Goal: Task Accomplishment & Management: Use online tool/utility

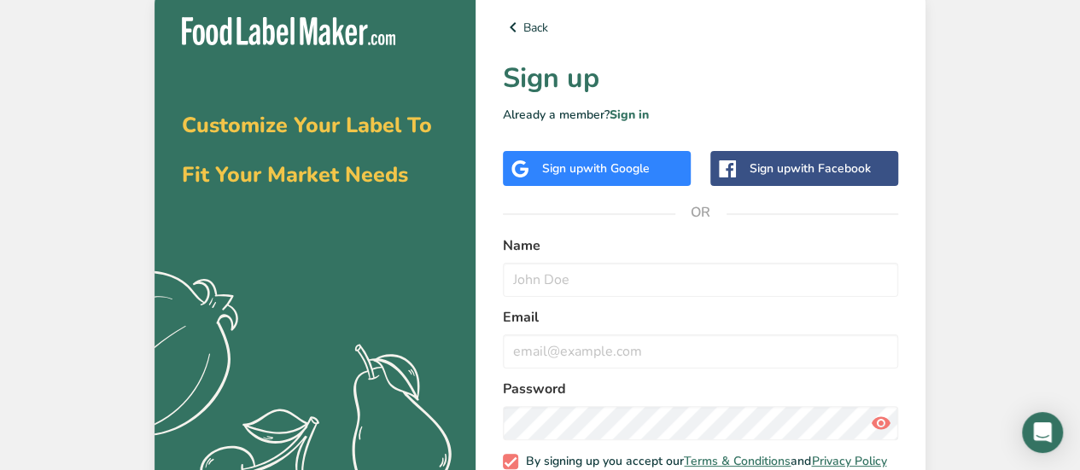
click at [582, 173] on div "Sign up with Google" at bounding box center [596, 169] width 108 height 18
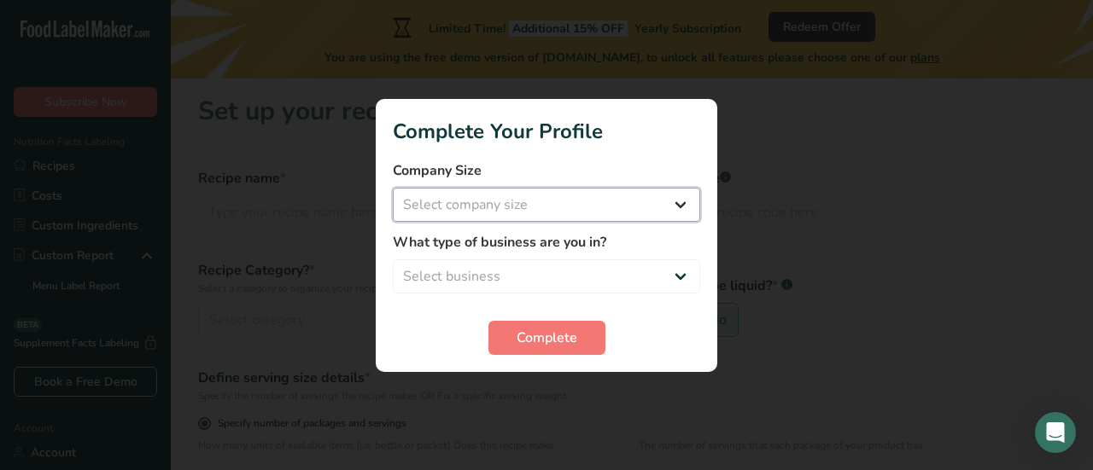
click at [607, 204] on select "Select company size Fewer than 10 Employees 10 to 50 Employees 51 to 500 Employ…" at bounding box center [546, 205] width 307 height 34
select select "1"
click at [393, 188] on select "Select company size Fewer than 10 Employees 10 to 50 Employees 51 to 500 Employ…" at bounding box center [546, 205] width 307 height 34
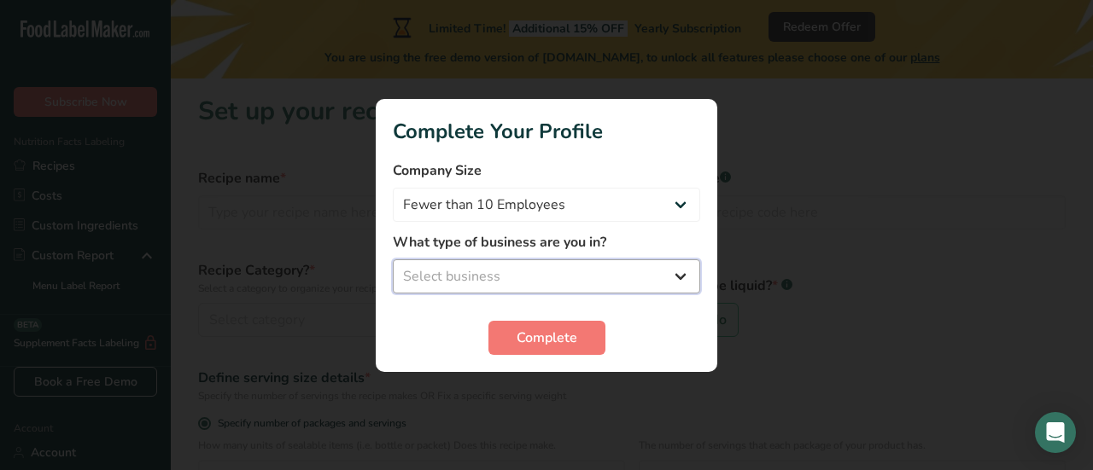
click at [531, 266] on select "Select business Packaged Food Manufacturer Restaurant & Cafe Bakery Meal Plans …" at bounding box center [546, 277] width 307 height 34
select select "3"
click at [393, 260] on select "Select business Packaged Food Manufacturer Restaurant & Cafe Bakery Meal Plans …" at bounding box center [546, 277] width 307 height 34
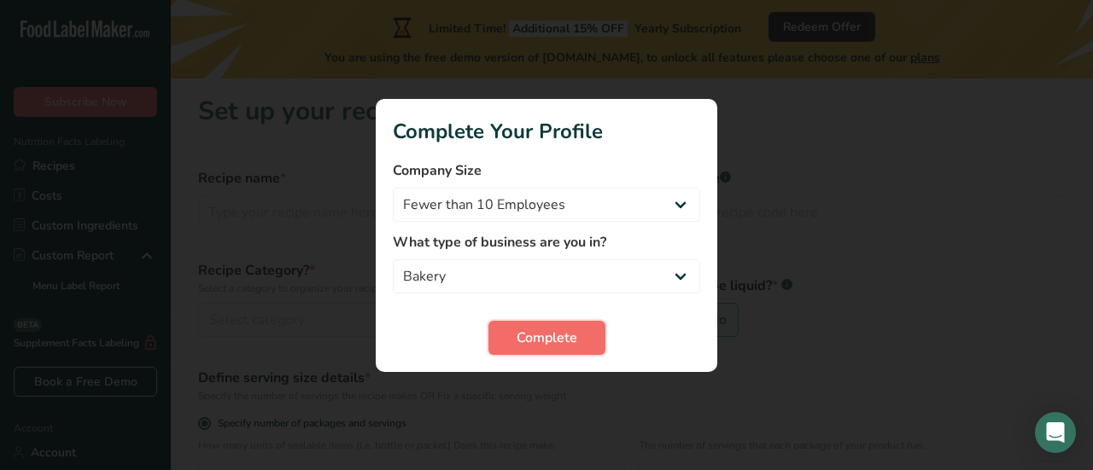
click at [561, 338] on span "Complete" at bounding box center [547, 338] width 61 height 20
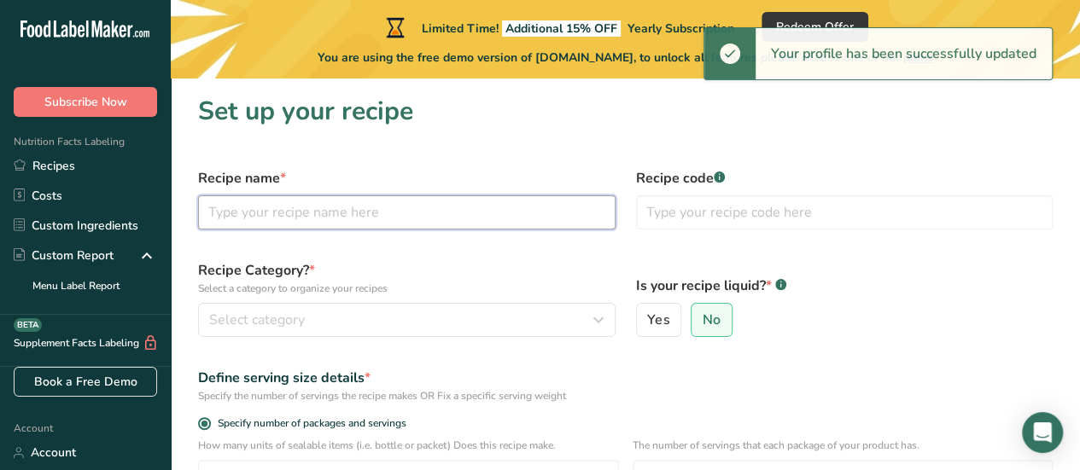
click at [273, 215] on input "text" at bounding box center [407, 213] width 418 height 34
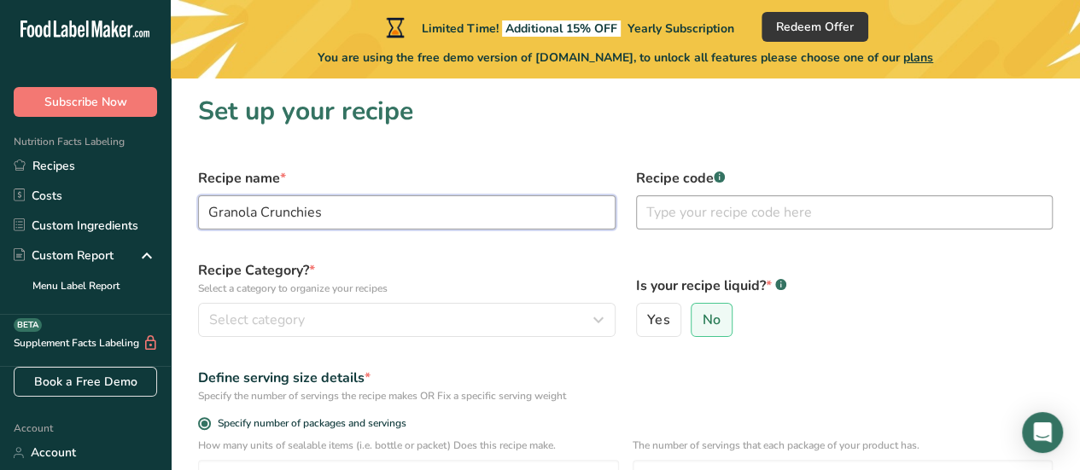
type input "Granola Crunchies"
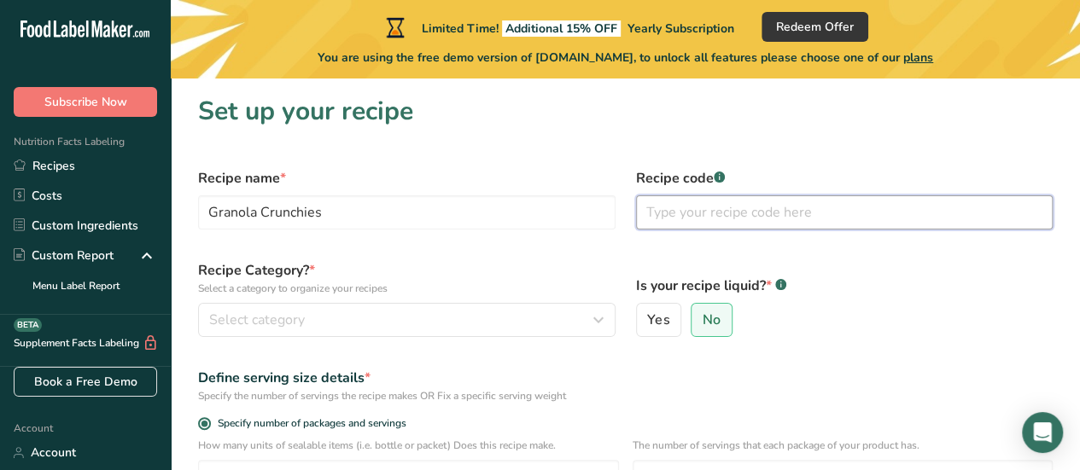
click at [702, 217] on input "text" at bounding box center [845, 213] width 418 height 34
type input "005"
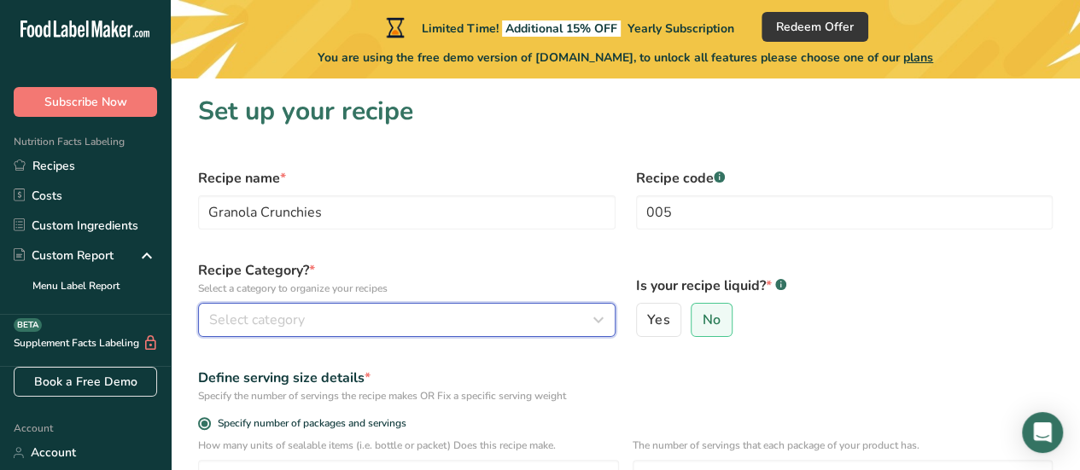
click at [371, 316] on div "Select category" at bounding box center [401, 320] width 385 height 20
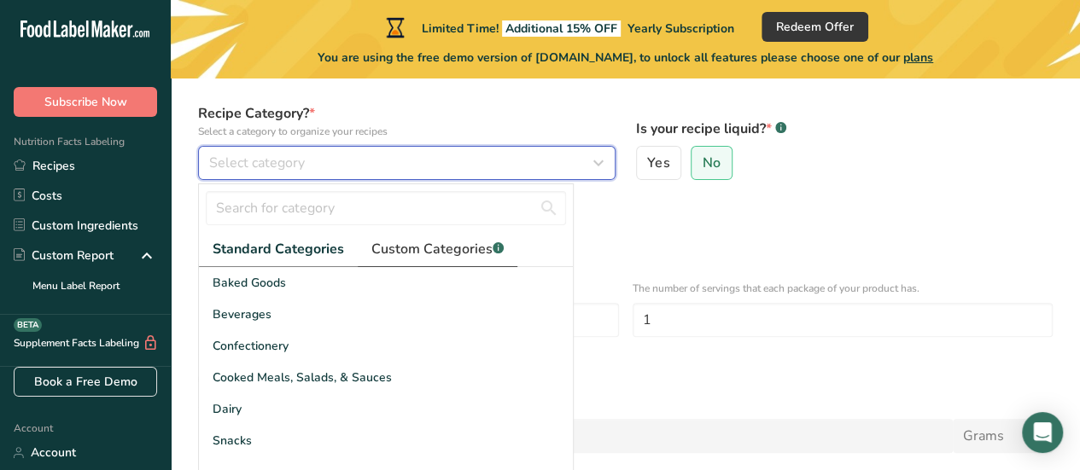
scroll to position [171, 0]
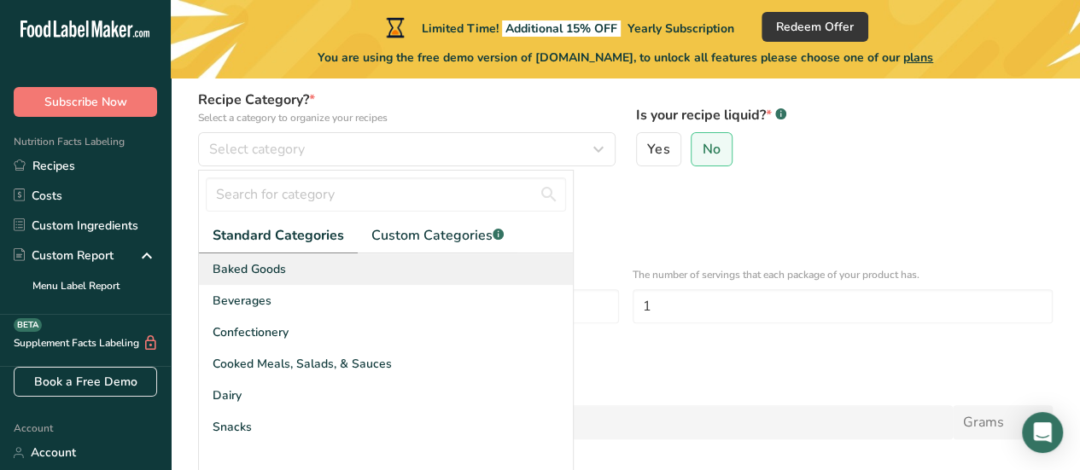
click at [261, 279] on div "Baked Goods" at bounding box center [386, 270] width 374 height 32
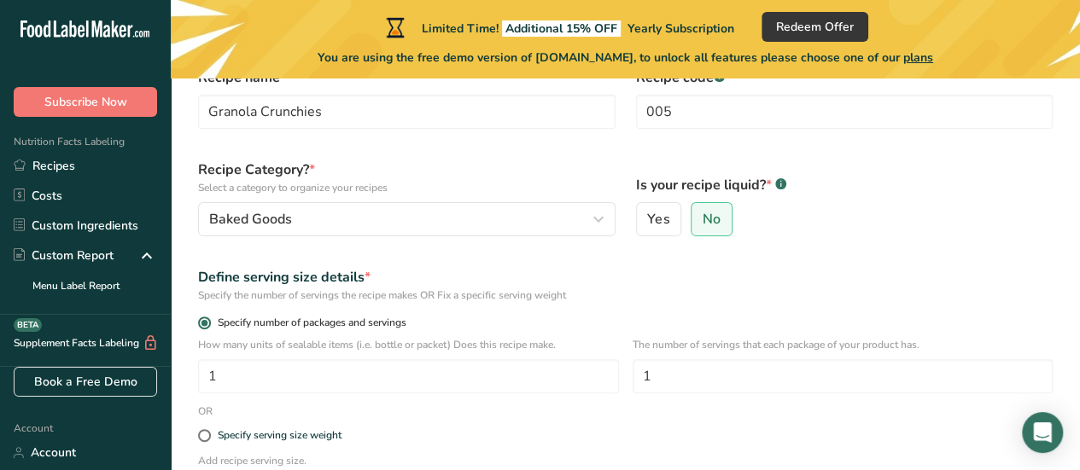
scroll to position [85, 0]
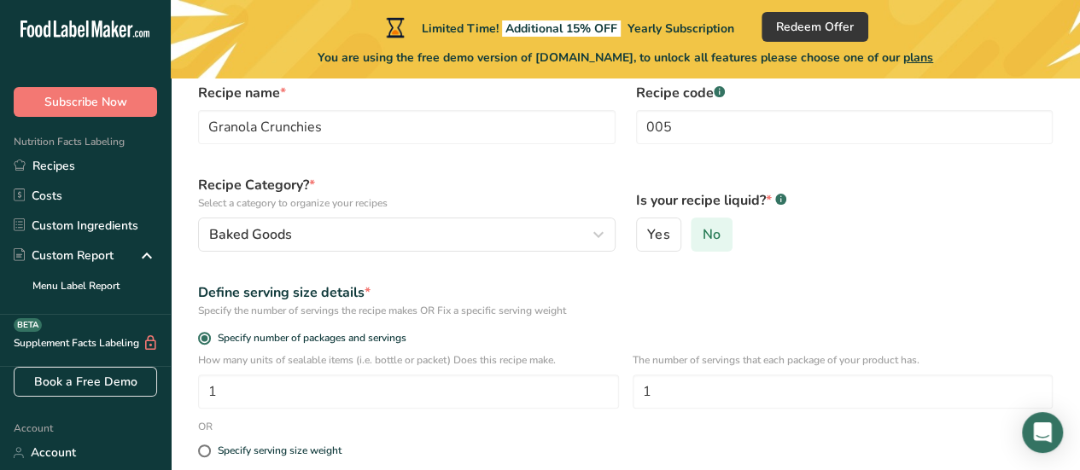
click at [727, 242] on label "No" at bounding box center [712, 235] width 42 height 34
click at [703, 241] on input "No" at bounding box center [697, 235] width 11 height 11
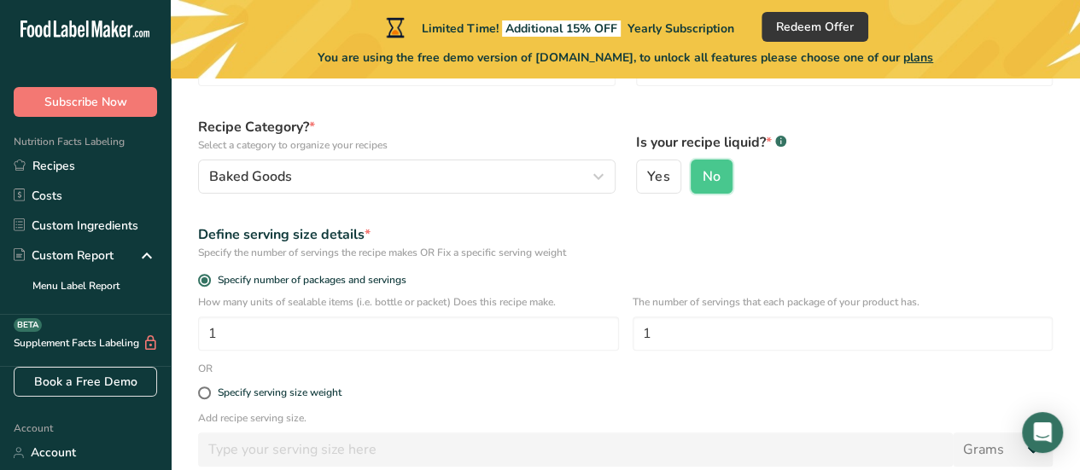
scroll to position [171, 0]
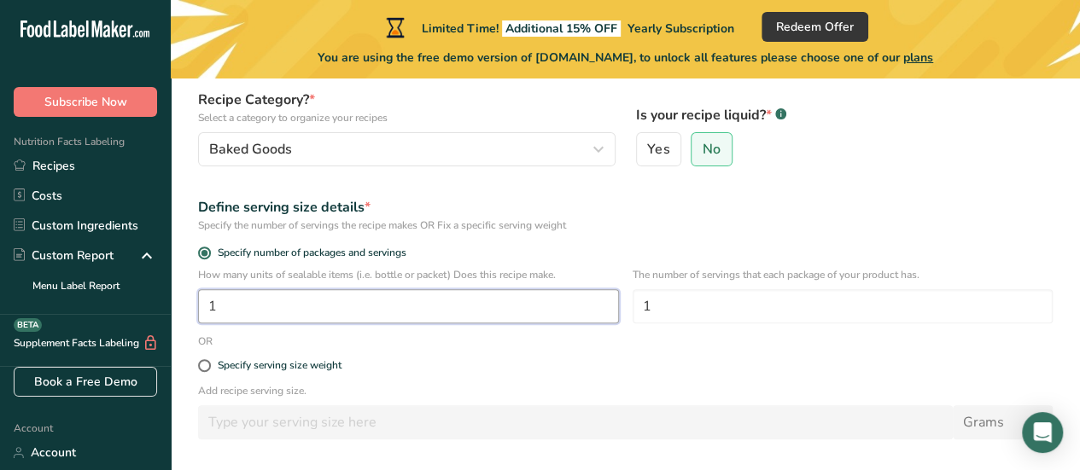
drag, startPoint x: 299, startPoint y: 307, endPoint x: 187, endPoint y: 295, distance: 112.4
click at [187, 295] on section "Set up your recipe Recipe name * Granola Crunchies Recipe code .a-a{fill:#34736…" at bounding box center [625, 230] width 909 height 645
type input "30"
drag, startPoint x: 738, startPoint y: 299, endPoint x: 604, endPoint y: 299, distance: 133.2
click at [604, 299] on div "How many units of sealable items (i.e. bottle or packet) Does this recipe make.…" at bounding box center [625, 300] width 875 height 67
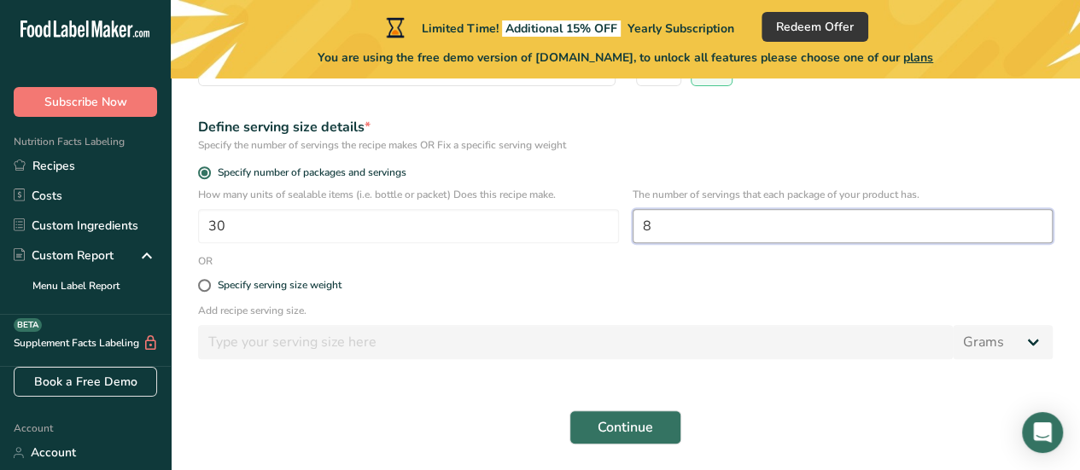
scroll to position [256, 0]
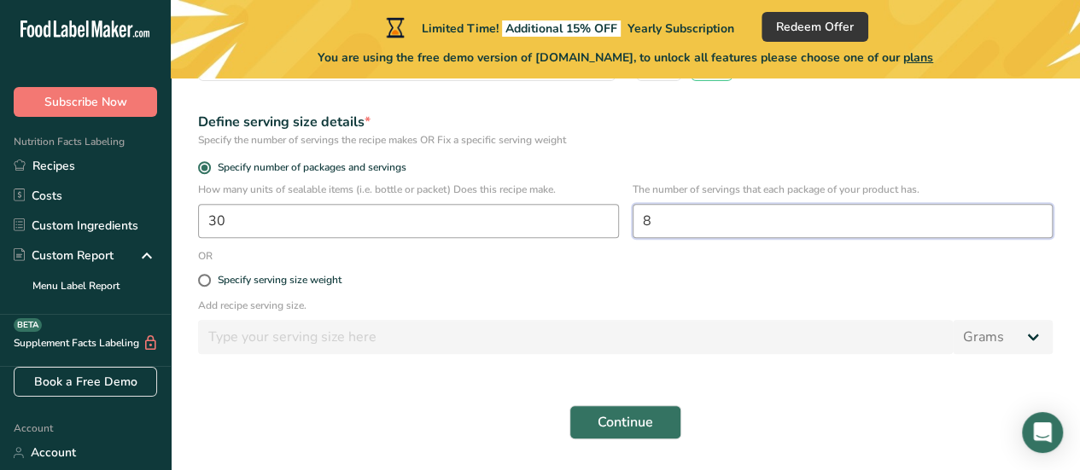
drag, startPoint x: 674, startPoint y: 219, endPoint x: 552, endPoint y: 219, distance: 121.2
click at [552, 219] on div "How many units of sealable items (i.e. bottle or packet) Does this recipe make.…" at bounding box center [625, 215] width 875 height 67
type input "8"
click at [504, 277] on label "Specify serving size weight" at bounding box center [625, 280] width 855 height 13
click at [209, 277] on input "Specify serving size weight" at bounding box center [203, 280] width 11 height 11
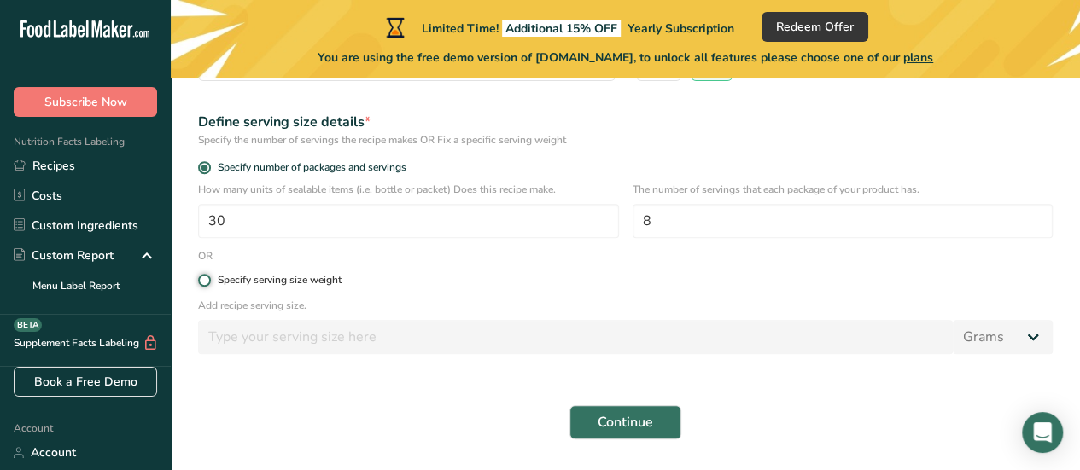
radio input "true"
radio input "false"
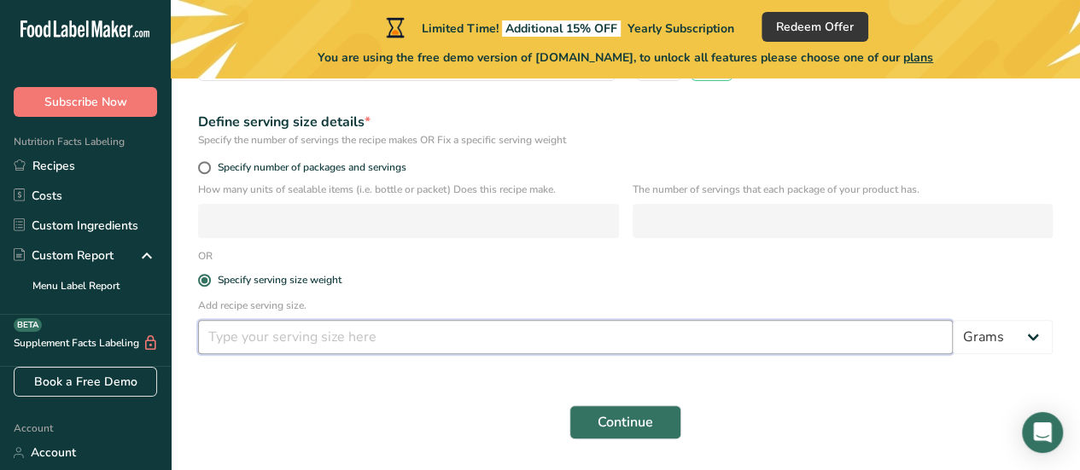
click at [495, 342] on input "number" at bounding box center [575, 337] width 755 height 34
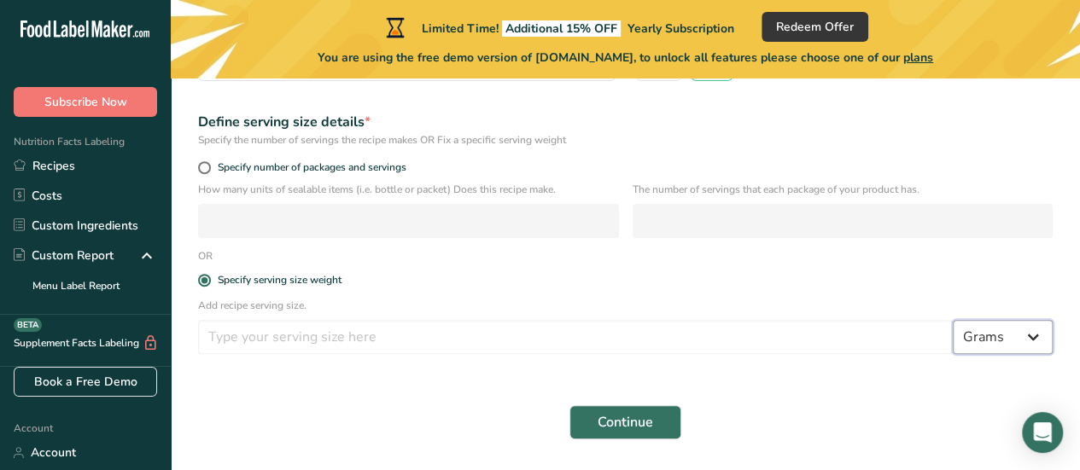
click at [1030, 343] on select "Grams kg mg mcg lb oz l mL fl oz tbsp tsp cup qt gallon" at bounding box center [1003, 337] width 100 height 34
click at [214, 172] on span "Specify number of packages and servings" at bounding box center [309, 167] width 196 height 13
click at [209, 172] on input "Specify number of packages and servings" at bounding box center [203, 167] width 11 height 11
radio input "true"
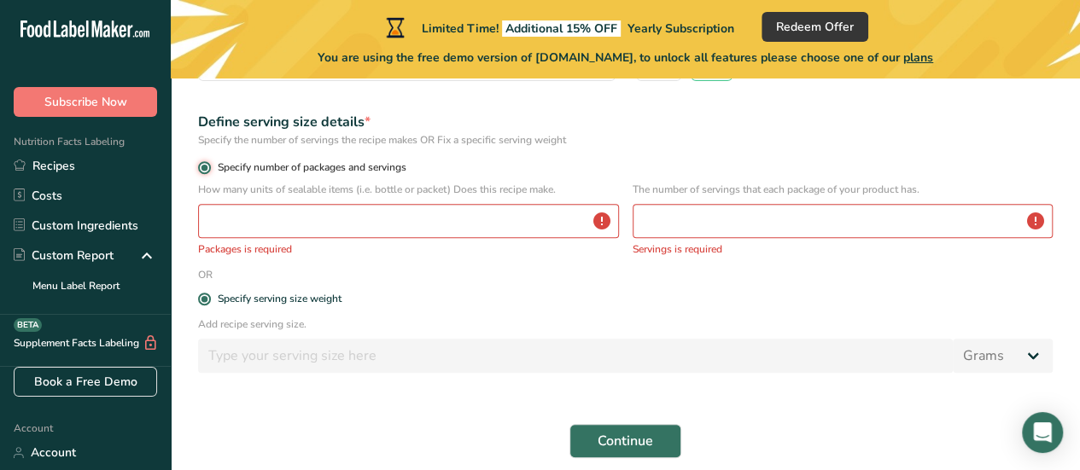
radio input "false"
click at [268, 228] on input "number" at bounding box center [408, 221] width 421 height 34
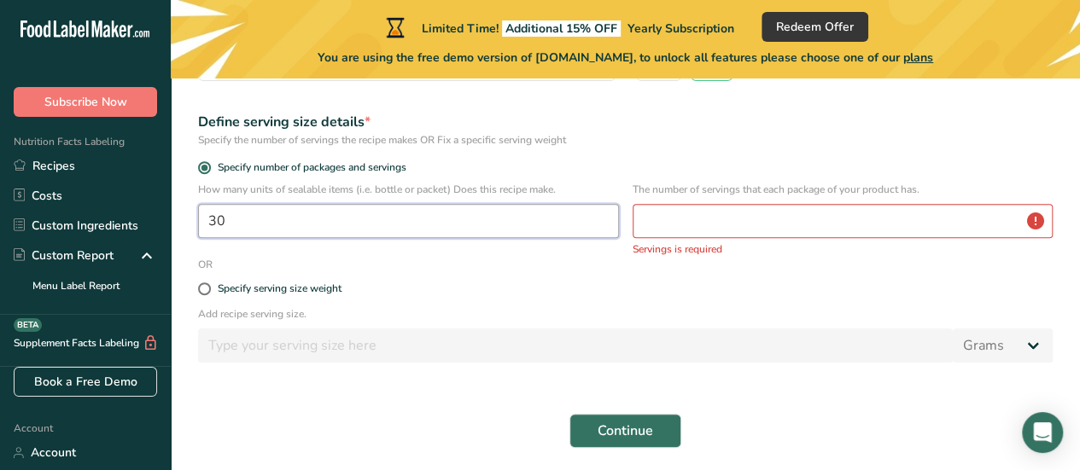
type input "30"
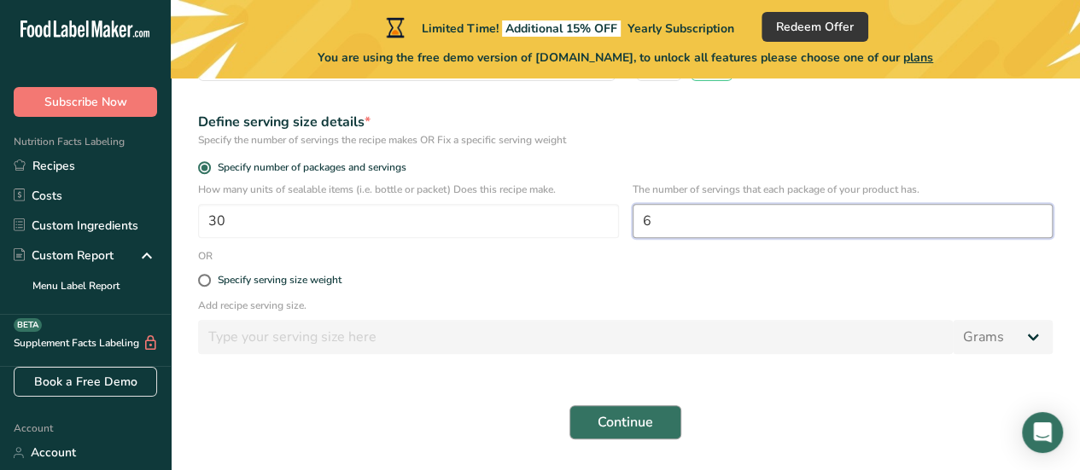
type input "6"
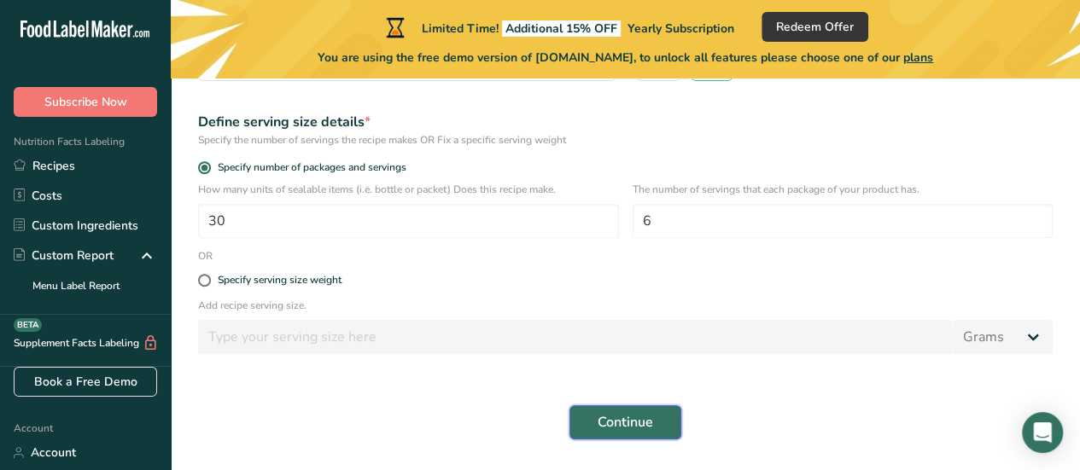
click at [623, 419] on span "Continue" at bounding box center [625, 422] width 55 height 20
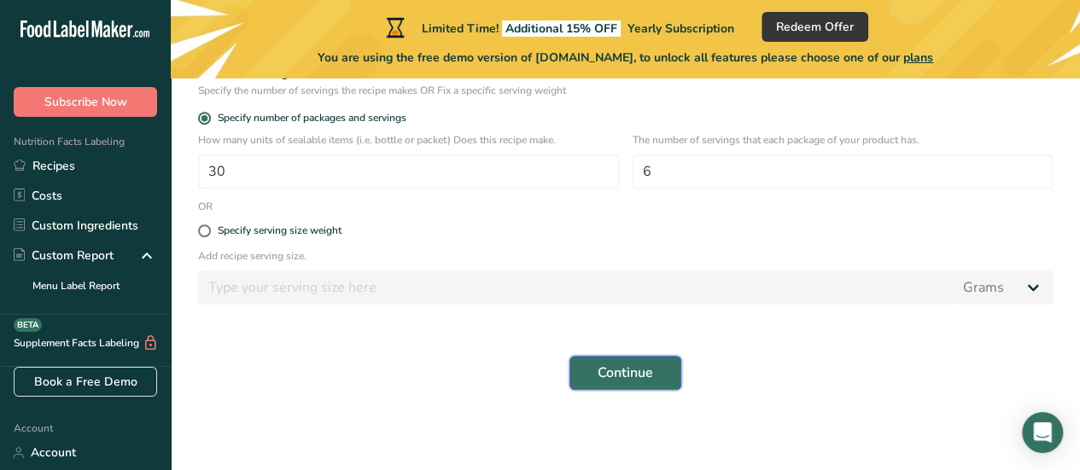
scroll to position [307, 0]
click at [628, 369] on span "Continue" at bounding box center [625, 371] width 55 height 20
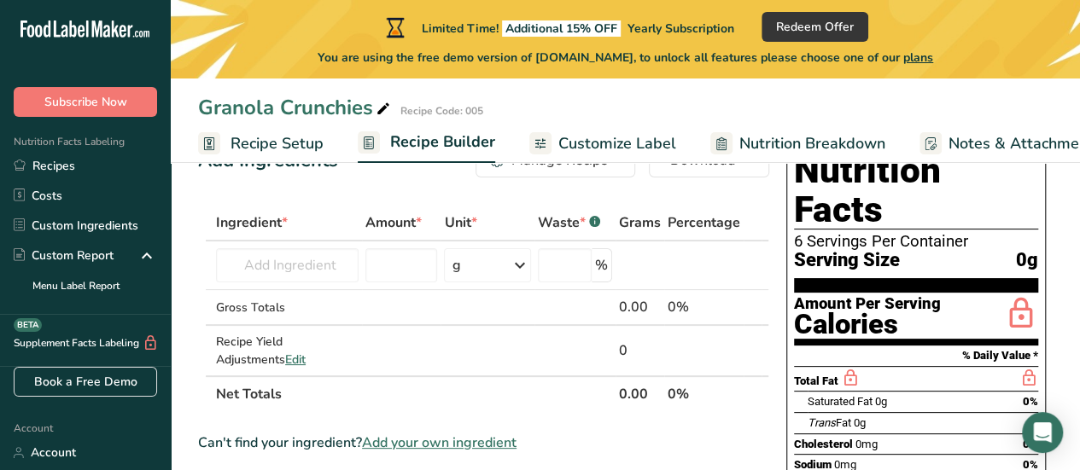
scroll to position [85, 0]
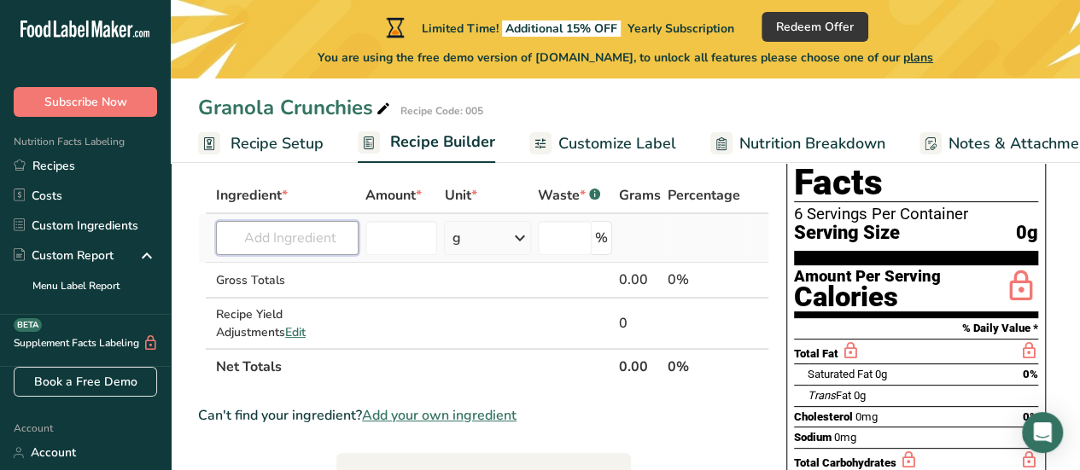
click at [289, 245] on input "text" at bounding box center [287, 238] width 143 height 34
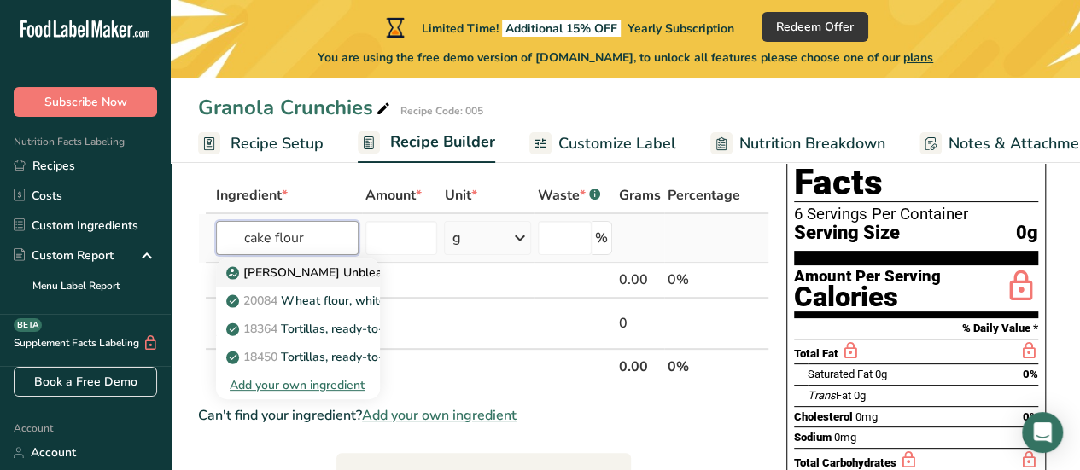
type input "cake flour"
click at [297, 274] on p "King Arthur Unbleached Cake Flour" at bounding box center [351, 273] width 242 height 18
type input "King Arthur Unbleached Cake Flour"
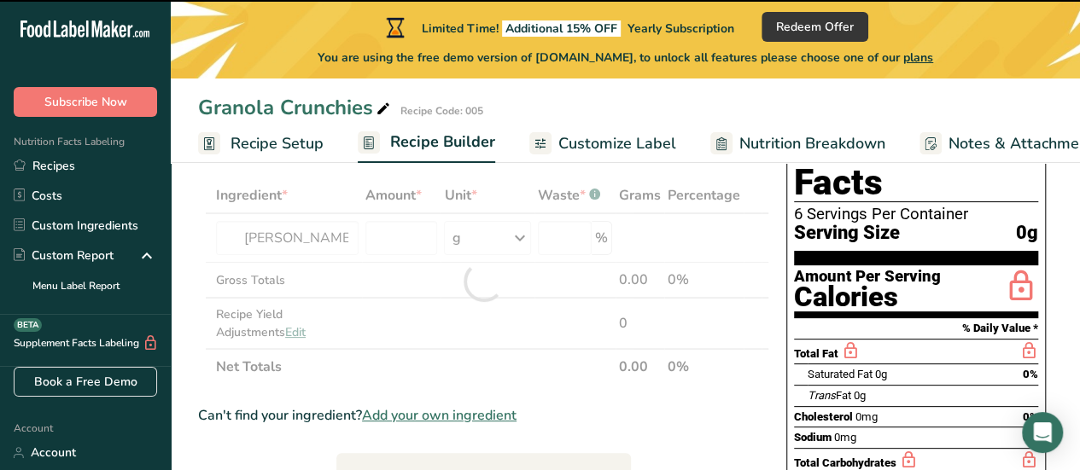
type input "0"
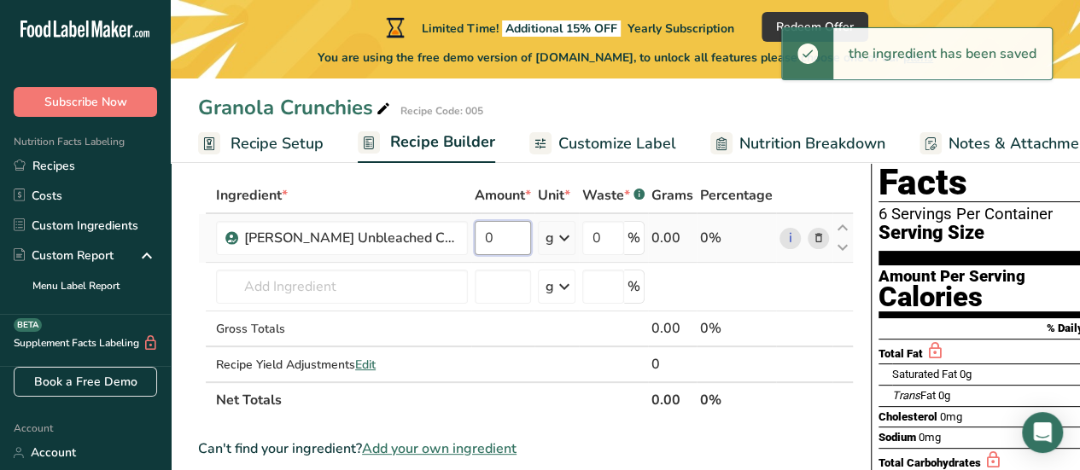
click at [495, 237] on input "0" at bounding box center [503, 238] width 56 height 34
drag, startPoint x: 495, startPoint y: 237, endPoint x: 457, endPoint y: 237, distance: 38.4
click at [457, 237] on tr "King Arthur Unbleached Cake Flour 0 g Weight Units g kg mg See more Volume Unit…" at bounding box center [526, 238] width 654 height 49
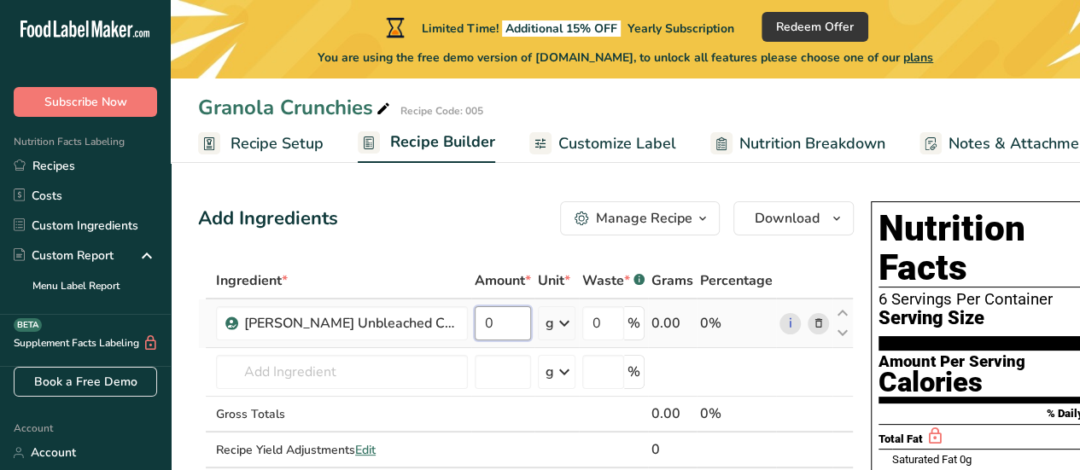
drag, startPoint x: 489, startPoint y: 323, endPoint x: 468, endPoint y: 323, distance: 21.3
click at [468, 323] on tr "[PERSON_NAME] Unbleached Cake Flour 0 g Weight Units g kg mg See more Volume Un…" at bounding box center [526, 324] width 654 height 49
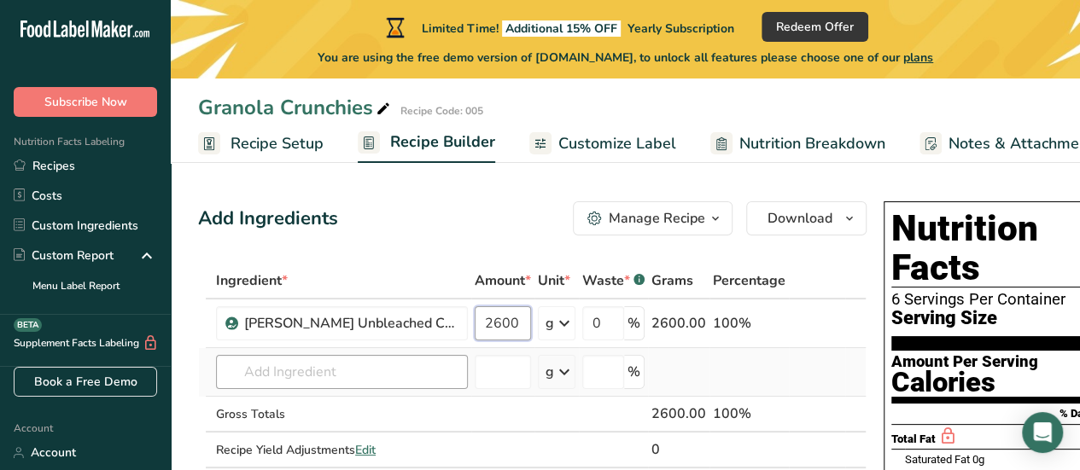
type input "2600"
click at [371, 368] on div "Ingredient * Amount * Unit * Waste * .a-a{fill:#347362;}.b-a{fill:#fff;} Grams …" at bounding box center [532, 383] width 669 height 241
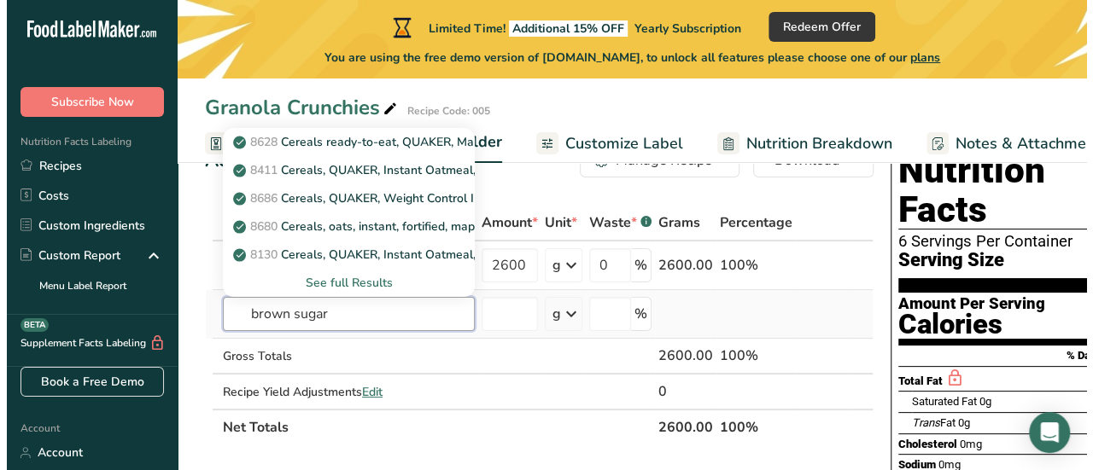
scroll to position [85, 0]
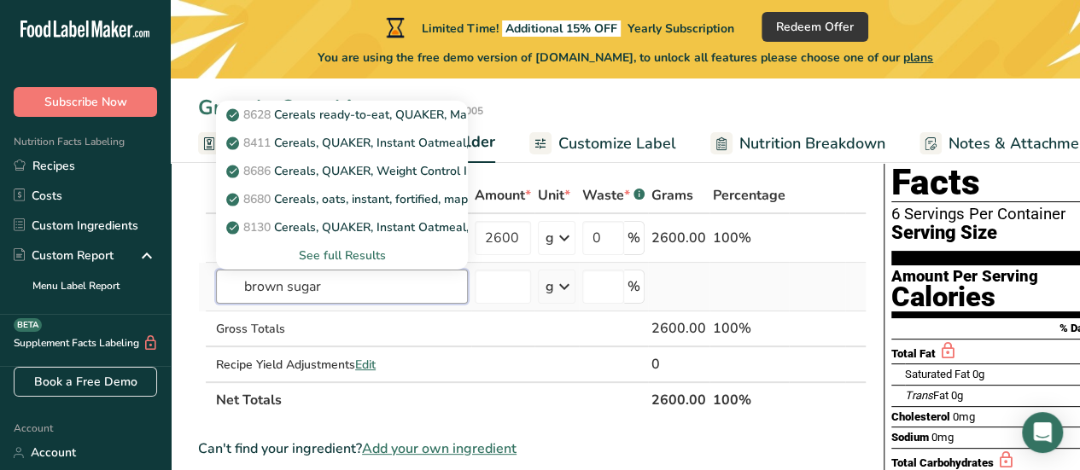
type input "brown sugar"
click at [348, 266] on div "See full Results" at bounding box center [342, 256] width 252 height 28
click at [348, 255] on div "See full Results" at bounding box center [342, 256] width 225 height 18
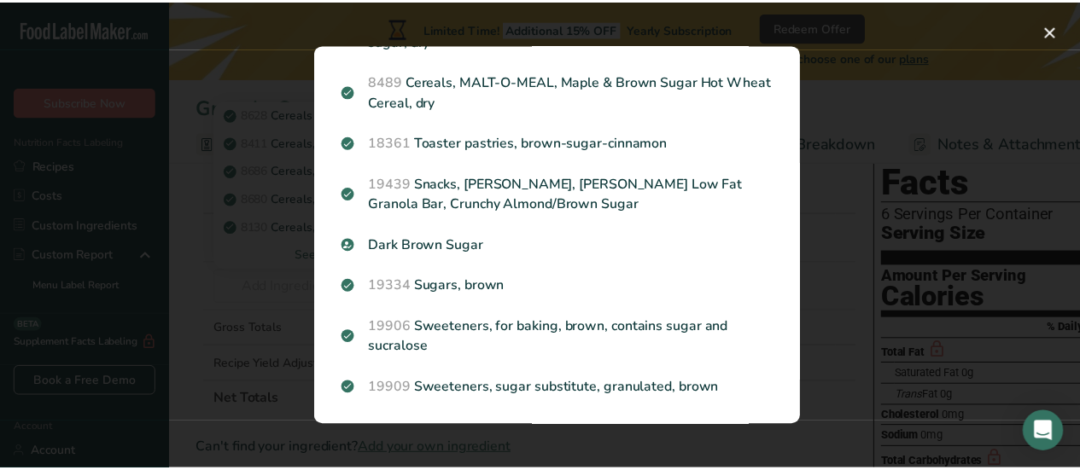
scroll to position [342, 0]
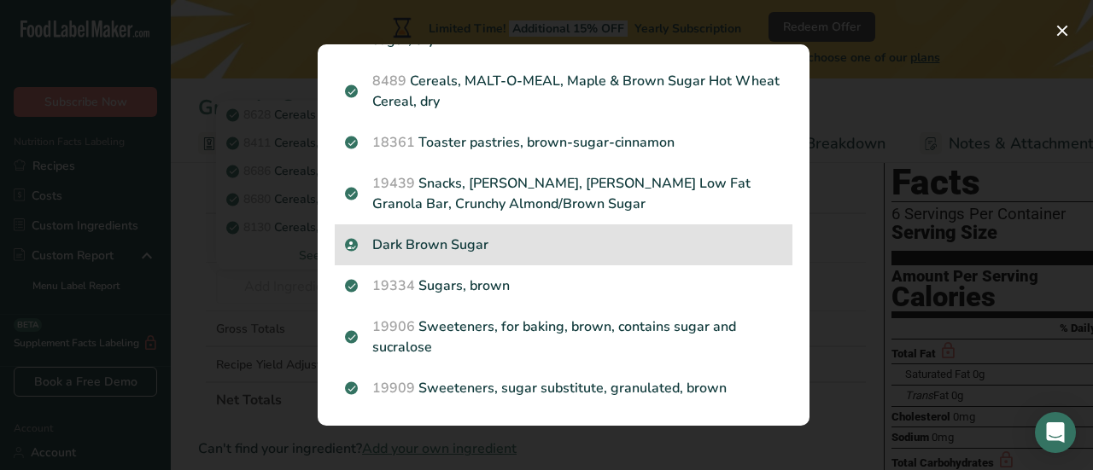
click at [440, 254] on p "Dark Brown Sugar" at bounding box center [563, 245] width 437 height 20
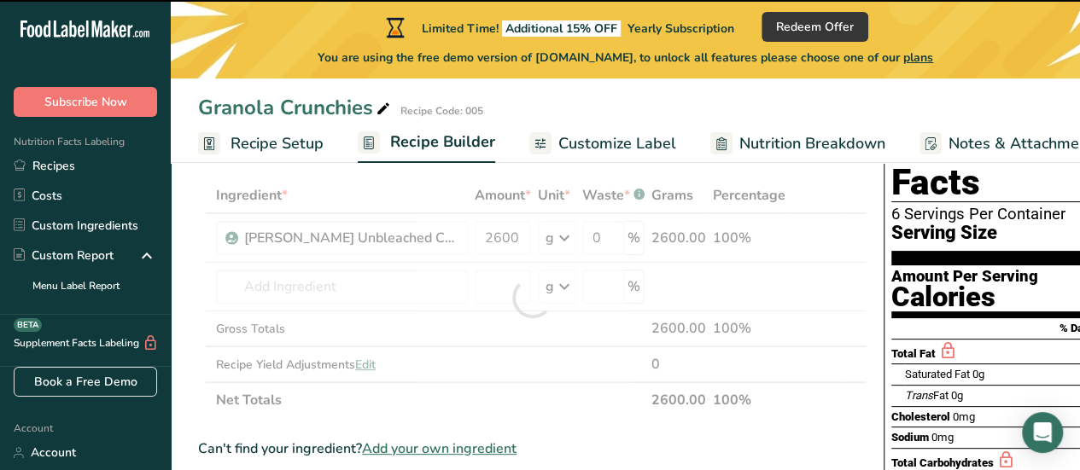
type input "0"
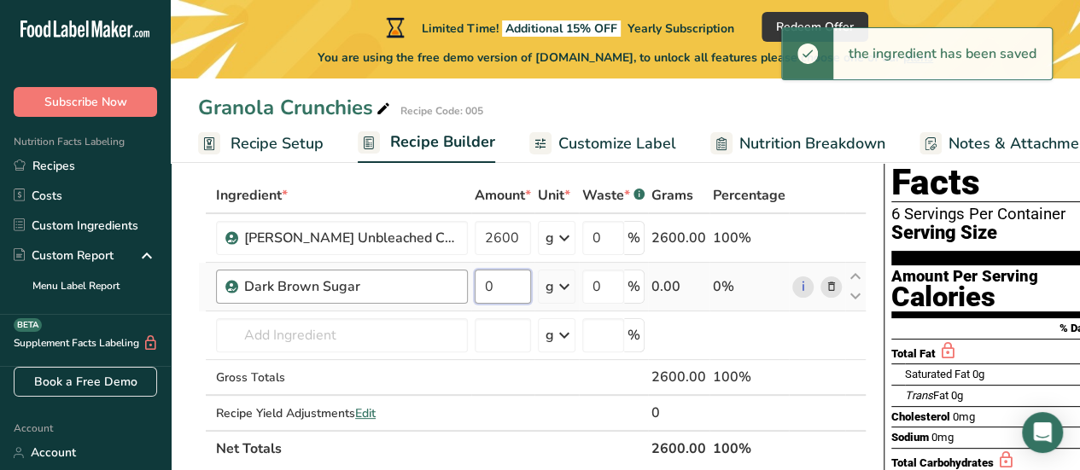
drag, startPoint x: 490, startPoint y: 286, endPoint x: 460, endPoint y: 285, distance: 29.9
click at [460, 285] on tr "Dark Brown Sugar 0 g Weight Units g kg mg See more Volume Units l Volume units …" at bounding box center [532, 287] width 667 height 49
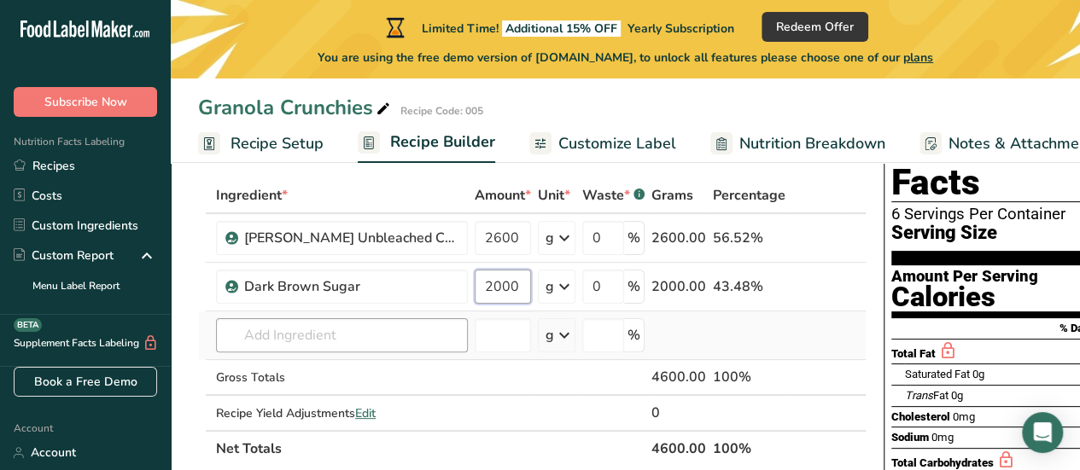
type input "2000"
click at [340, 329] on div "Ingredient * Amount * Unit * Waste * .a-a{fill:#347362;}.b-a{fill:#fff;} Grams …" at bounding box center [532, 322] width 669 height 289
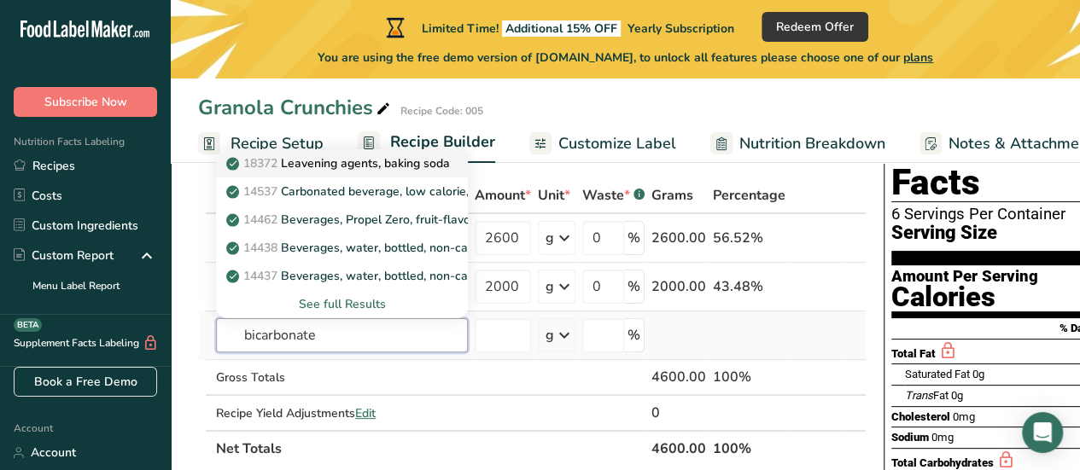
type input "bicarbonate"
click at [342, 161] on p "18372 Leavening agents, baking soda" at bounding box center [340, 164] width 220 height 18
type input "Leavening agents, baking soda"
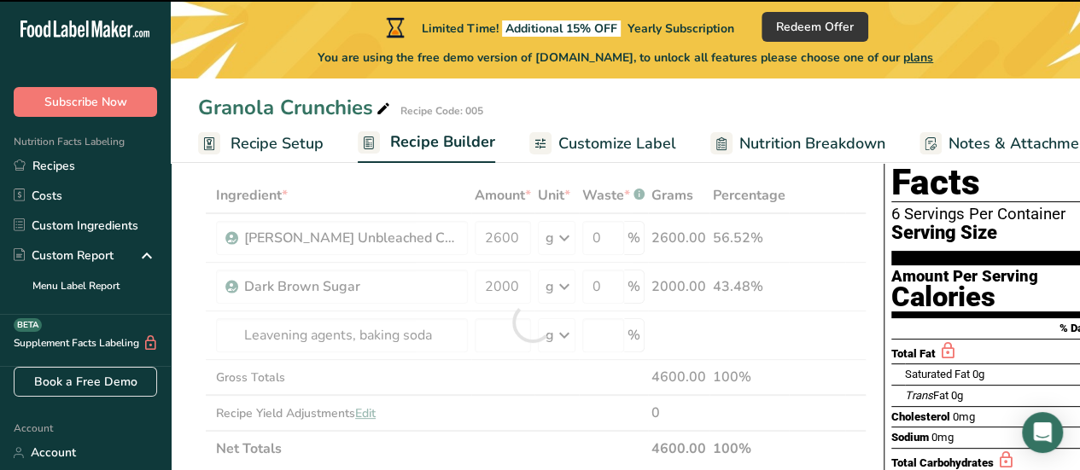
type input "0"
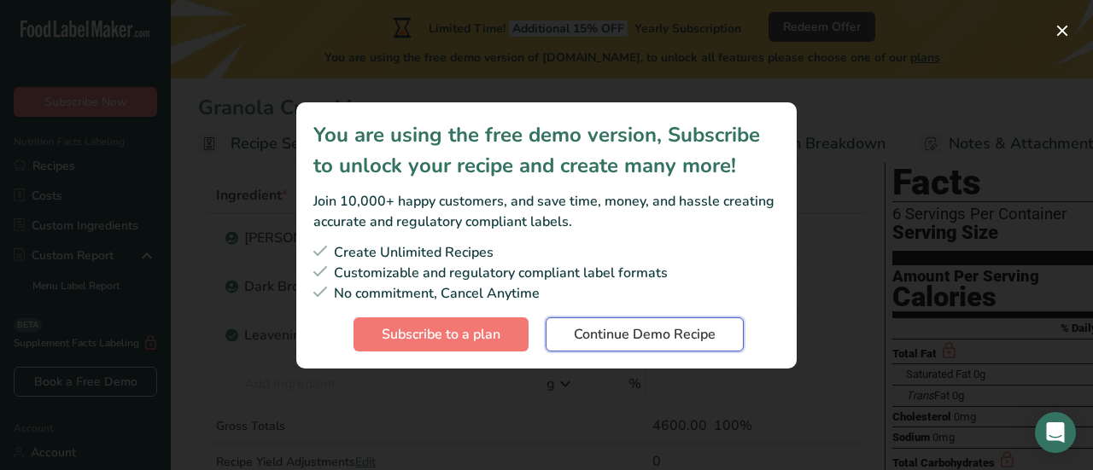
click at [631, 333] on span "Continue Demo Recipe" at bounding box center [645, 334] width 142 height 20
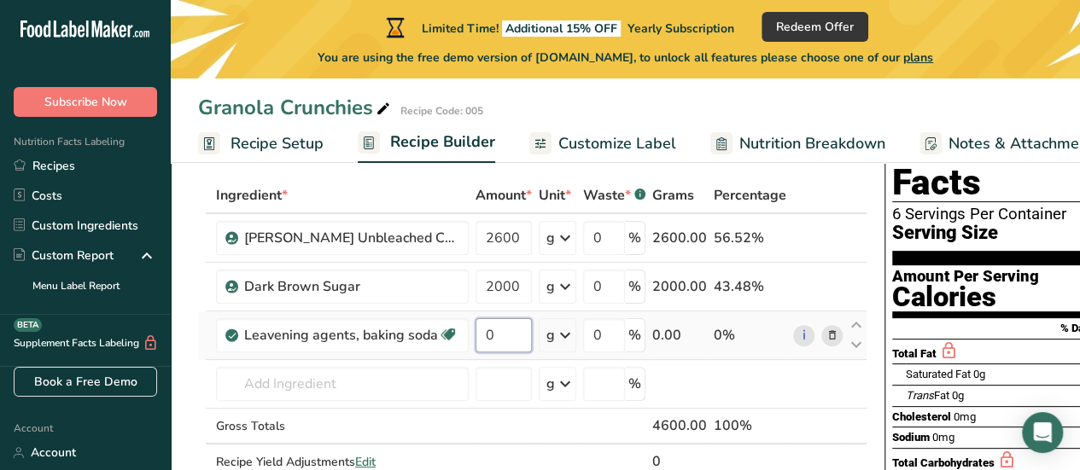
click at [494, 330] on input "0" at bounding box center [504, 335] width 56 height 34
drag, startPoint x: 494, startPoint y: 330, endPoint x: 480, endPoint y: 335, distance: 14.3
click at [480, 335] on input "0" at bounding box center [504, 335] width 56 height 34
type input "50"
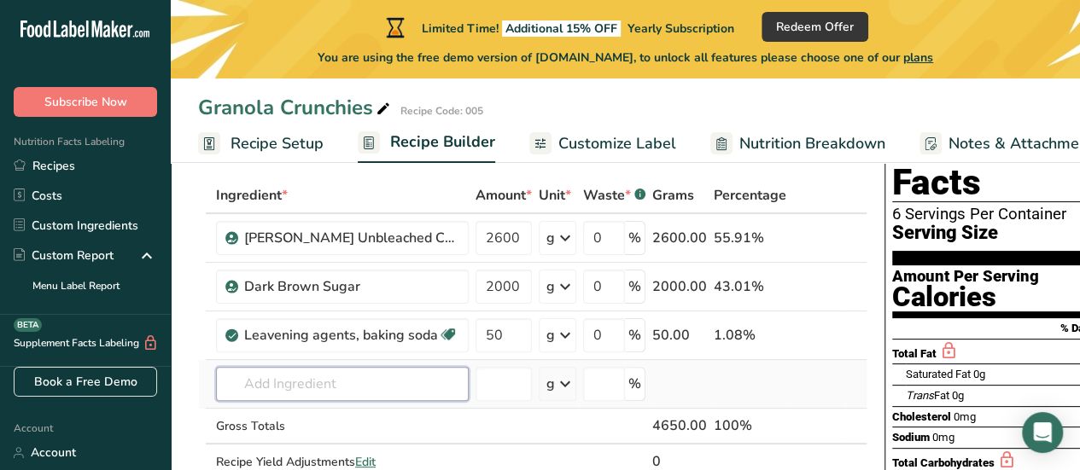
click at [347, 390] on div "Ingredient * Amount * Unit * Waste * .a-a{fill:#347362;}.b-a{fill:#fff;} Grams …" at bounding box center [532, 347] width 669 height 338
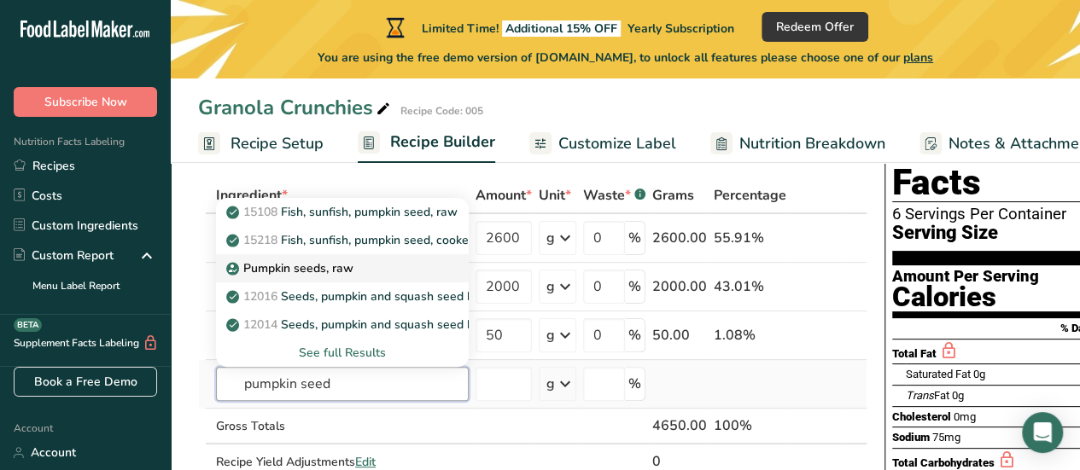
type input "pumpkin seed"
click at [314, 266] on p "Pumpkin seeds, raw" at bounding box center [292, 269] width 124 height 18
type input "Pumpkin seeds, raw"
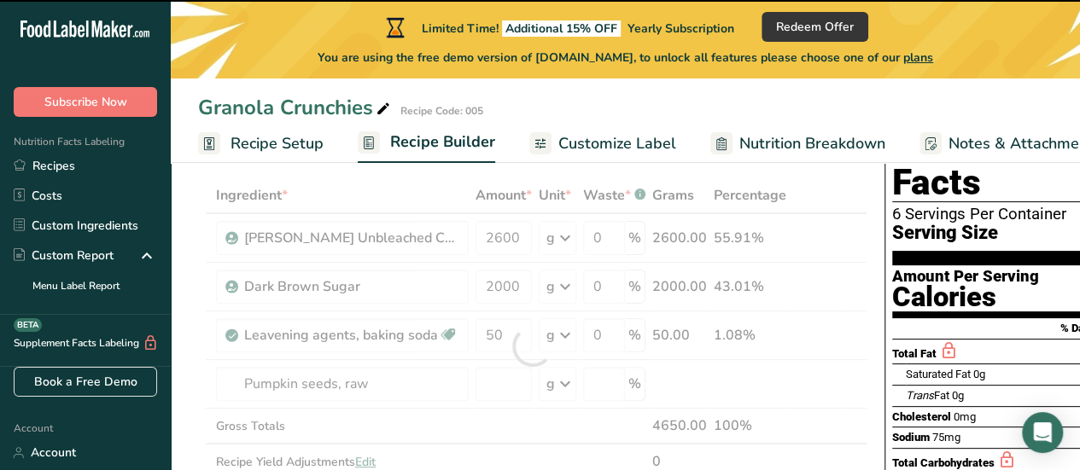
type input "0"
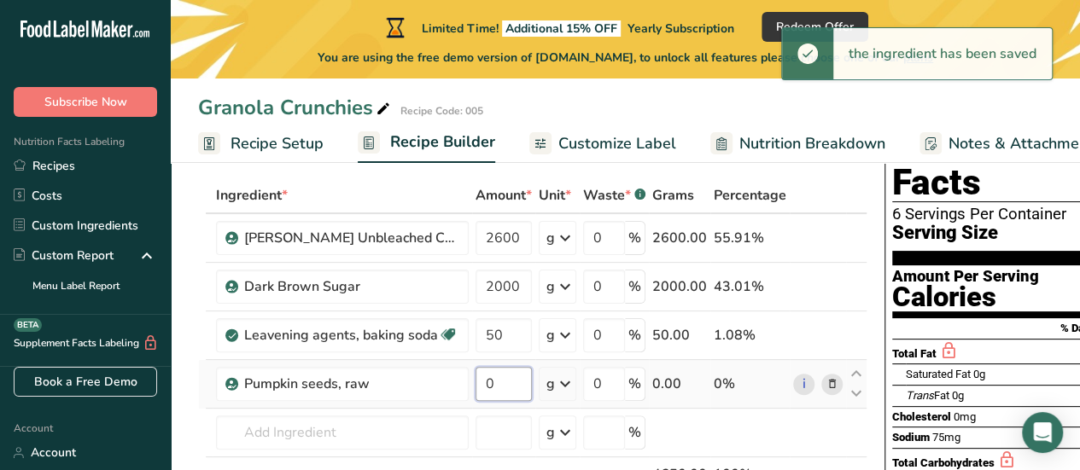
drag, startPoint x: 489, startPoint y: 385, endPoint x: 475, endPoint y: 387, distance: 14.6
click at [476, 387] on input "0" at bounding box center [504, 384] width 56 height 34
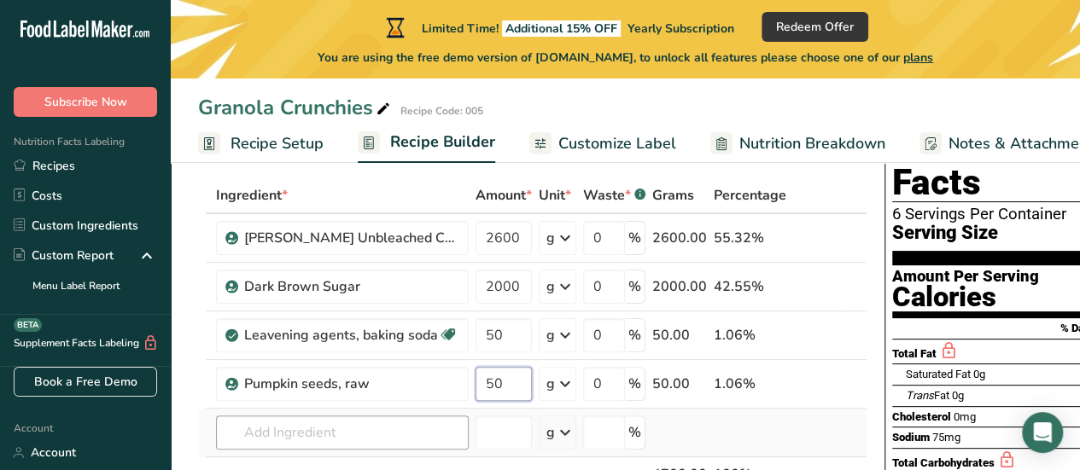
type input "50"
click at [365, 428] on div "Ingredient * Amount * Unit * Waste * .a-a{fill:#347362;}.b-a{fill:#fff;} Grams …" at bounding box center [532, 371] width 669 height 387
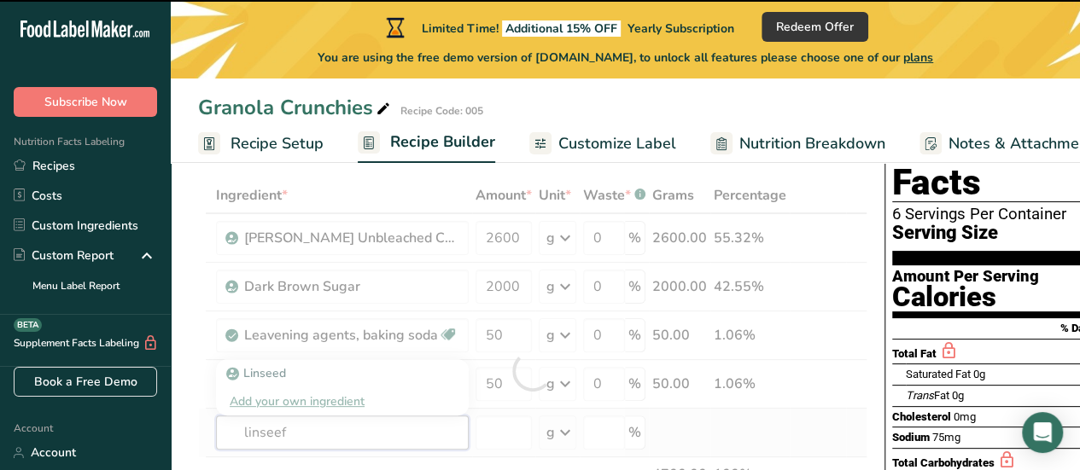
type input "linsee"
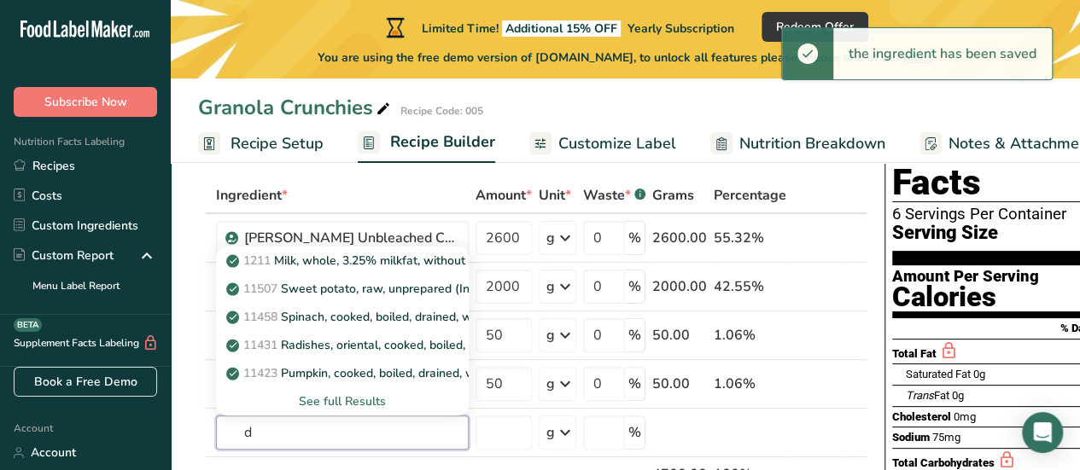
drag, startPoint x: 293, startPoint y: 431, endPoint x: 181, endPoint y: 431, distance: 111.8
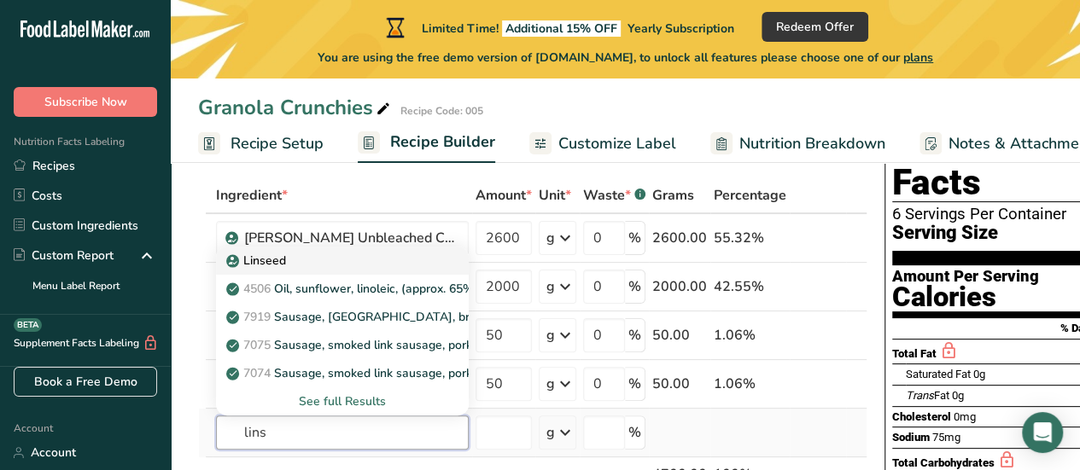
type input "lins"
click at [426, 262] on link "Linseed" at bounding box center [342, 261] width 253 height 28
type input "Linseed"
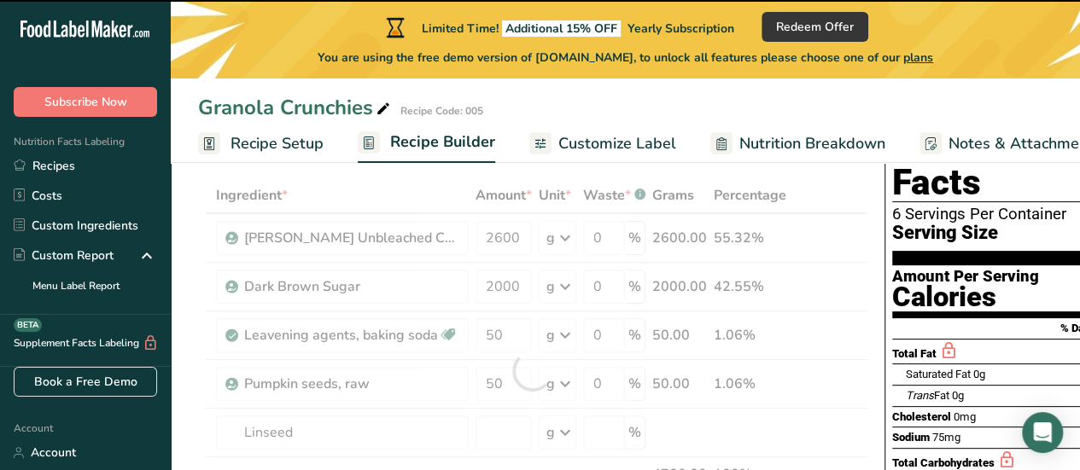
type input "0"
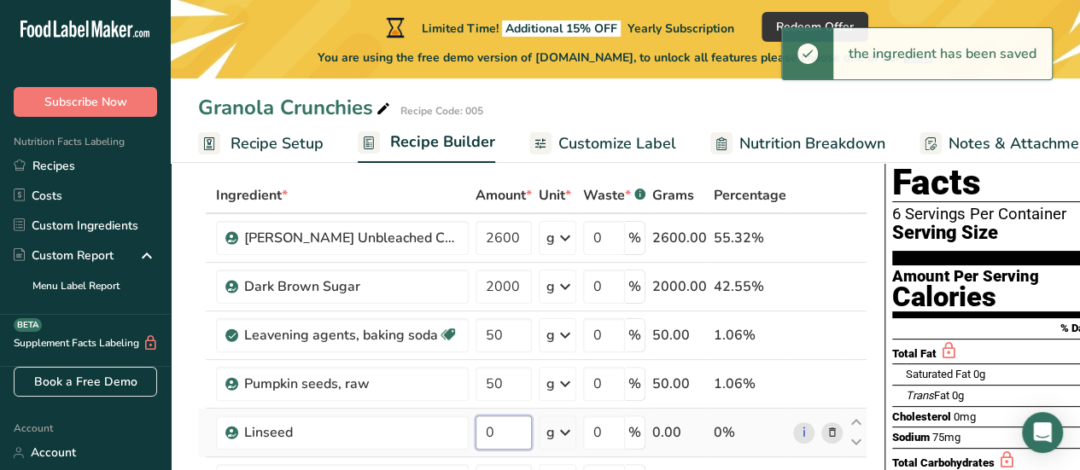
drag, startPoint x: 494, startPoint y: 431, endPoint x: 467, endPoint y: 429, distance: 27.4
click at [467, 429] on tr "Linseed 0 g Weight Units g kg mg See more Volume Units l Volume units require a…" at bounding box center [533, 433] width 668 height 49
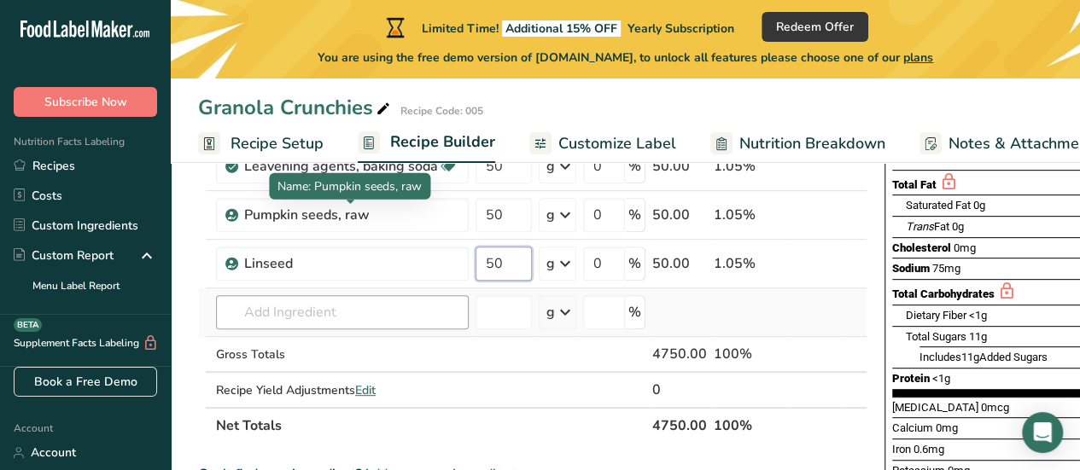
scroll to position [256, 0]
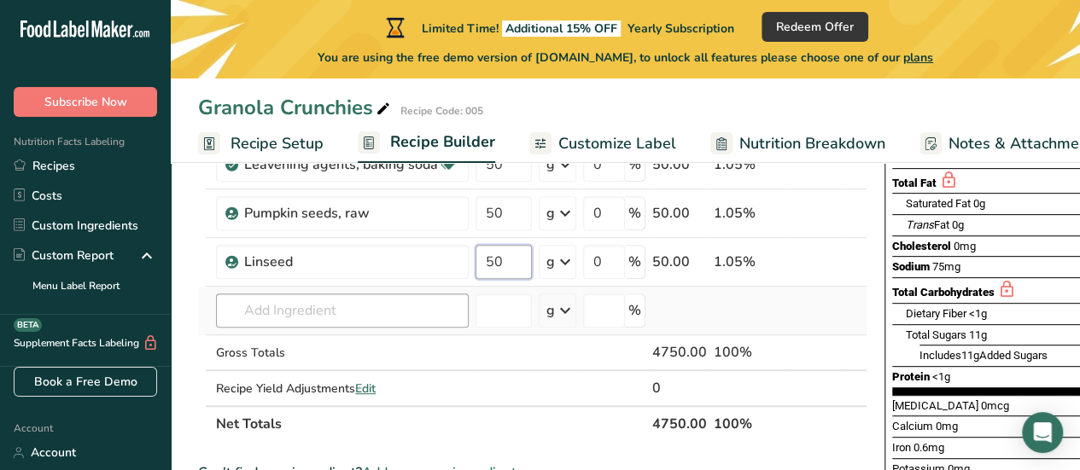
type input "50"
click at [286, 306] on div "Ingredient * Amount * Unit * Waste * .a-a{fill:#347362;}.b-a{fill:#fff;} Grams …" at bounding box center [532, 224] width 669 height 435
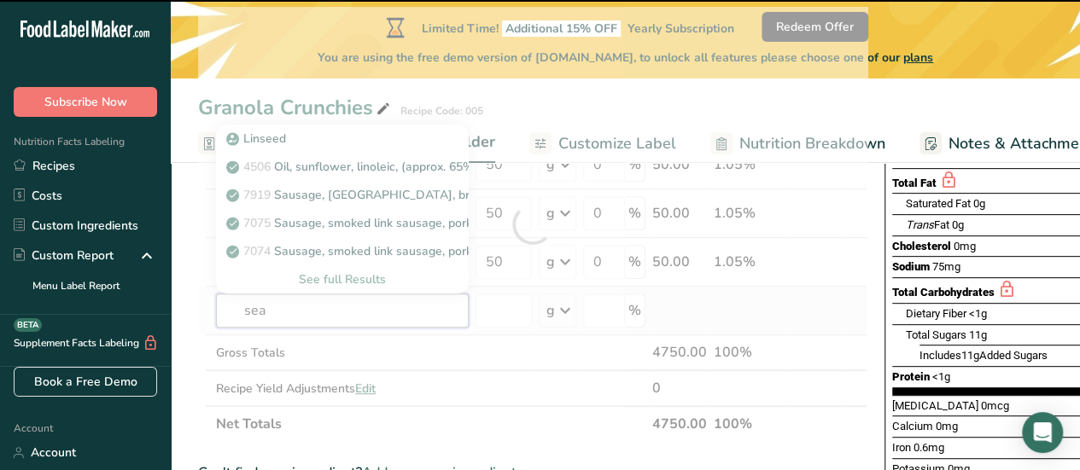
type input "se"
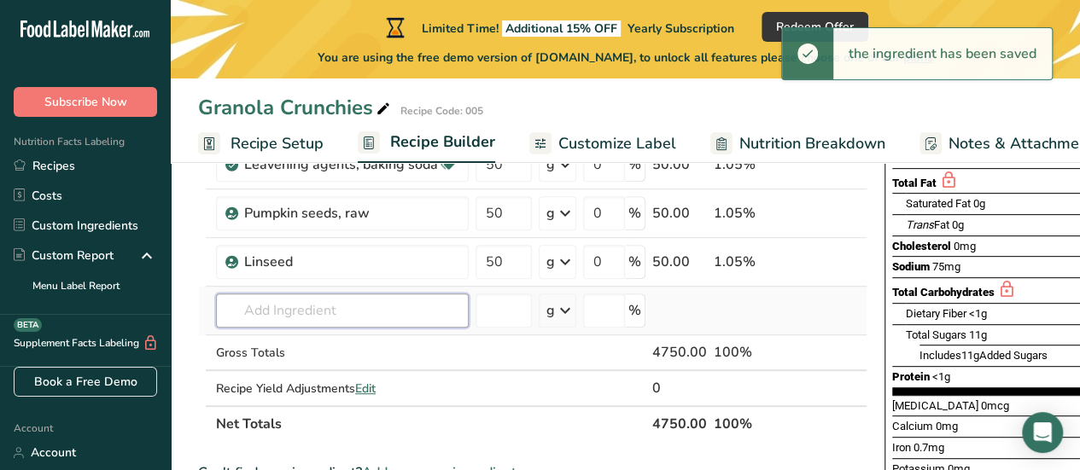
type input "s"
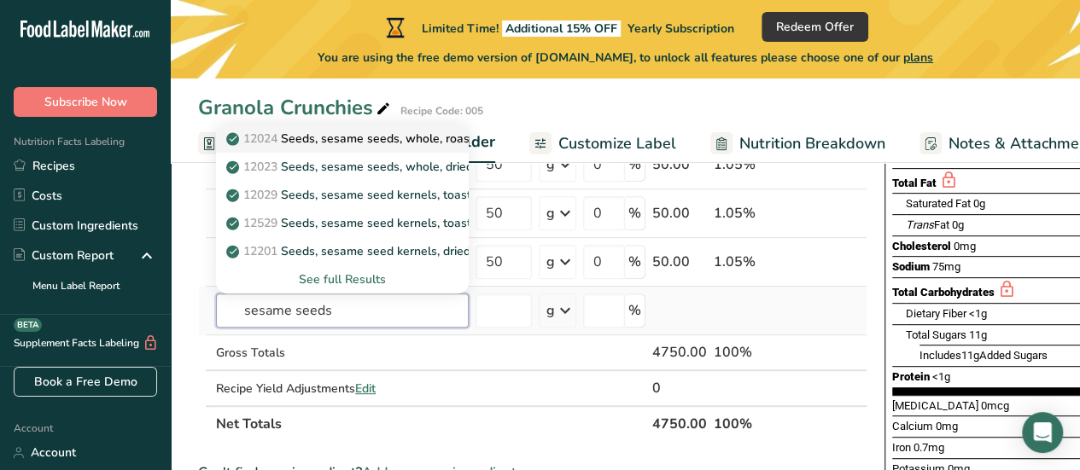
type input "sesame seeds"
click at [332, 143] on p "12024 Seeds, sesame seeds, whole, roasted and toasted" at bounding box center [393, 139] width 327 height 18
type input "Seeds, sesame seeds, whole, roasted and toasted"
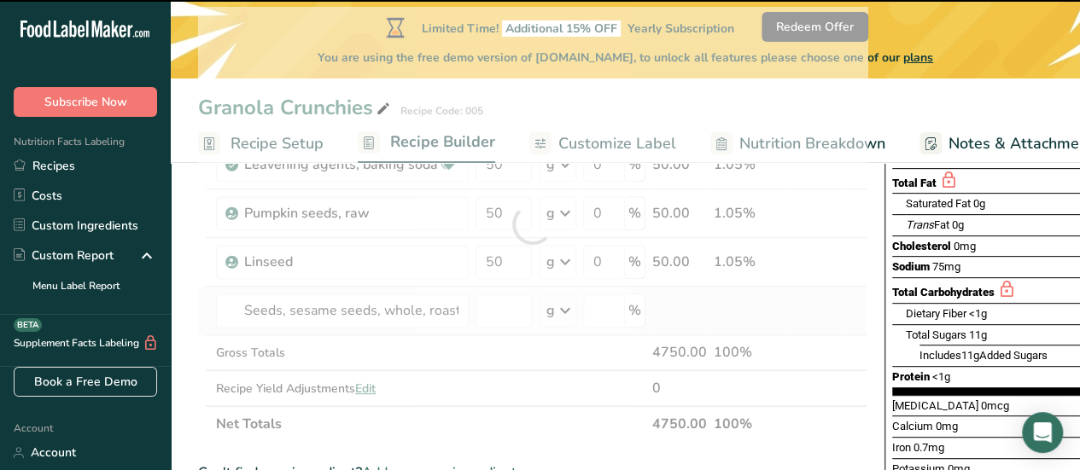
type input "0"
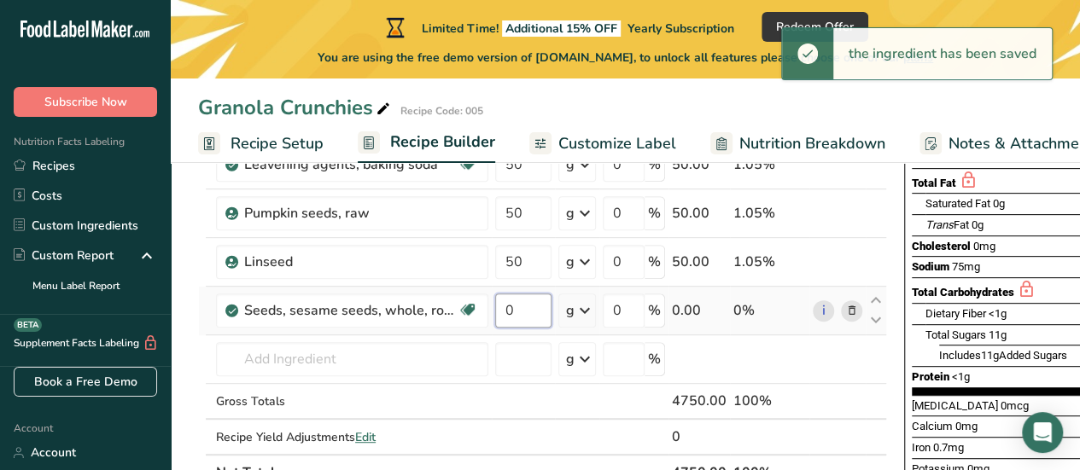
click at [516, 308] on input "0" at bounding box center [523, 311] width 56 height 34
drag, startPoint x: 516, startPoint y: 307, endPoint x: 488, endPoint y: 307, distance: 27.3
click at [488, 307] on tr "Seeds, sesame seeds, whole, roasted and toasted Source of Antioxidants Plant-ba…" at bounding box center [542, 311] width 687 height 49
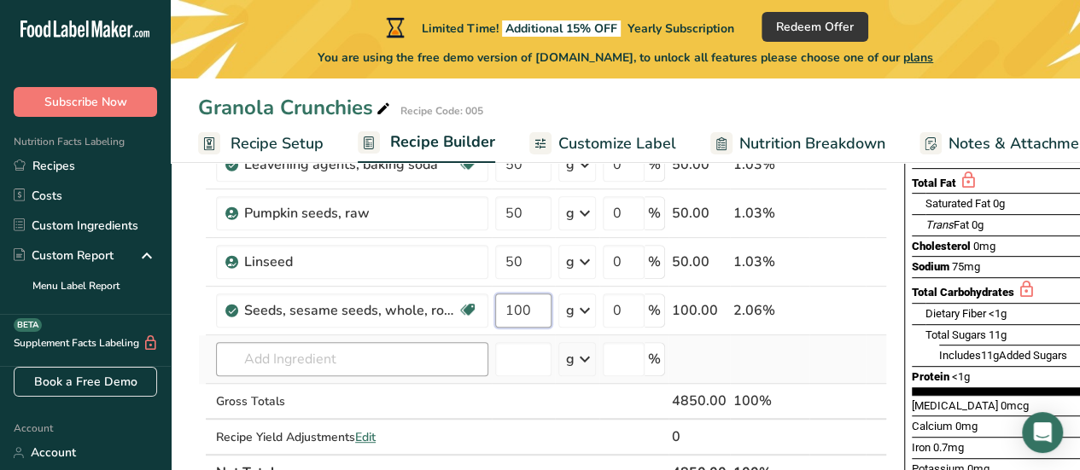
type input "100"
click at [336, 356] on div "Ingredient * Amount * Unit * Waste * .a-a{fill:#347362;}.b-a{fill:#fff;} Grams …" at bounding box center [542, 249] width 689 height 484
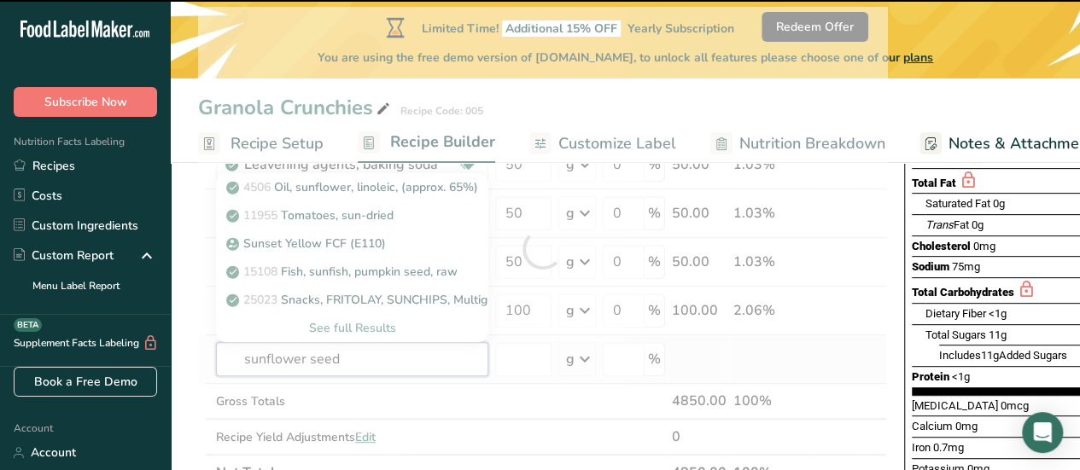
type input "sunflower seeds"
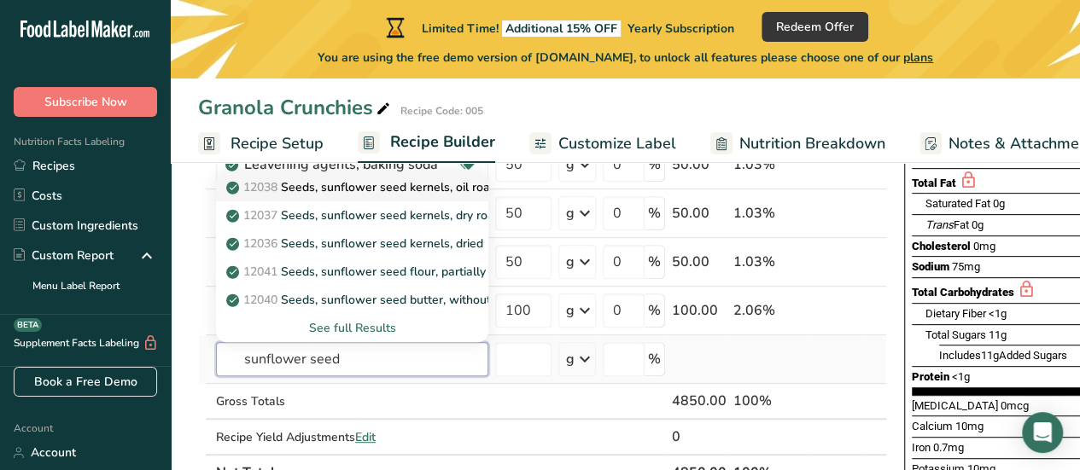
type input "sunflower seed"
click at [359, 185] on p "12038 Seeds, sunflower seed kernels, oil roasted, without salt" at bounding box center [408, 187] width 356 height 18
type input "Seeds, sunflower seed kernels, oil roasted, without salt"
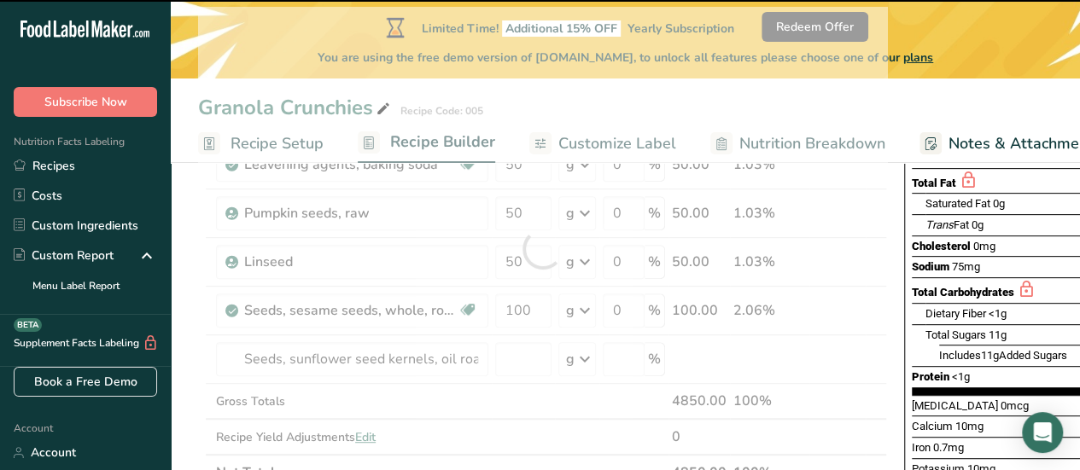
type input "0"
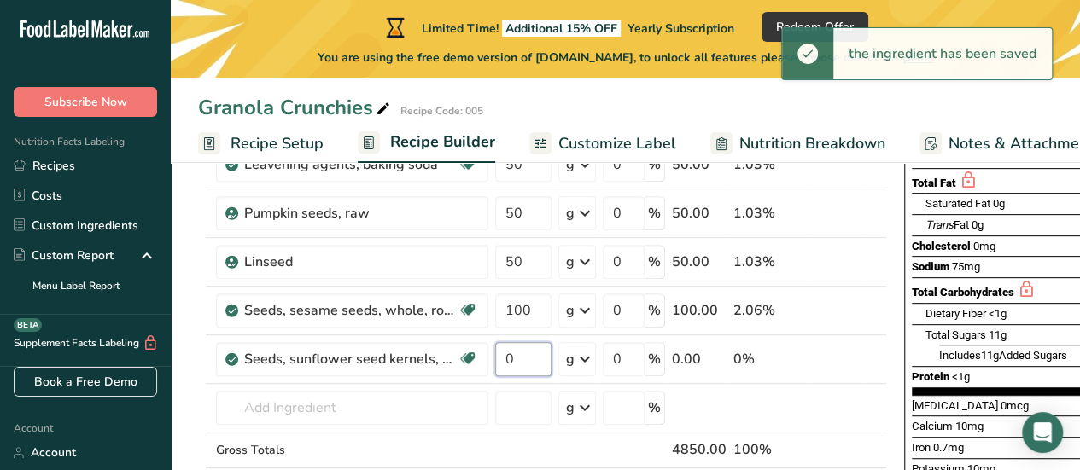
click at [514, 356] on input "0" at bounding box center [523, 359] width 56 height 34
drag, startPoint x: 514, startPoint y: 356, endPoint x: 496, endPoint y: 356, distance: 17.9
click at [496, 356] on input "0" at bounding box center [523, 359] width 56 height 34
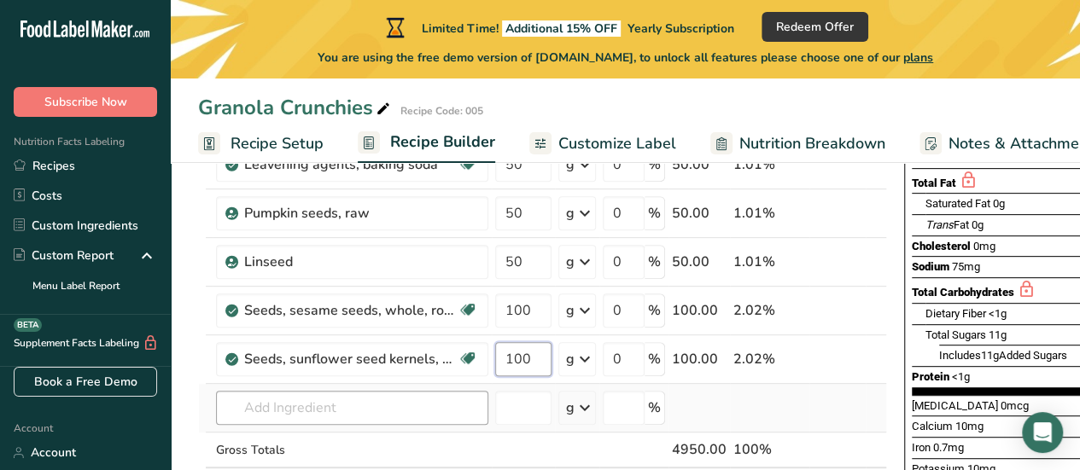
type input "100"
click at [281, 409] on div "Ingredient * Amount * Unit * Waste * .a-a{fill:#347362;}.b-a{fill:#fff;} Grams …" at bounding box center [542, 273] width 689 height 533
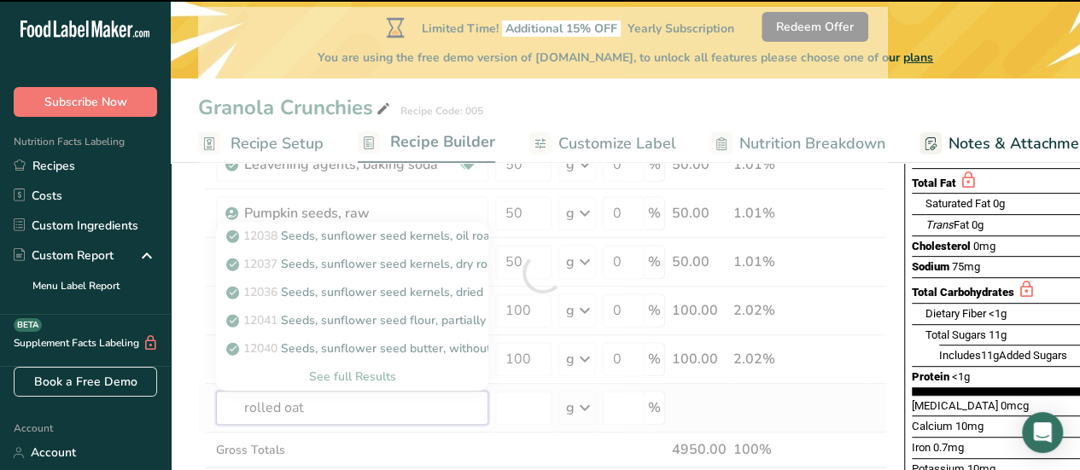
type input "rolled oats"
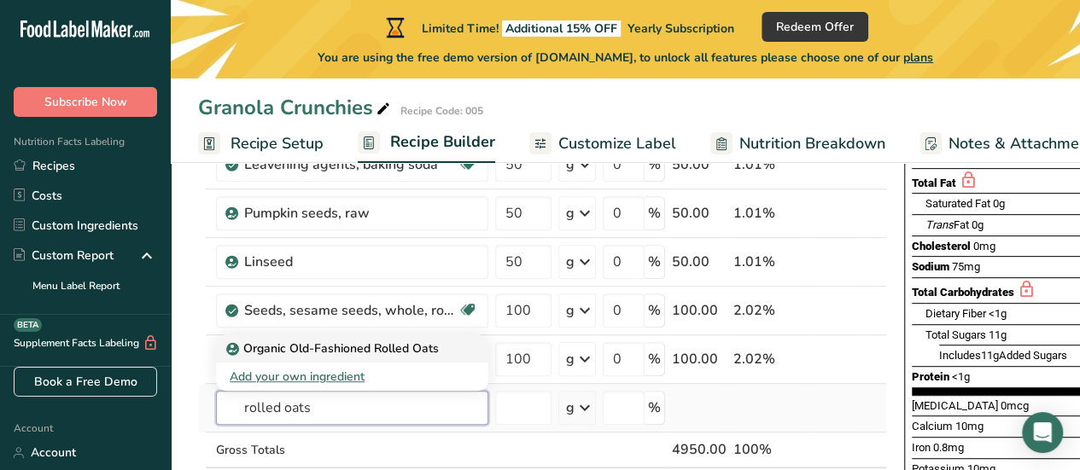
type input "rolled oats"
click at [310, 344] on p "Organic Old-Fashioned Rolled Oats" at bounding box center [334, 349] width 209 height 18
type input "Organic Old-Fashioned Rolled Oats"
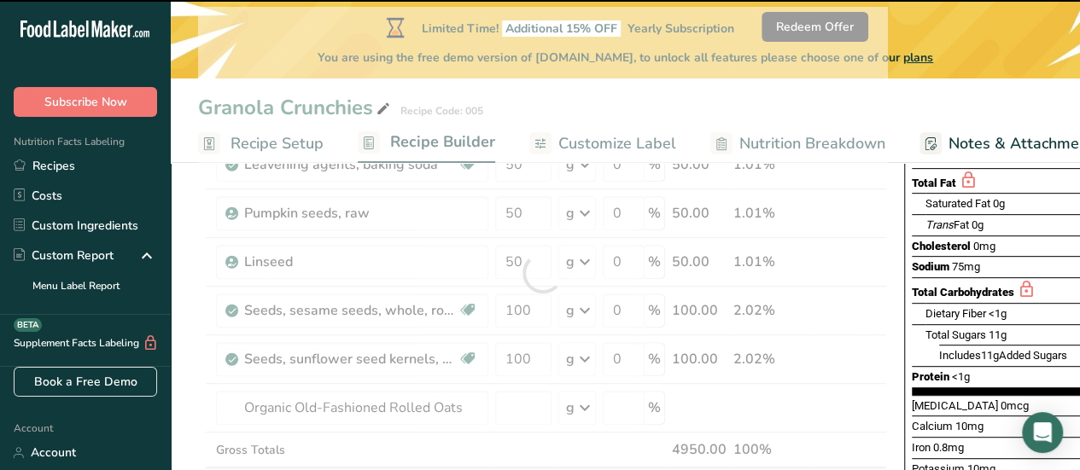
type input "0"
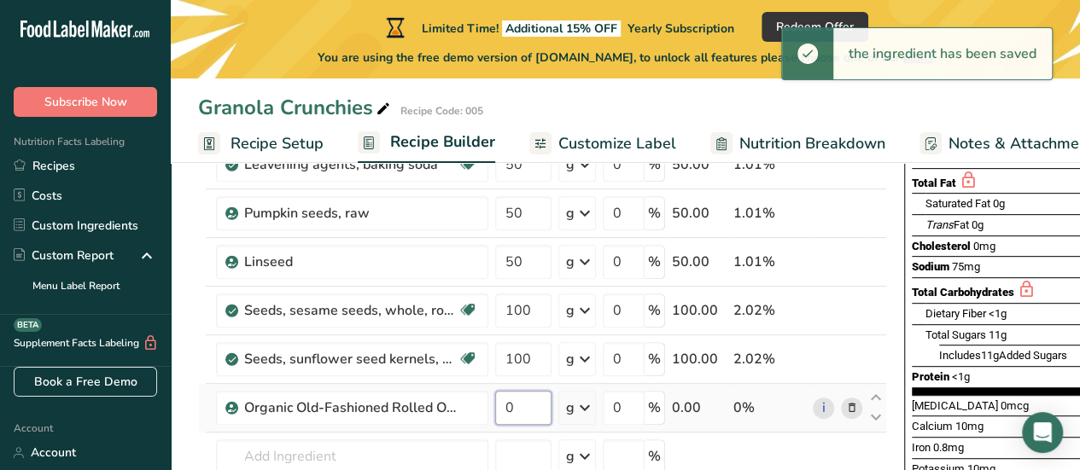
click at [510, 415] on input "0" at bounding box center [523, 408] width 56 height 34
drag, startPoint x: 510, startPoint y: 415, endPoint x: 482, endPoint y: 415, distance: 28.2
click at [482, 415] on tr "Organic Old-Fashioned Rolled Oats 0 g Weight Units g kg mg See more Volume Unit…" at bounding box center [542, 408] width 687 height 49
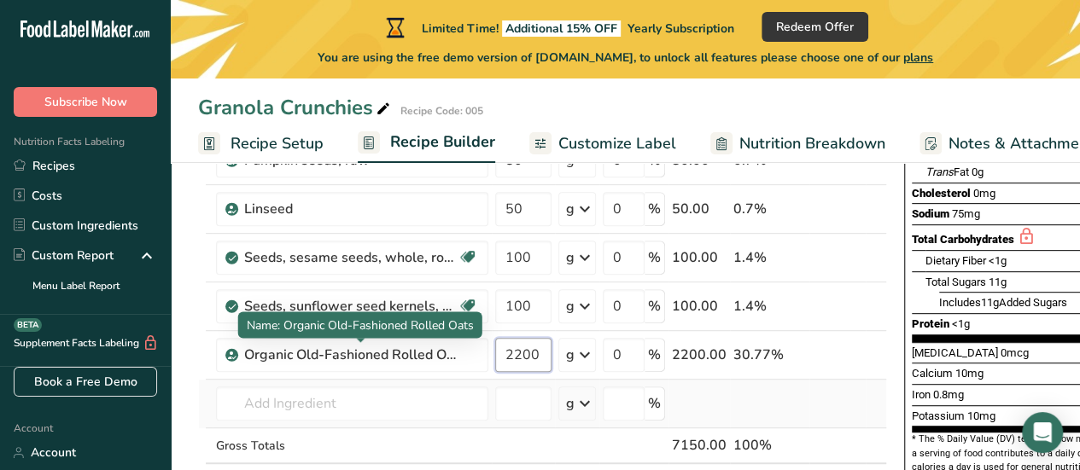
scroll to position [342, 0]
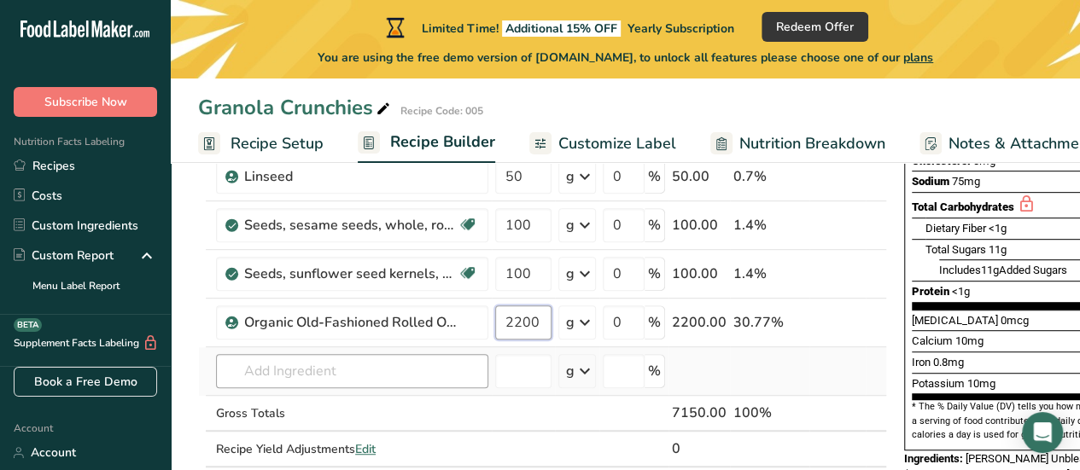
type input "2200"
click at [330, 371] on div "Ingredient * Amount * Unit * Waste * .a-a{fill:#347362;}.b-a{fill:#fff;} Grams …" at bounding box center [542, 211] width 689 height 581
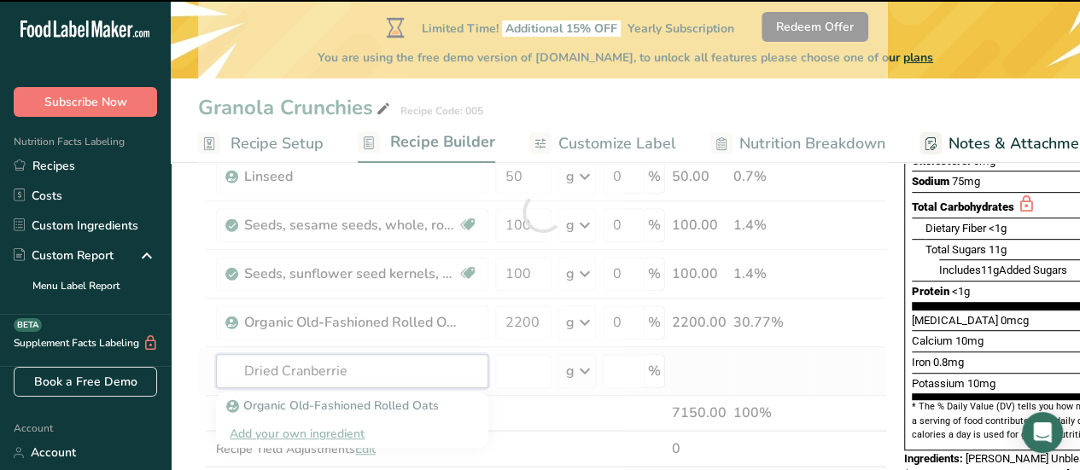
type input "Dried Cranberries"
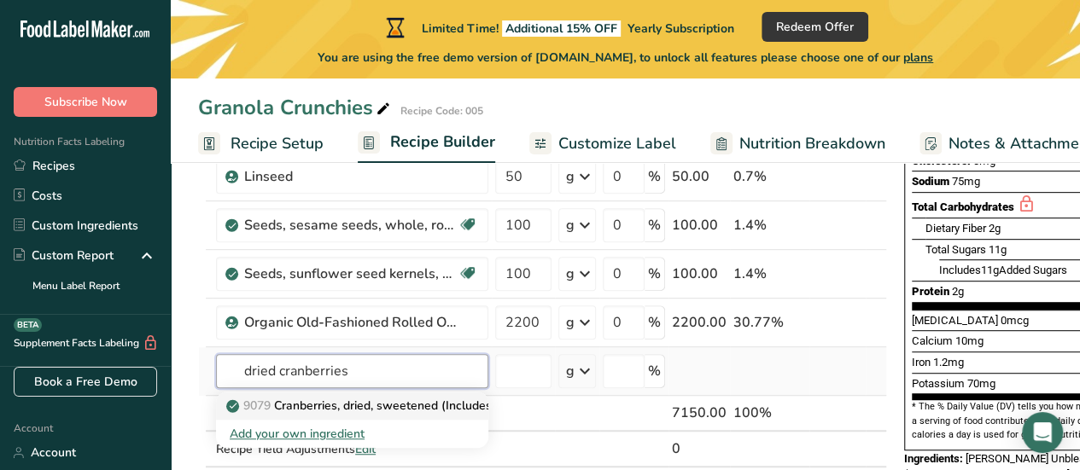
type input "dried cranberries"
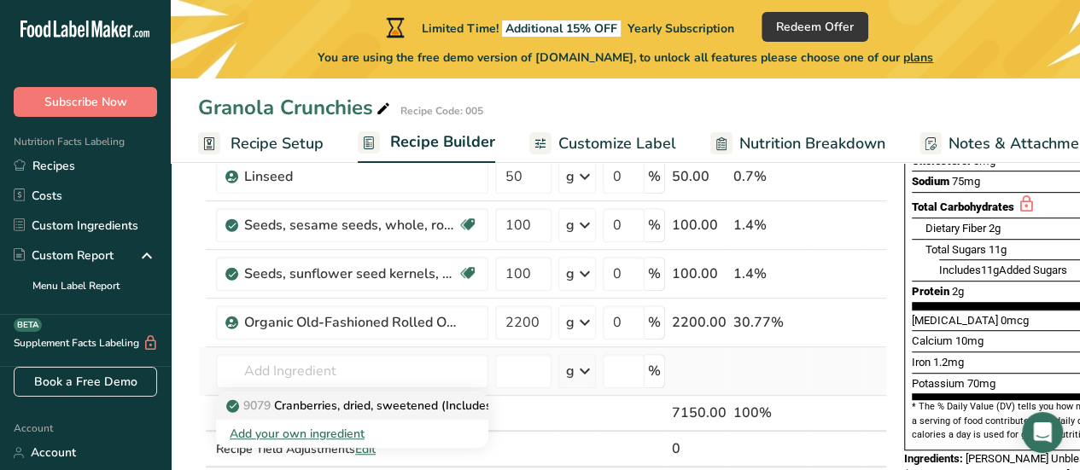
click at [328, 400] on p "9079 Cranberries, dried, sweetened (Includes foods for USDA's Food Distribution…" at bounding box center [486, 406] width 513 height 18
type input "Cranberries, dried, sweetened (Includes foods for USDA's Food Distribution Prog…"
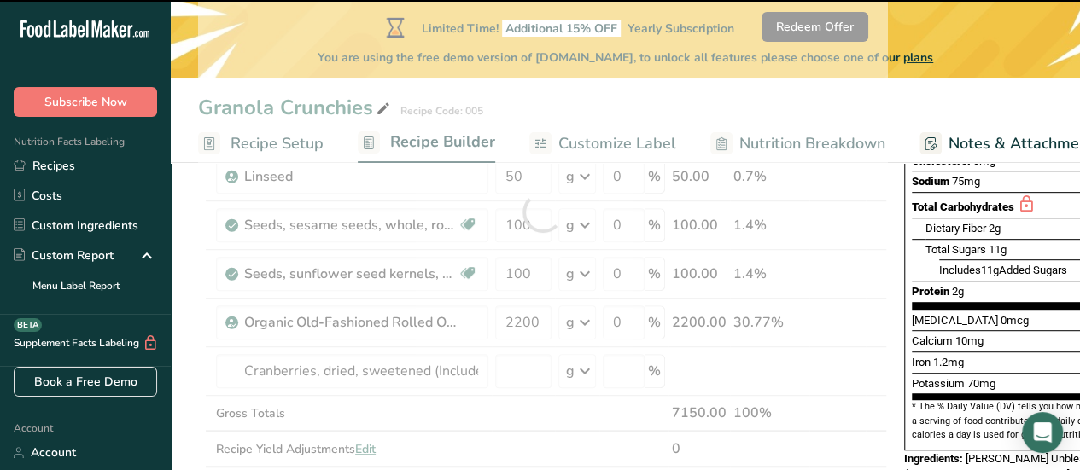
type input "0"
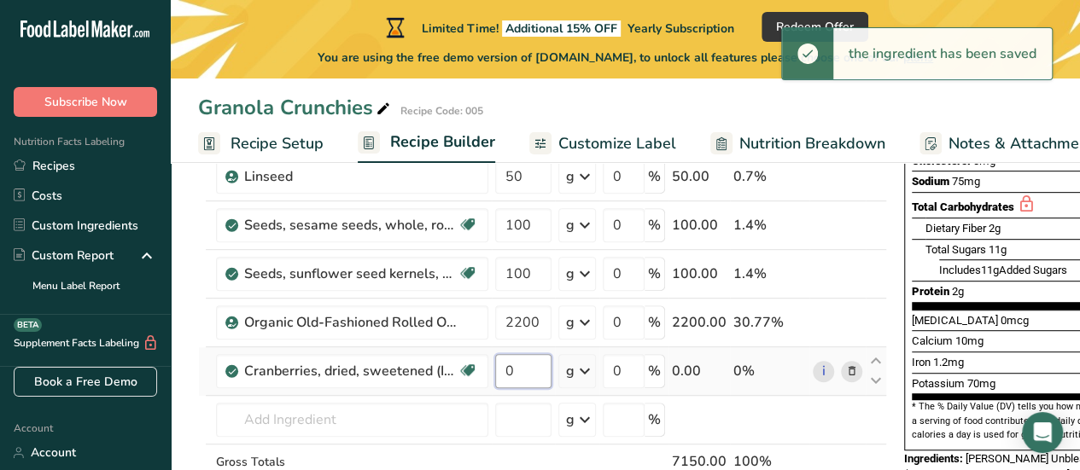
drag, startPoint x: 526, startPoint y: 370, endPoint x: 499, endPoint y: 370, distance: 27.3
click at [499, 370] on input "0" at bounding box center [523, 371] width 56 height 34
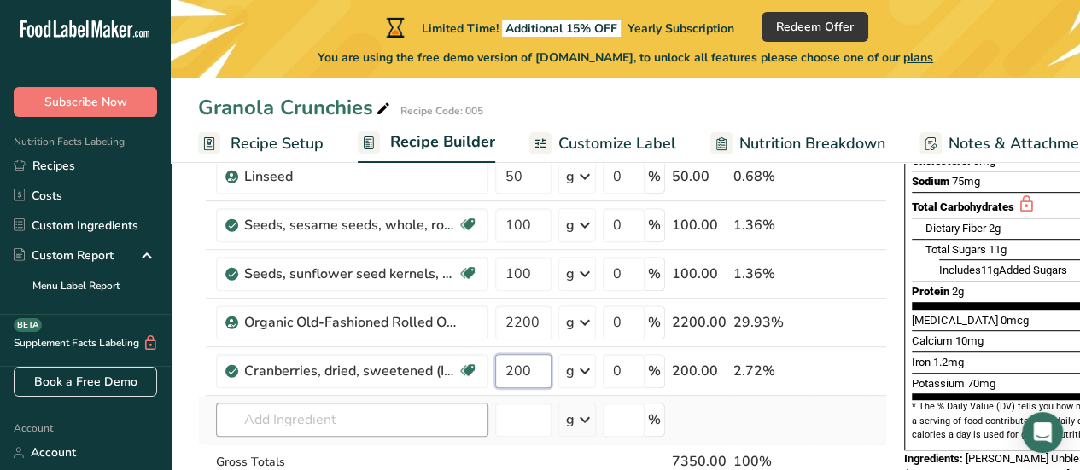
type input "200"
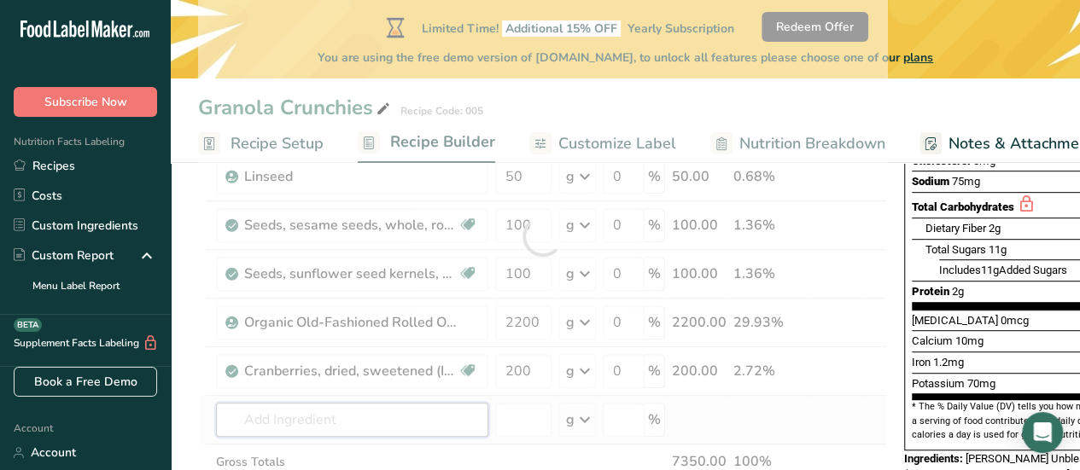
click at [330, 418] on div "Ingredient * Amount * Unit * Waste * .a-a{fill:#347362;}.b-a{fill:#fff;} Grams …" at bounding box center [542, 236] width 689 height 630
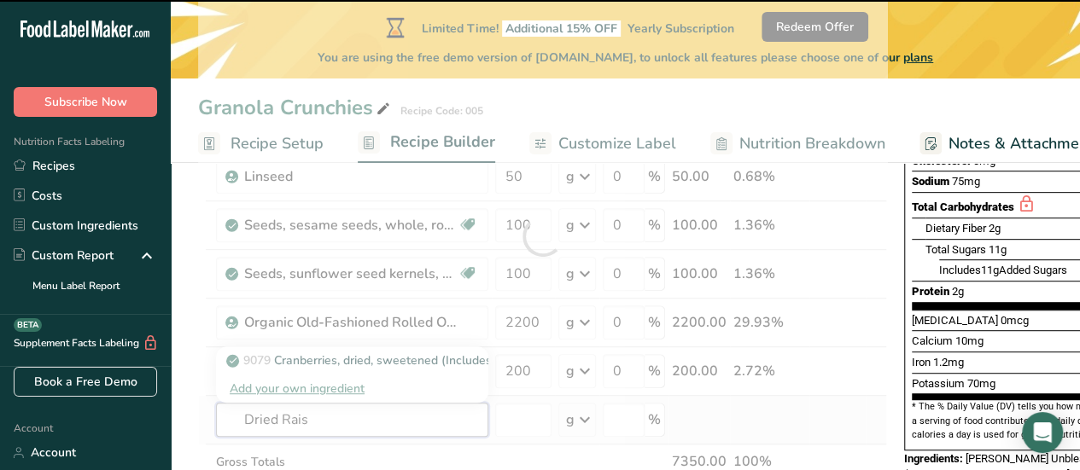
type input "Dried Raisi"
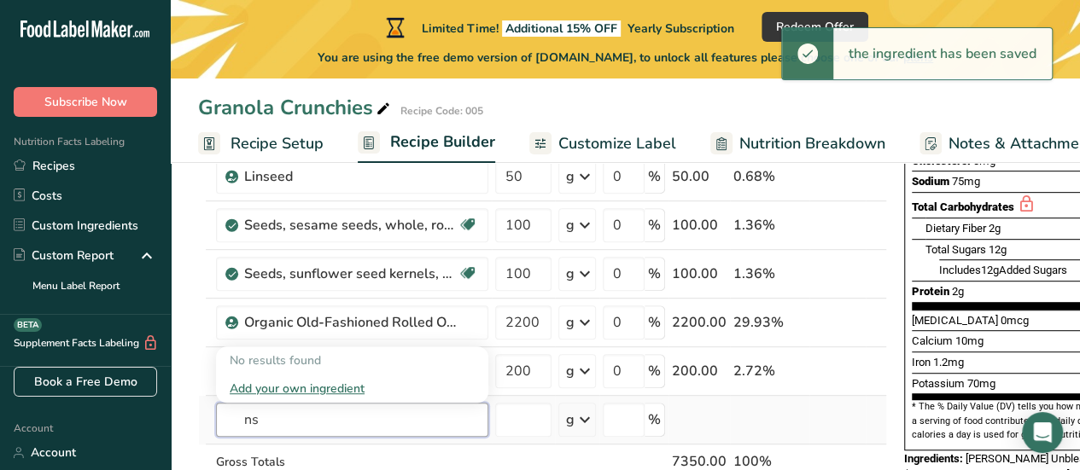
type input "n"
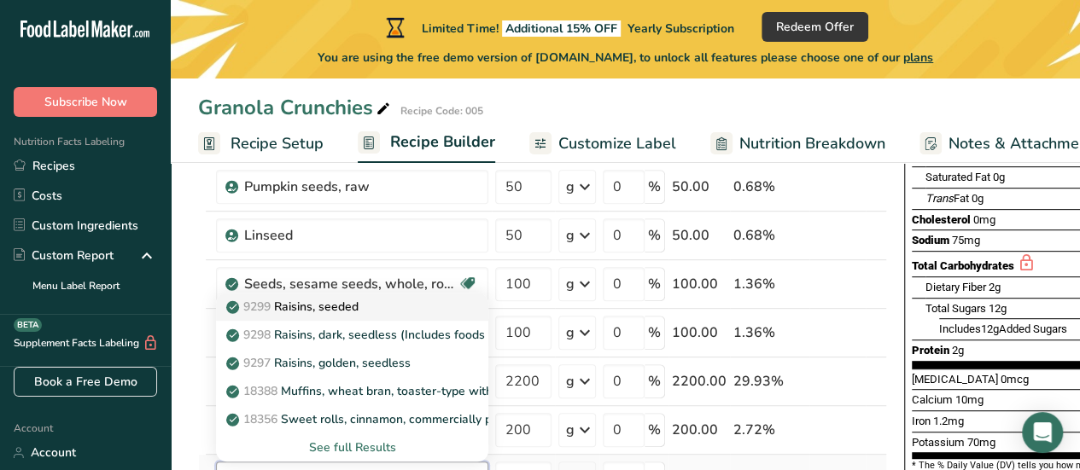
scroll to position [256, 0]
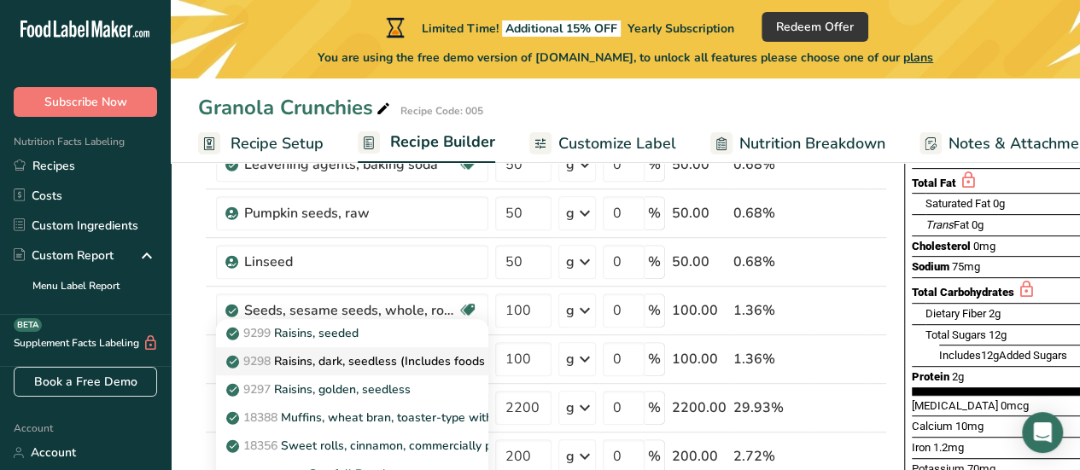
type input "raisins"
click at [296, 361] on p "9298 Raisins, dark, seedless (Includes foods for USDA's Food Distribution Progr…" at bounding box center [466, 362] width 472 height 18
type input "Raisins, dark, seedless (Includes foods for USDA's Food Distribution Program)"
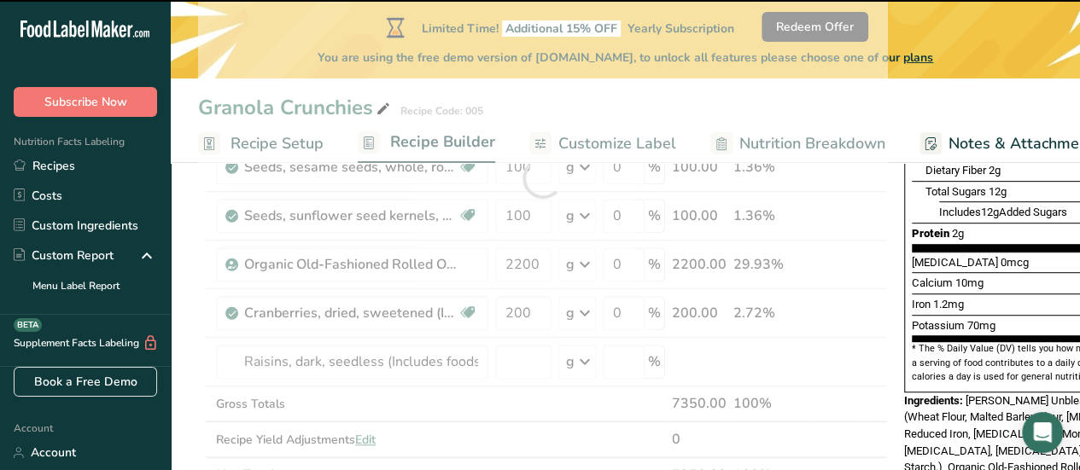
scroll to position [427, 0]
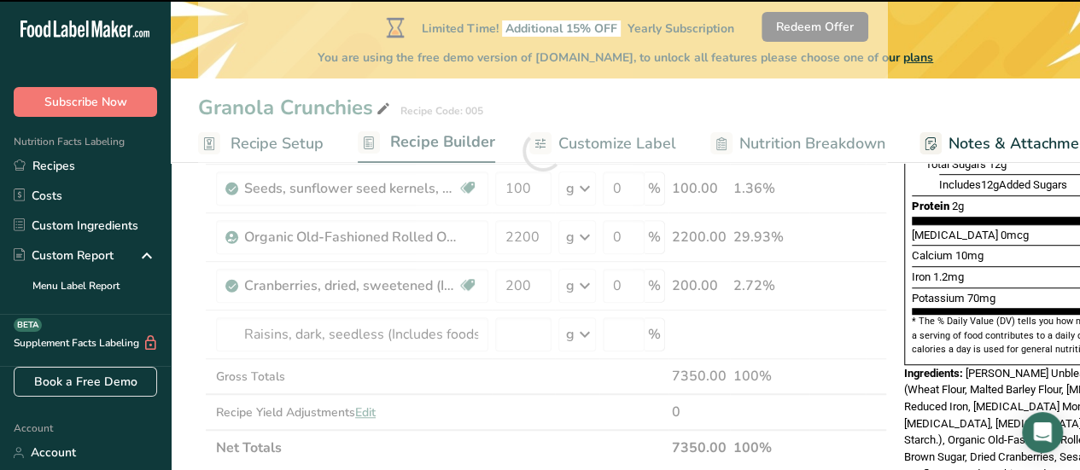
type input "0"
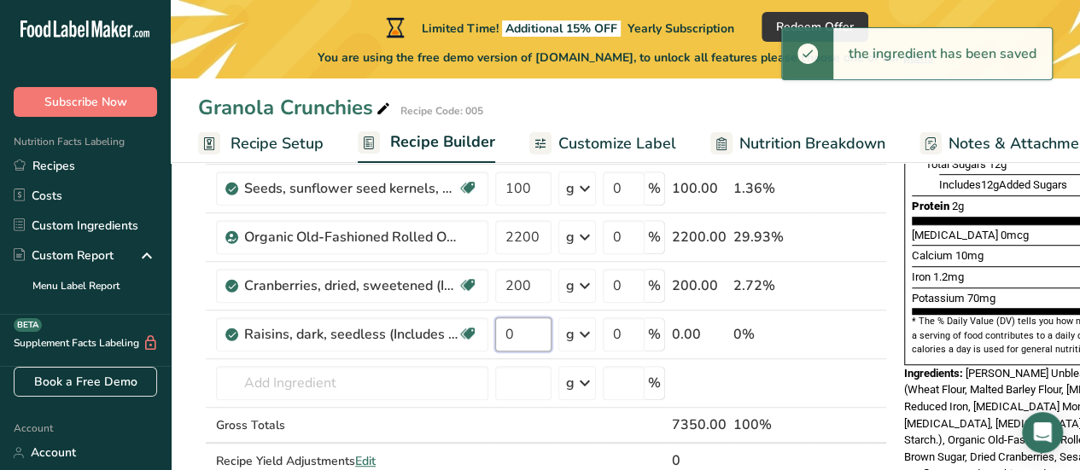
click at [504, 329] on input "0" at bounding box center [523, 335] width 56 height 34
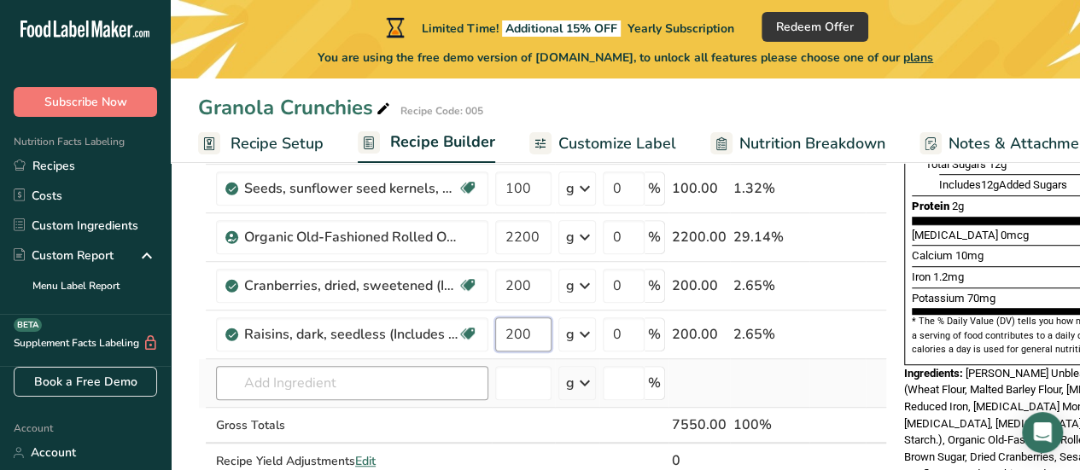
type input "200"
click at [412, 382] on div "Ingredient * Amount * Unit * Waste * .a-a{fill:#347362;}.b-a{fill:#fff;} Grams …" at bounding box center [542, 175] width 689 height 679
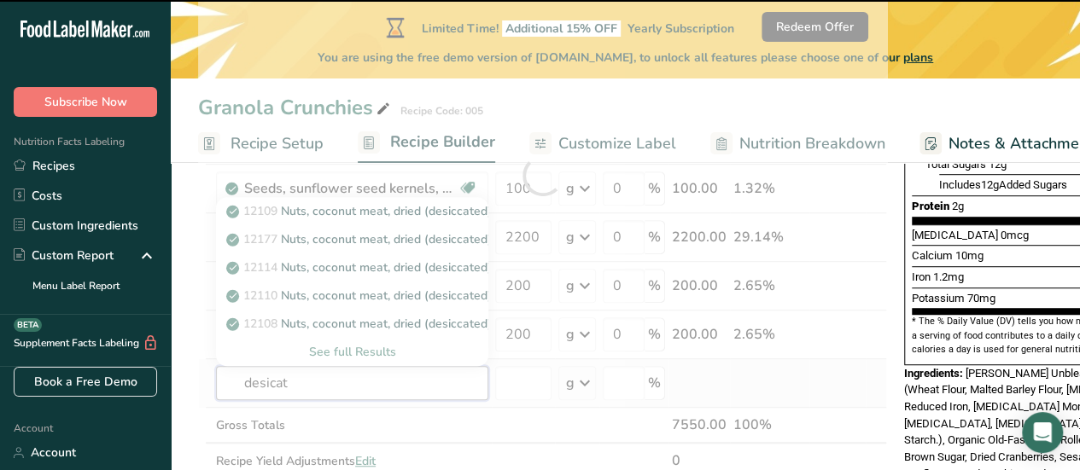
type input "desicatt"
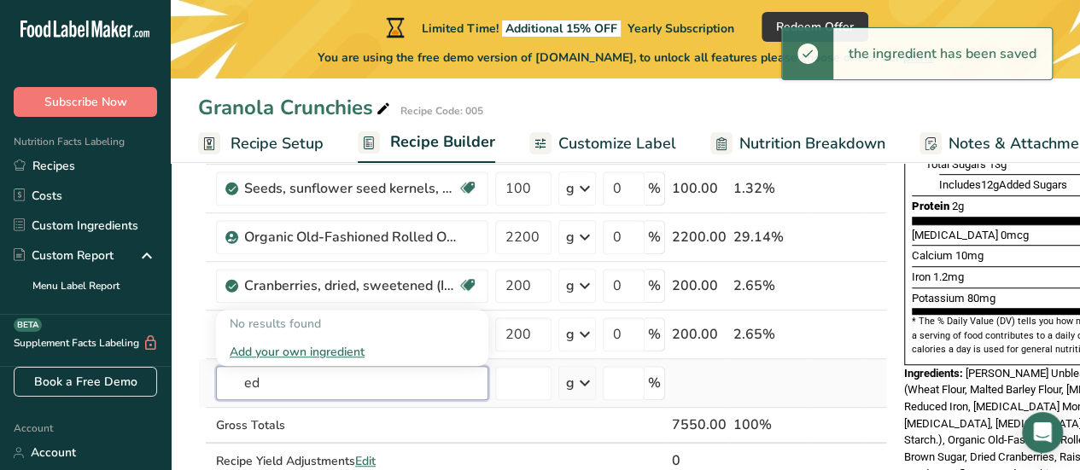
type input "e"
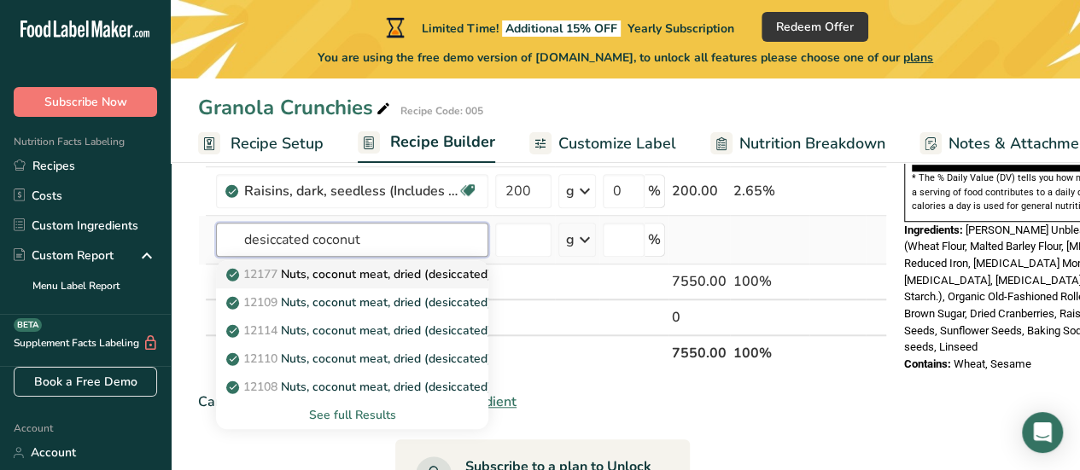
scroll to position [598, 0]
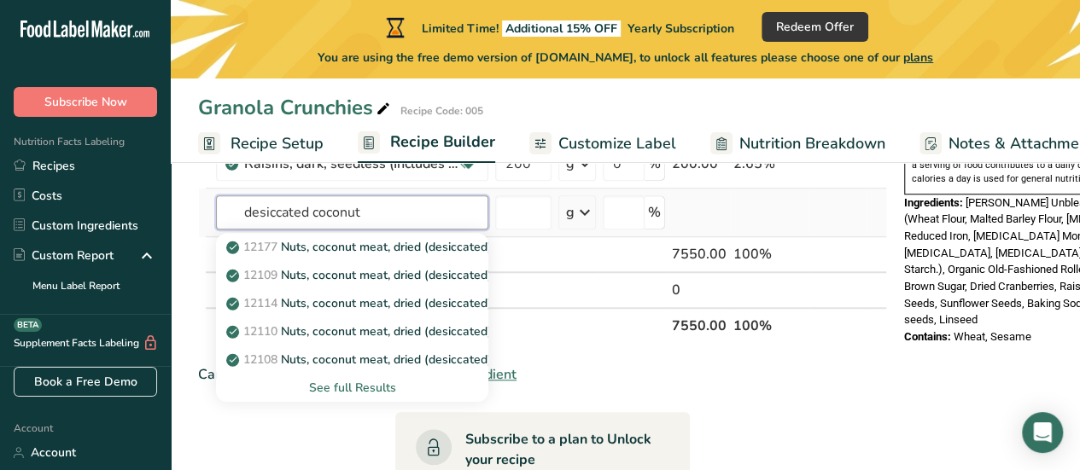
type input "desiccated coconut"
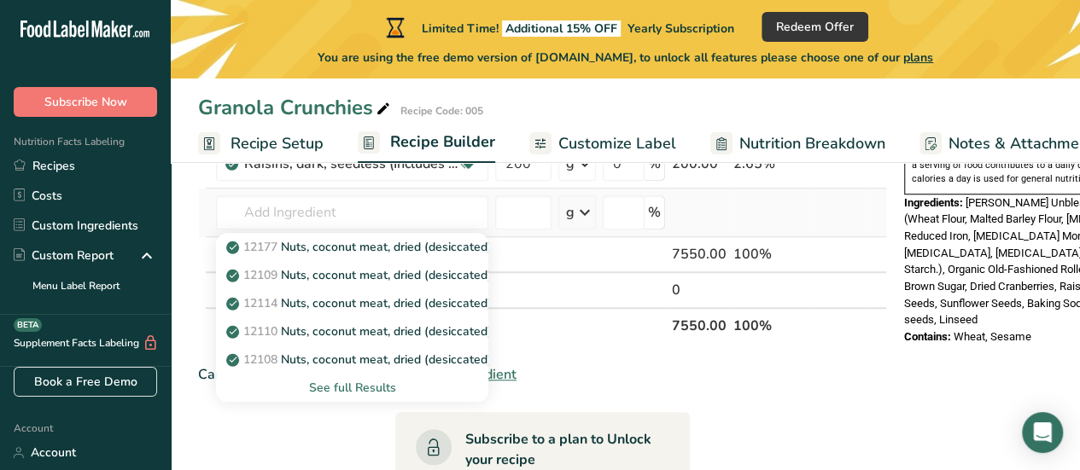
click at [348, 383] on div "See full Results" at bounding box center [352, 388] width 245 height 18
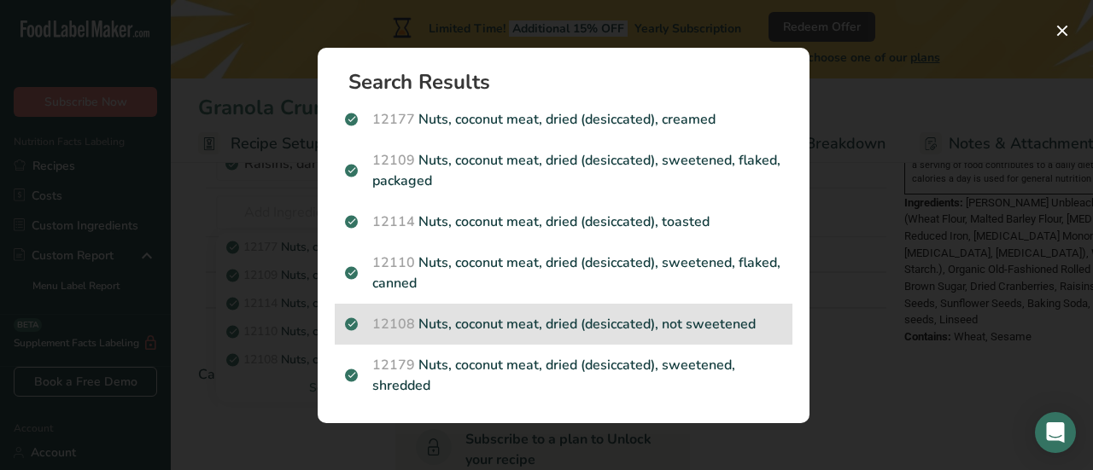
click at [600, 325] on p "12108 Nuts, coconut meat, dried (desiccated), not sweetened" at bounding box center [563, 324] width 437 height 20
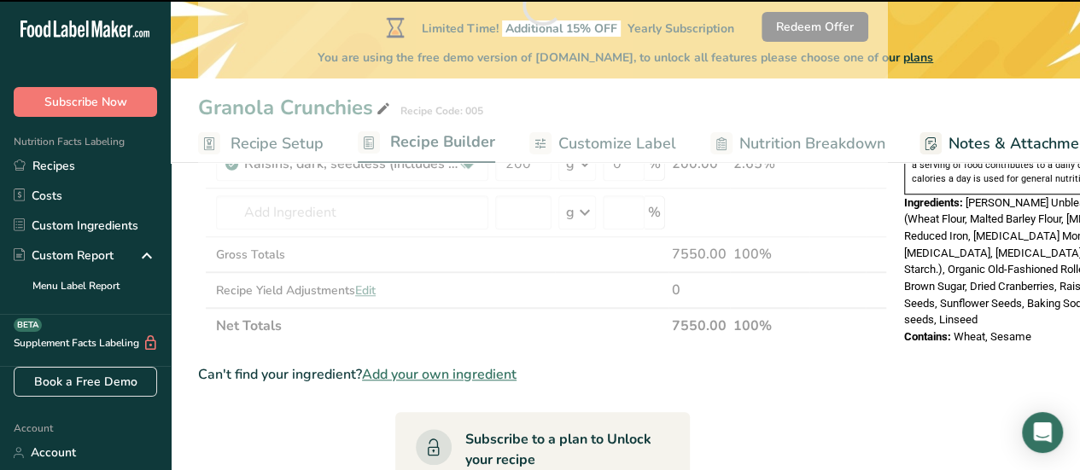
type input "0"
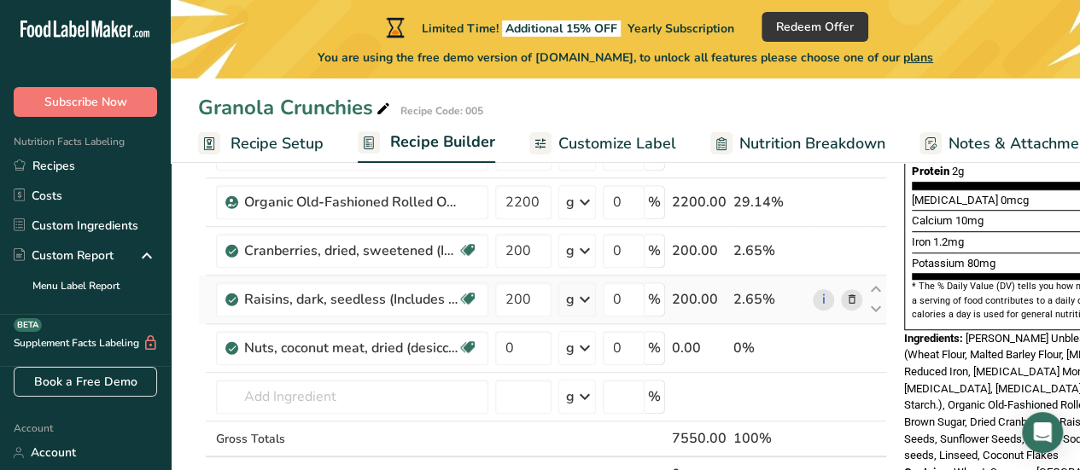
scroll to position [427, 0]
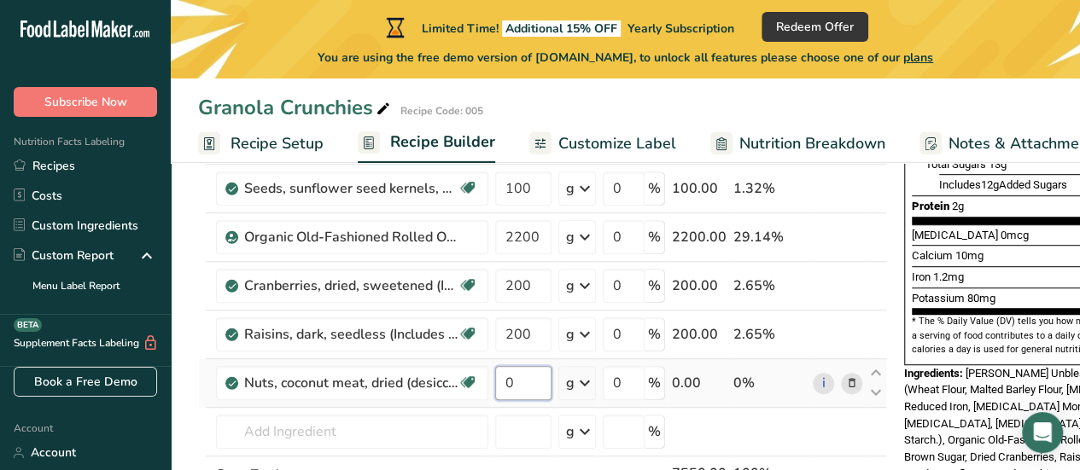
click at [519, 380] on input "0" at bounding box center [523, 383] width 56 height 34
drag, startPoint x: 519, startPoint y: 380, endPoint x: 494, endPoint y: 383, distance: 25.8
click at [495, 383] on input "0" at bounding box center [523, 383] width 56 height 34
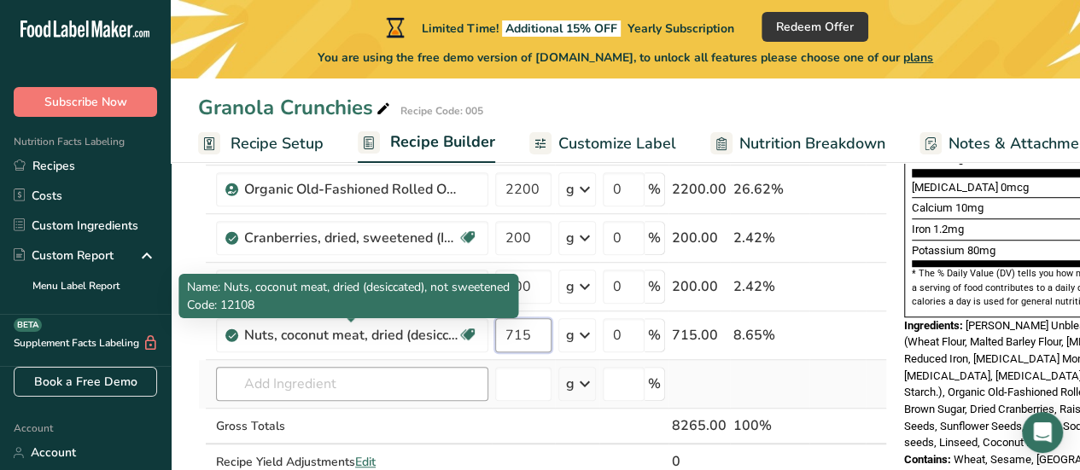
scroll to position [512, 0]
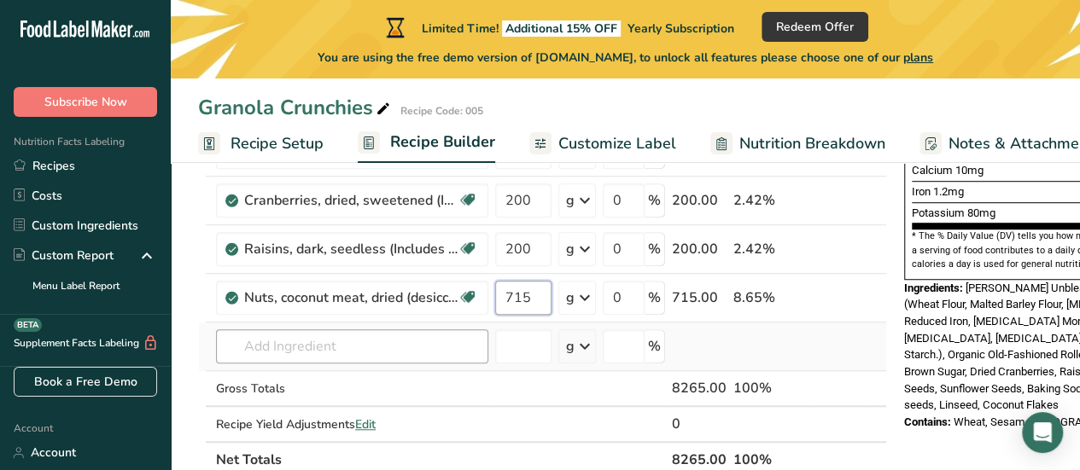
type input "715"
click at [312, 339] on div "Ingredient * Amount * Unit * Waste * .a-a{fill:#347362;}.b-a{fill:#fff;} Grams …" at bounding box center [542, 114] width 689 height 727
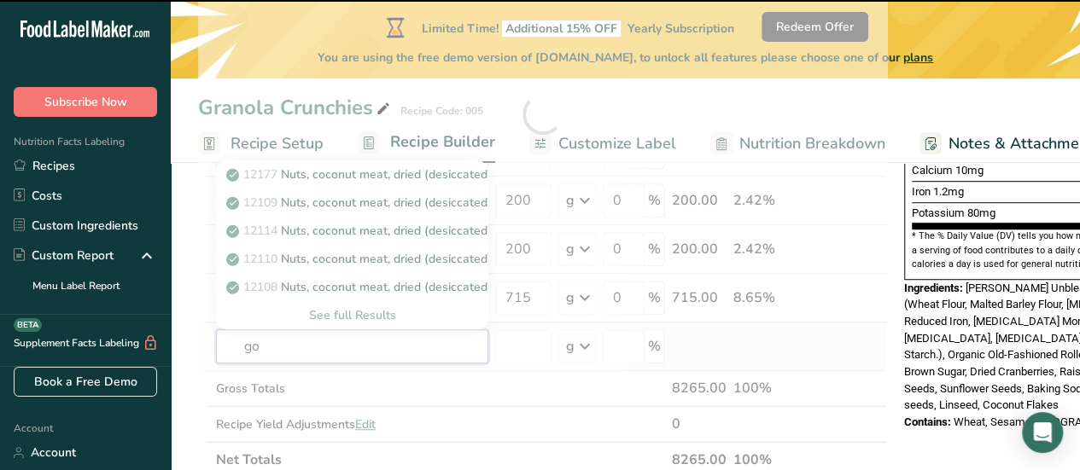
type input "gol"
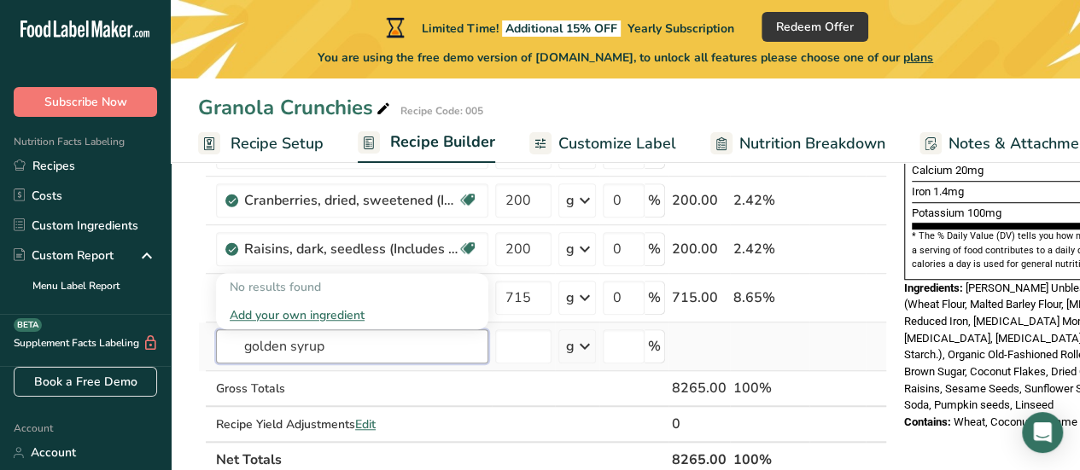
click at [275, 347] on input "golden syrup" at bounding box center [352, 347] width 272 height 34
type input "dark corn syrup"
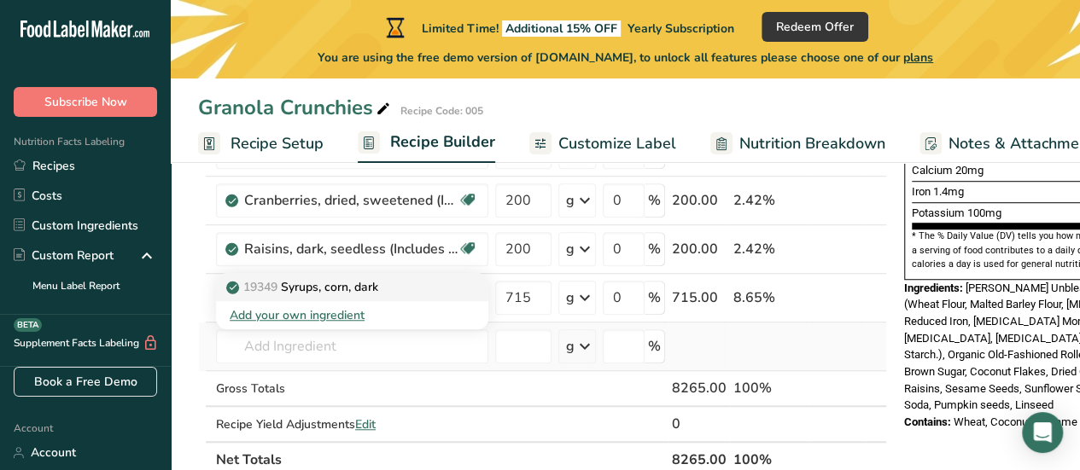
click at [306, 286] on p "19349 Syrups, corn, dark" at bounding box center [304, 287] width 149 height 18
type input "Syrups, corn, dark"
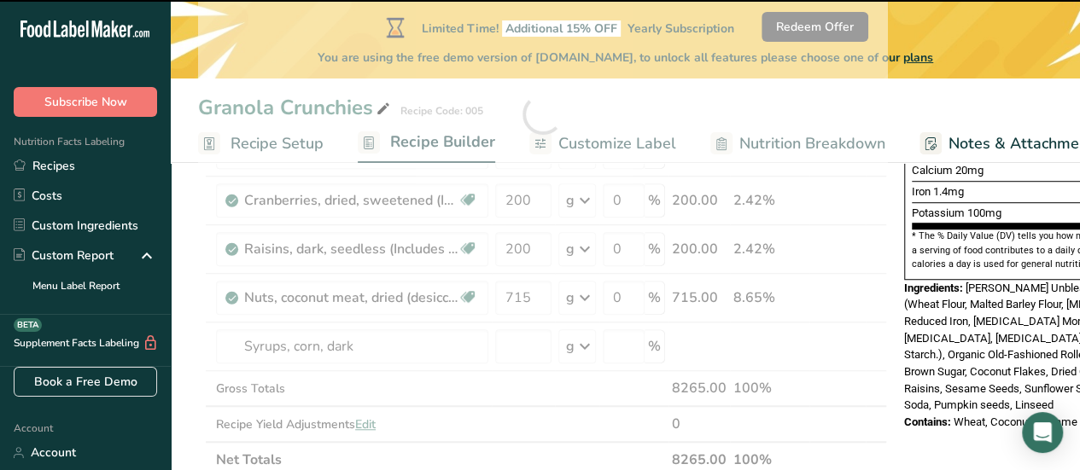
type input "0"
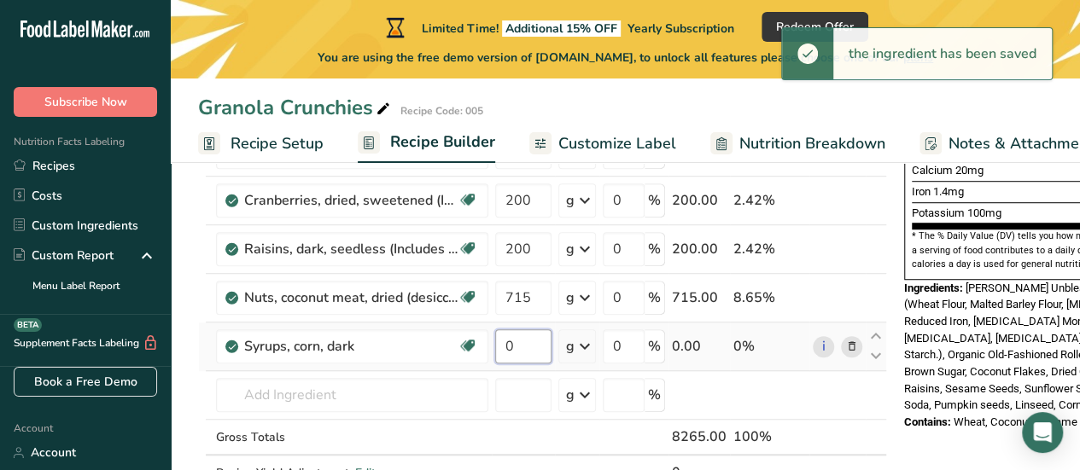
drag, startPoint x: 511, startPoint y: 347, endPoint x: 490, endPoint y: 347, distance: 20.5
click at [492, 347] on td "0" at bounding box center [523, 347] width 63 height 49
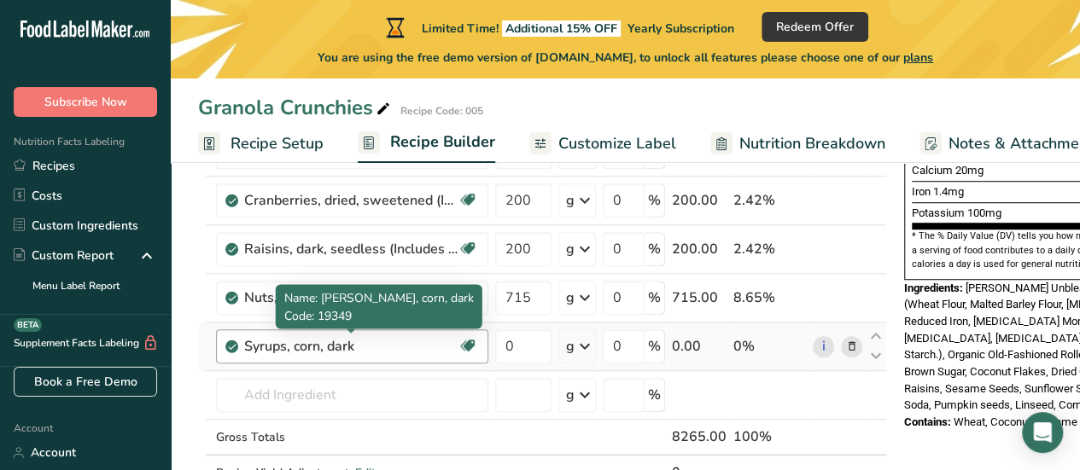
click at [388, 341] on div "Ingredient * Amount * Unit * Waste * .a-a{fill:#347362;}.b-a{fill:#fff;} Grams …" at bounding box center [542, 139] width 689 height 776
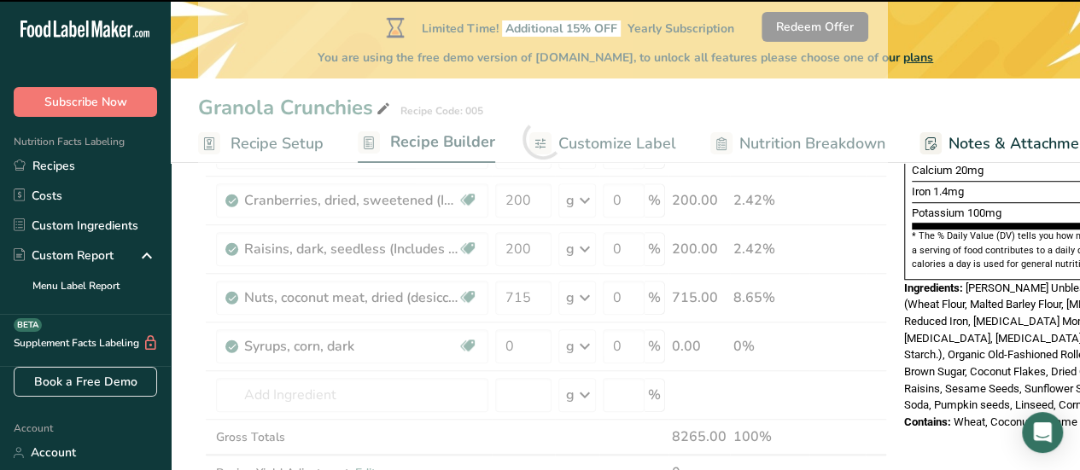
click at [283, 348] on div at bounding box center [542, 139] width 689 height 776
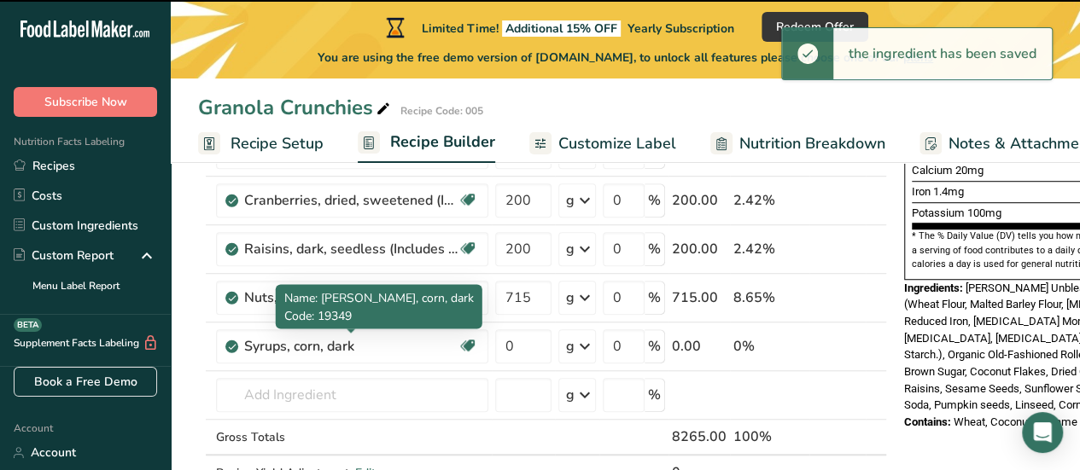
click at [348, 342] on div "Syrups, corn, dark" at bounding box center [350, 346] width 213 height 20
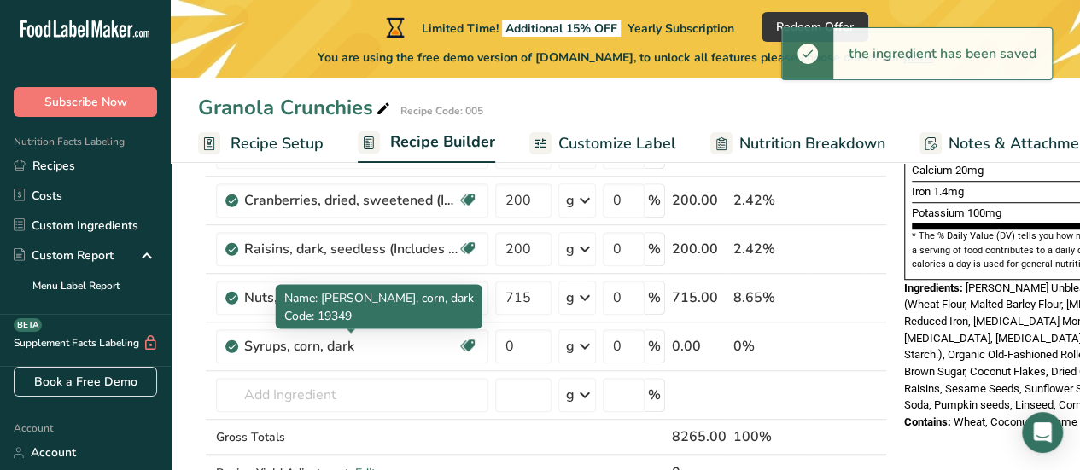
click at [348, 342] on div "Syrups, corn, dark" at bounding box center [350, 346] width 213 height 20
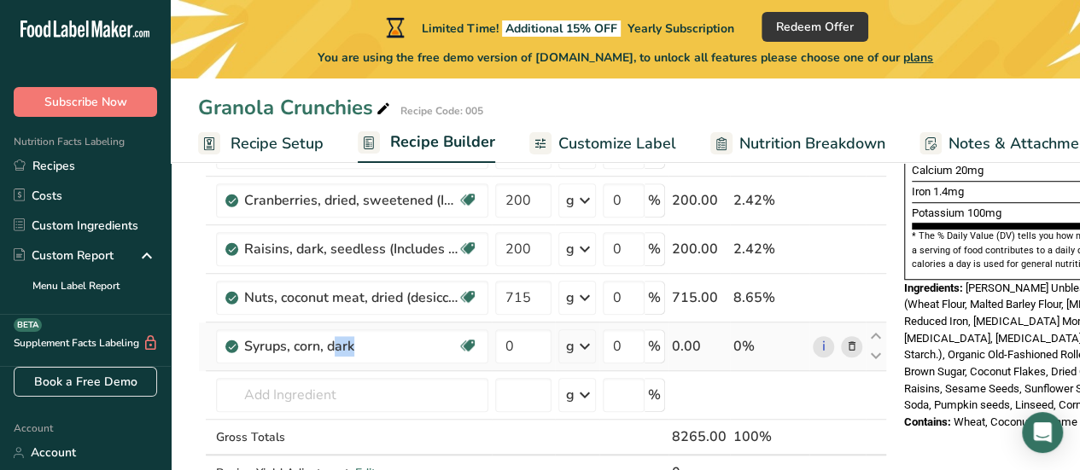
click at [846, 342] on icon at bounding box center [852, 347] width 12 height 18
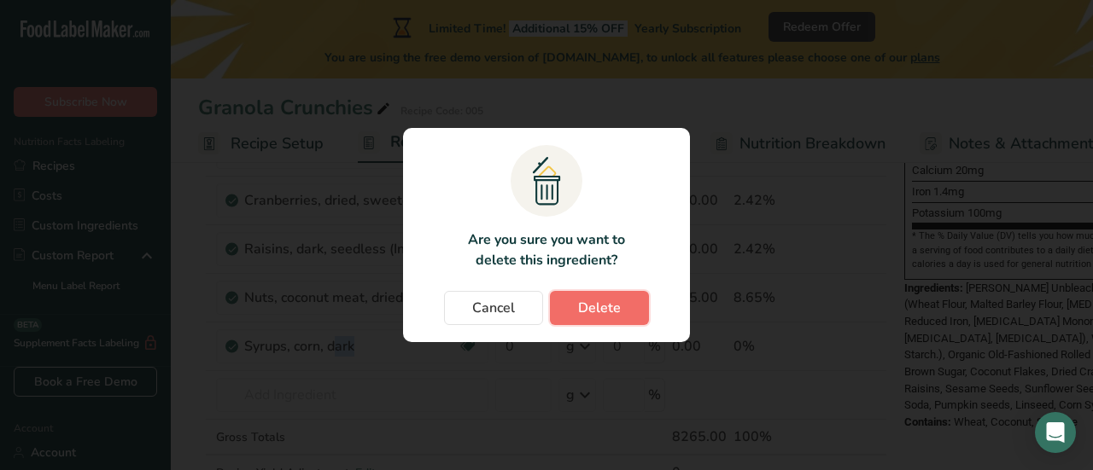
click at [609, 318] on button "Delete" at bounding box center [599, 308] width 99 height 34
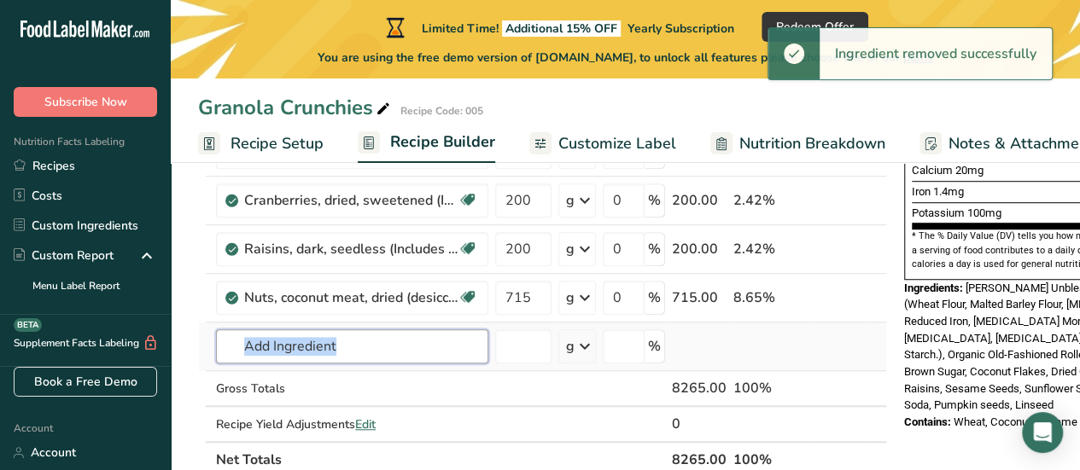
click at [293, 343] on input "text" at bounding box center [352, 347] width 272 height 34
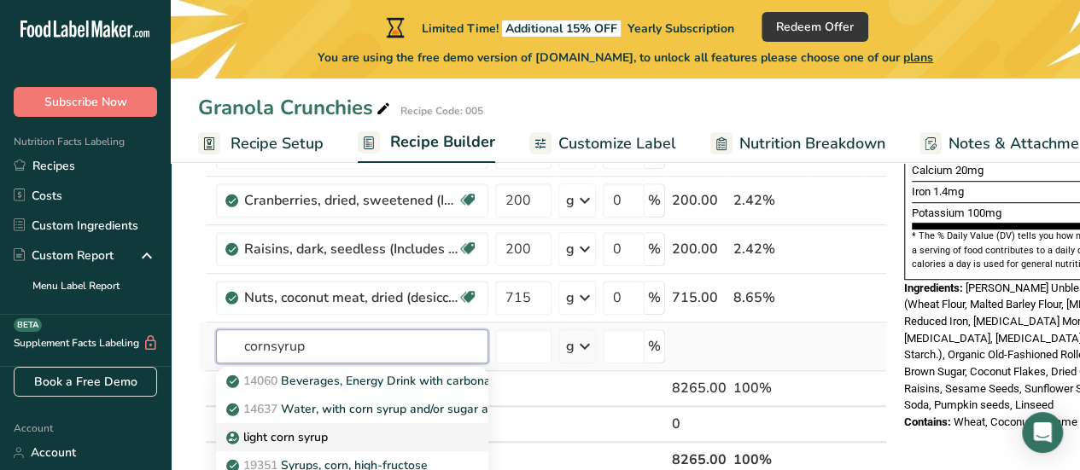
type input "cornsyrup"
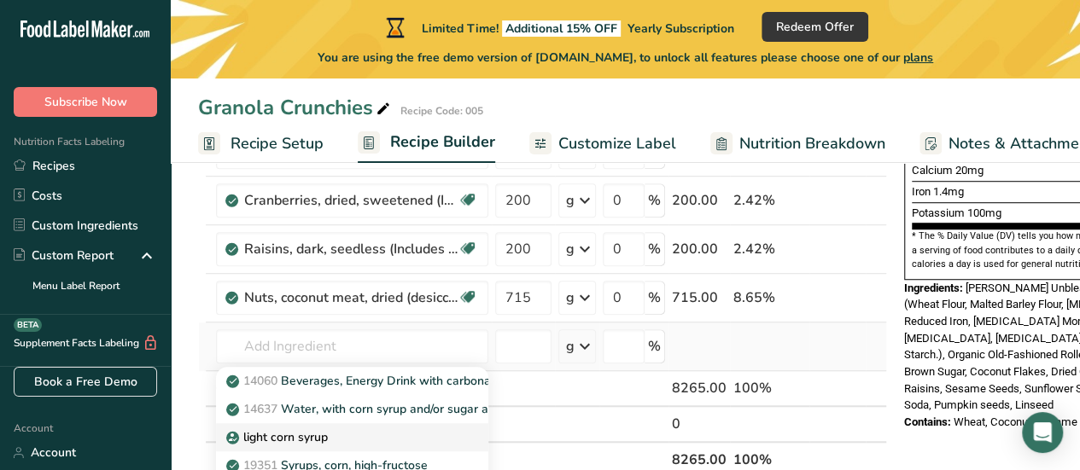
click at [334, 440] on div "light corn syrup" at bounding box center [339, 438] width 218 height 18
type input "light corn syrup"
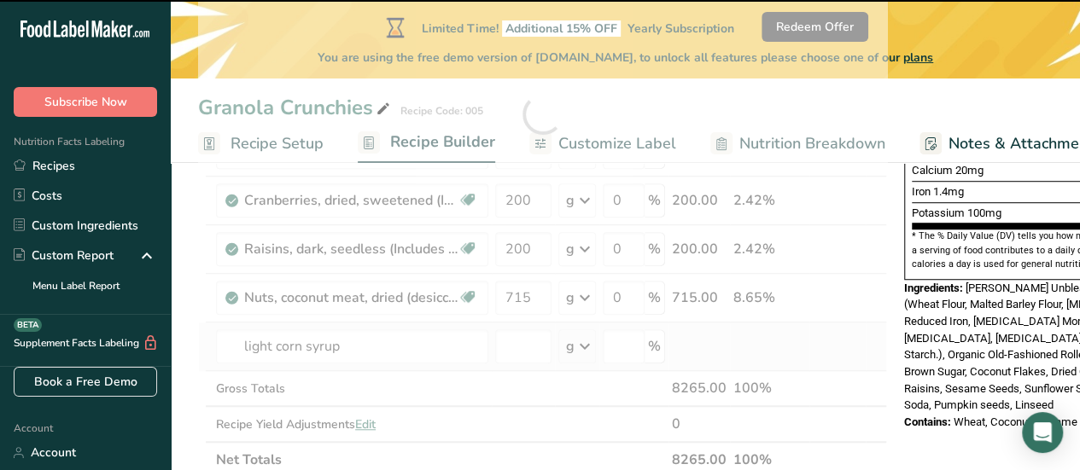
type input "0"
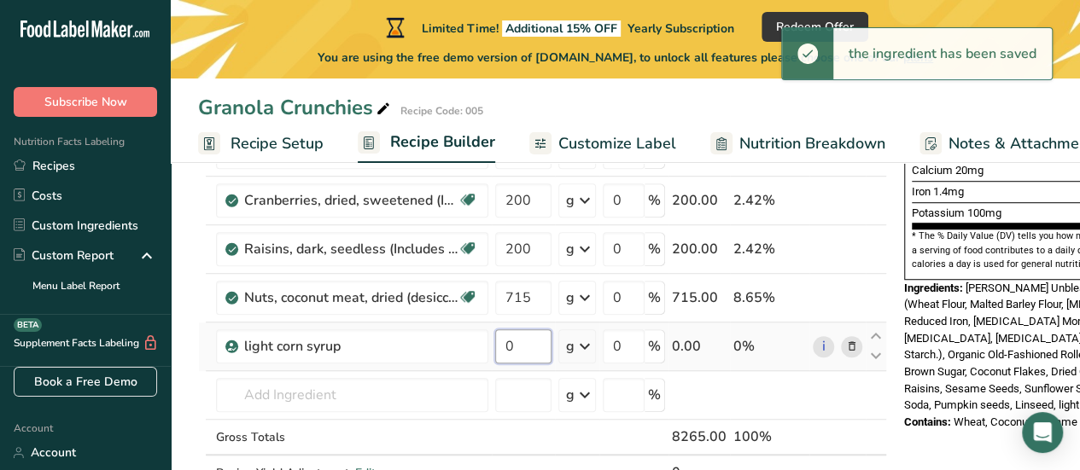
click at [519, 334] on input "0" at bounding box center [523, 347] width 56 height 34
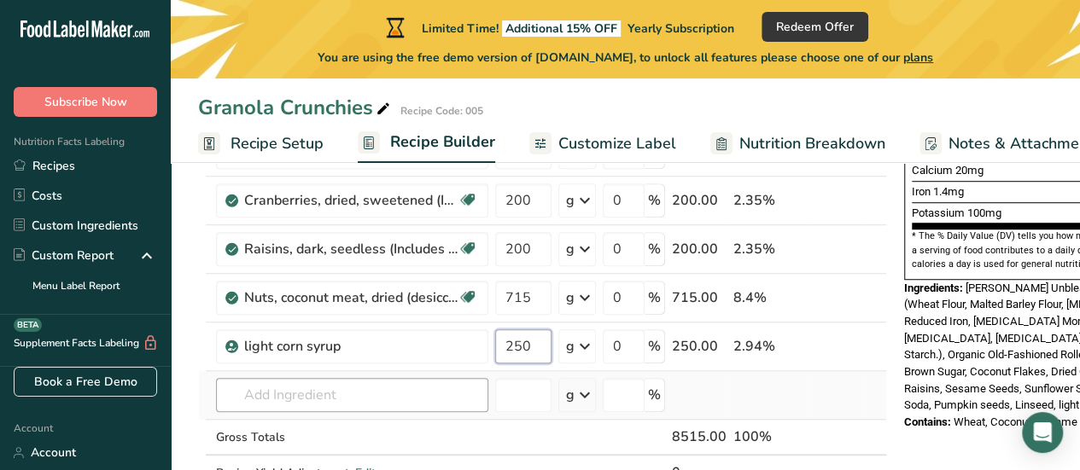
type input "250"
click at [432, 395] on div "Ingredient * Amount * Unit * Waste * .a-a{fill:#347362;}.b-a{fill:#fff;} Grams …" at bounding box center [542, 139] width 689 height 776
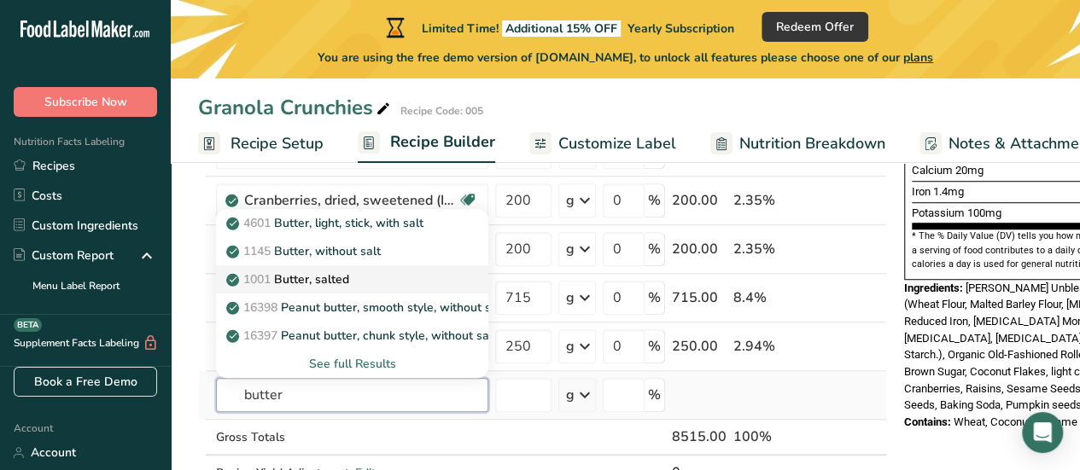
type input "butter"
click at [345, 275] on p "1001 Butter, salted" at bounding box center [290, 280] width 120 height 18
type input "Butter, salted"
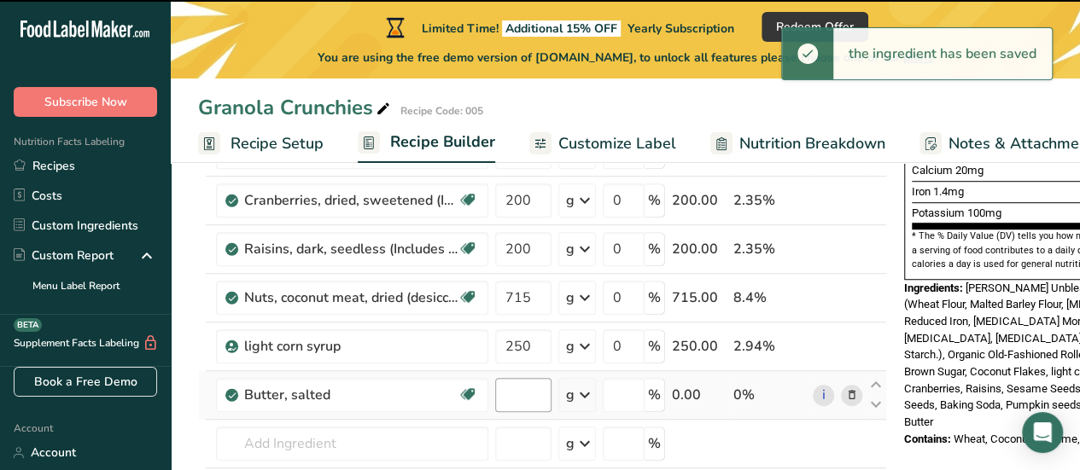
type input "0"
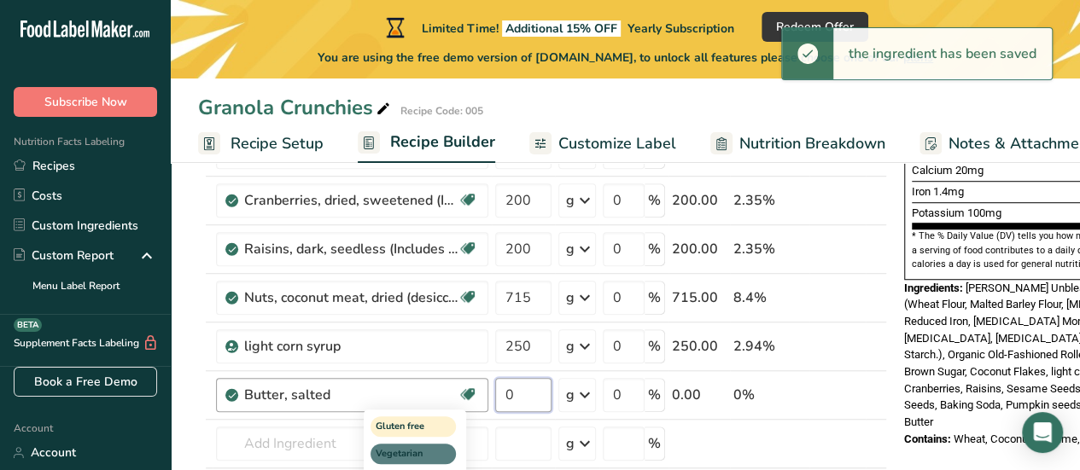
drag, startPoint x: 514, startPoint y: 392, endPoint x: 465, endPoint y: 394, distance: 48.7
click at [465, 394] on tr "Butter, salted Gluten free Vegetarian Soy free 0 g Portions 1 pat (1" sq, 1/3" …" at bounding box center [542, 395] width 687 height 49
type input "2"
click at [793, 435] on div "Ingredient * Amount * Unit * Waste * .a-a{fill:#347362;}.b-a{fill:#fff;} Grams …" at bounding box center [542, 163] width 689 height 825
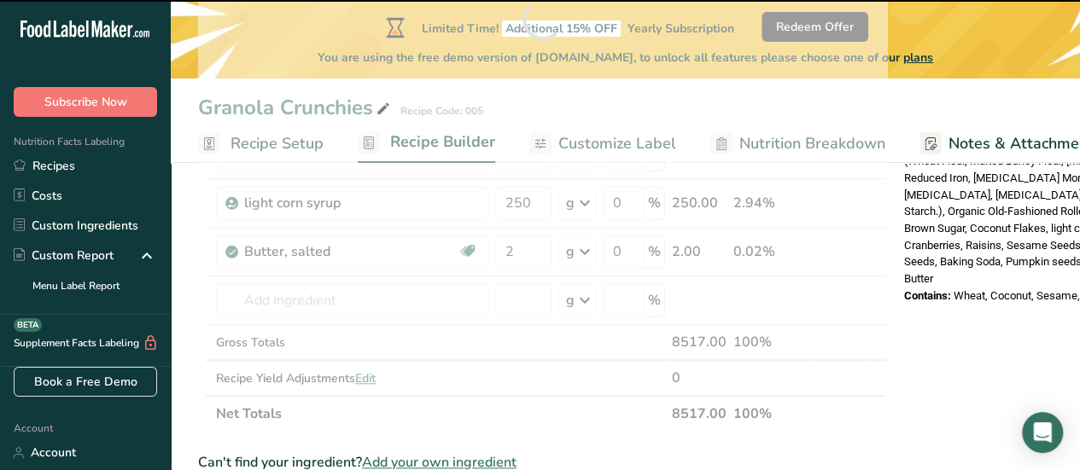
scroll to position [683, 0]
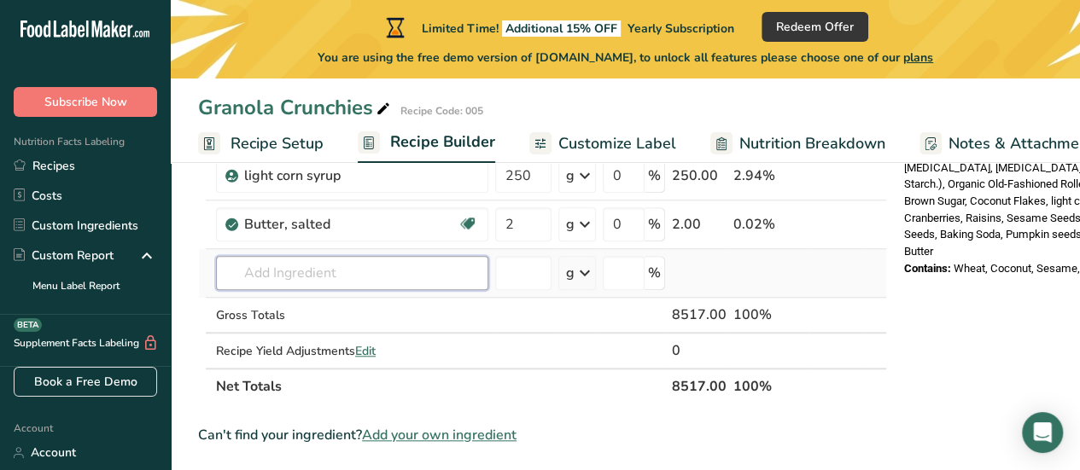
click at [277, 264] on input "text" at bounding box center [352, 273] width 272 height 34
drag, startPoint x: 283, startPoint y: 272, endPoint x: 471, endPoint y: 298, distance: 189.6
click at [471, 290] on div "vanilla essence No results found Add your own ingredient" at bounding box center [352, 273] width 272 height 34
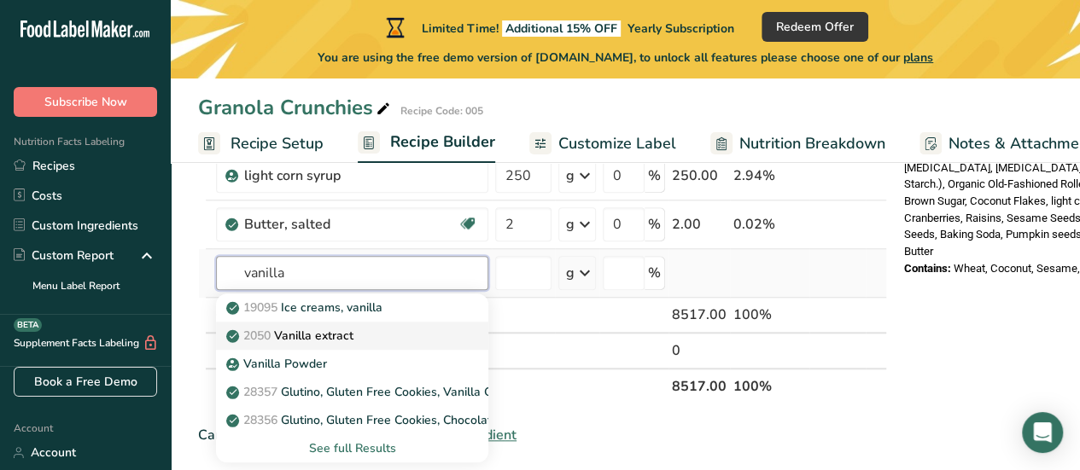
type input "vanilla"
click at [346, 336] on p "2050 Vanilla extract" at bounding box center [292, 336] width 124 height 18
type input "Vanilla extract"
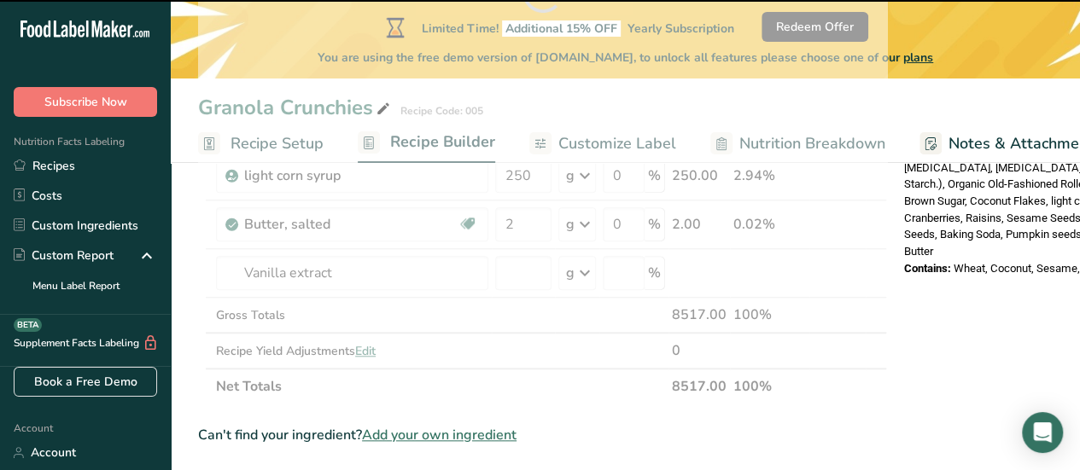
type input "0"
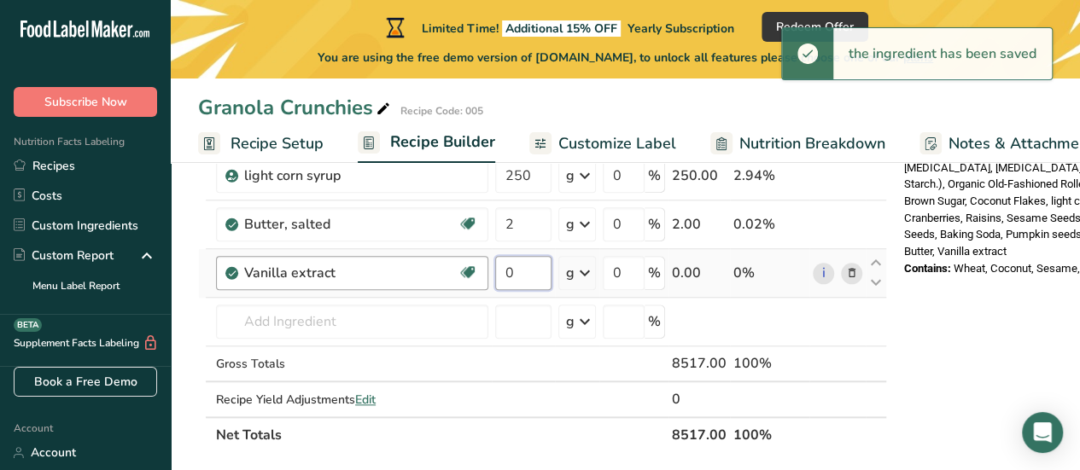
drag, startPoint x: 511, startPoint y: 271, endPoint x: 485, endPoint y: 270, distance: 26.5
click at [485, 270] on tr "Vanilla extract Dairy free Gluten free Vegan Vegetarian Soy free 0 g Portions 1…" at bounding box center [542, 273] width 687 height 49
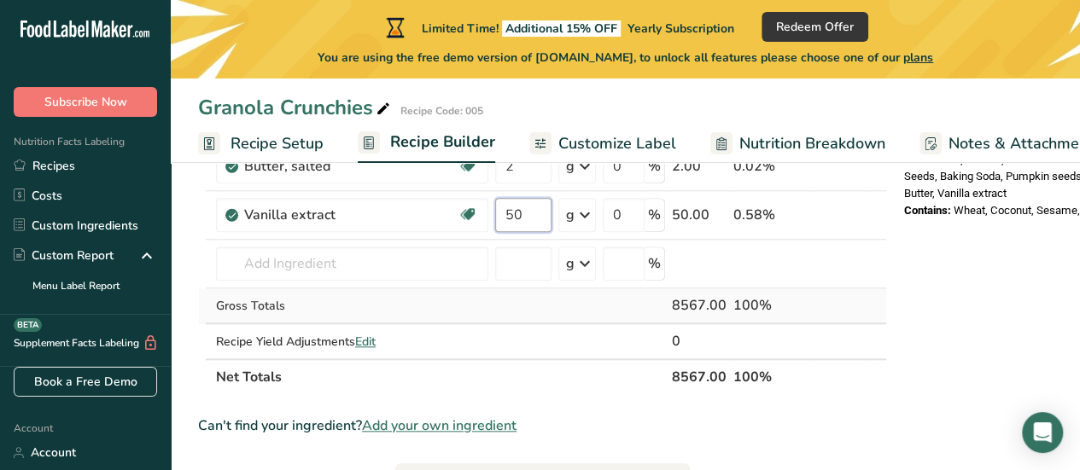
scroll to position [768, 0]
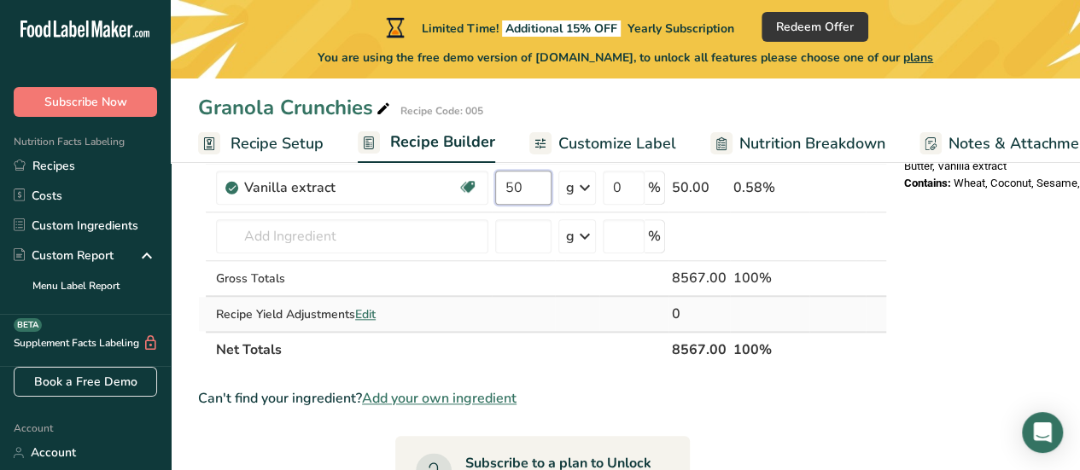
type input "50"
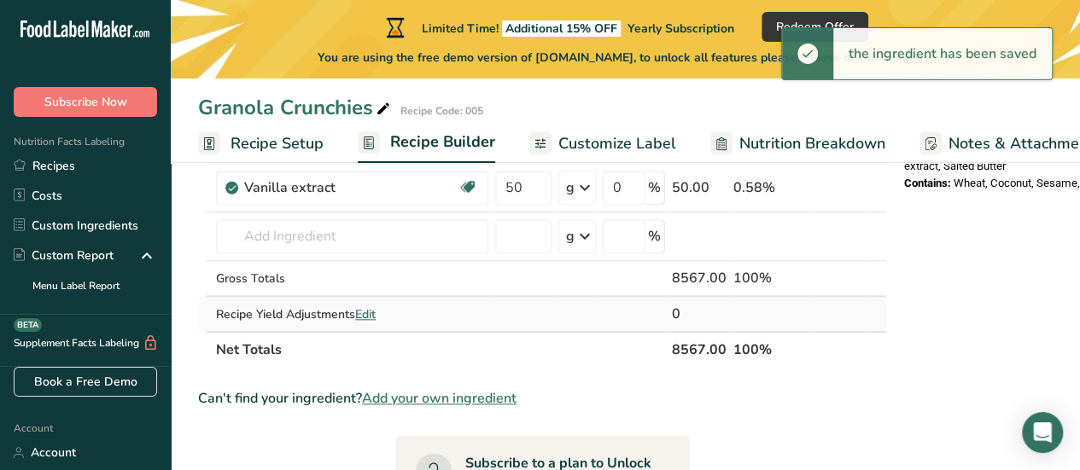
drag, startPoint x: 683, startPoint y: 309, endPoint x: 671, endPoint y: 308, distance: 12.0
click at [682, 309] on div "0" at bounding box center [699, 314] width 55 height 20
click at [365, 311] on span "Edit" at bounding box center [365, 315] width 20 height 16
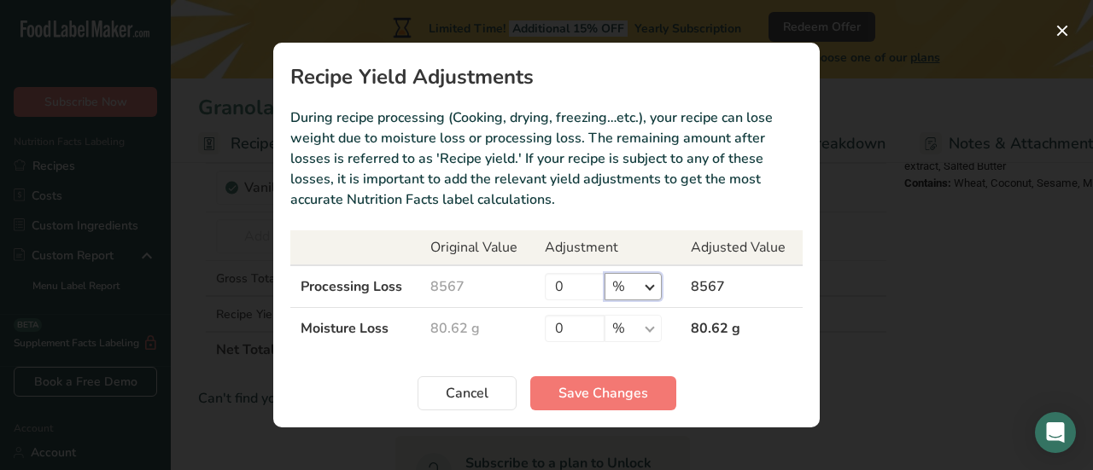
click at [647, 292] on select "% g kg mg mcg lb oz" at bounding box center [632, 286] width 57 height 27
click at [604, 273] on select "% g kg mg mcg lb oz" at bounding box center [632, 286] width 57 height 27
click at [653, 301] on td "0 % g kg mg mcg lb oz" at bounding box center [607, 287] width 146 height 43
click at [648, 287] on select "% g kg mg mcg lb oz" at bounding box center [632, 286] width 57 height 27
select select "-1"
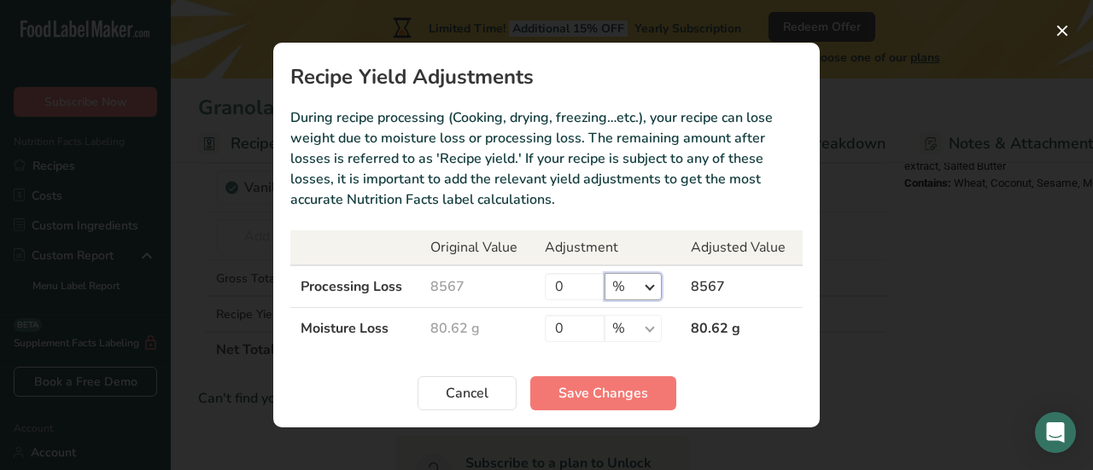
click at [604, 273] on select "% g kg mg mcg lb oz" at bounding box center [632, 286] width 57 height 27
drag, startPoint x: 584, startPoint y: 281, endPoint x: 562, endPoint y: 281, distance: 22.2
click at [562, 281] on input "0" at bounding box center [575, 286] width 60 height 27
drag, startPoint x: 558, startPoint y: 289, endPoint x: 501, endPoint y: 289, distance: 57.2
click at [501, 289] on tr "Processing Loss 8567 0 % g kg mg mcg lb oz 8567" at bounding box center [546, 287] width 512 height 43
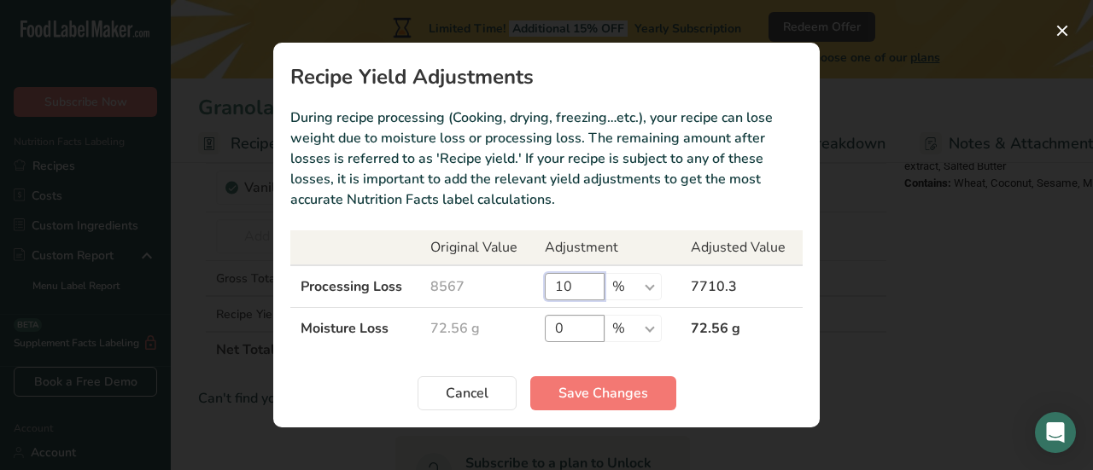
type input "10"
drag, startPoint x: 559, startPoint y: 327, endPoint x: 531, endPoint y: 330, distance: 28.4
click at [531, 330] on tr "Moisture Loss 72.56 g 0 % g kg mg mcg lb oz 72.56 g" at bounding box center [546, 329] width 512 height 42
type input "8"
click at [599, 399] on span "Save Changes" at bounding box center [603, 393] width 90 height 20
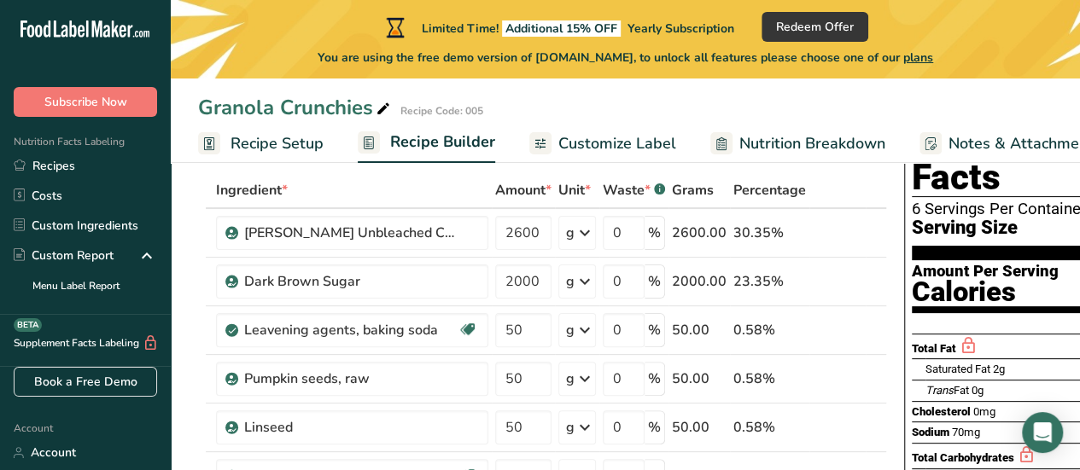
scroll to position [85, 0]
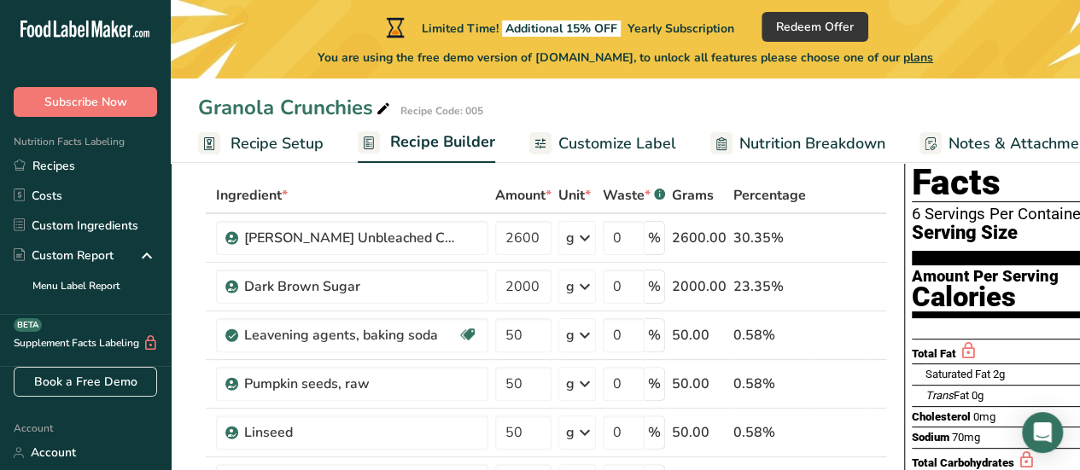
drag, startPoint x: 1004, startPoint y: 97, endPoint x: 715, endPoint y: 88, distance: 288.7
click at [715, 88] on div "Granola Crunchies Recipe Code: 005 Recipe Setup Recipe Builder Customize Label …" at bounding box center [625, 81] width 909 height 163
click at [1069, 364] on div "Saturated Fat 2g 11%" at bounding box center [1041, 374] width 231 height 21
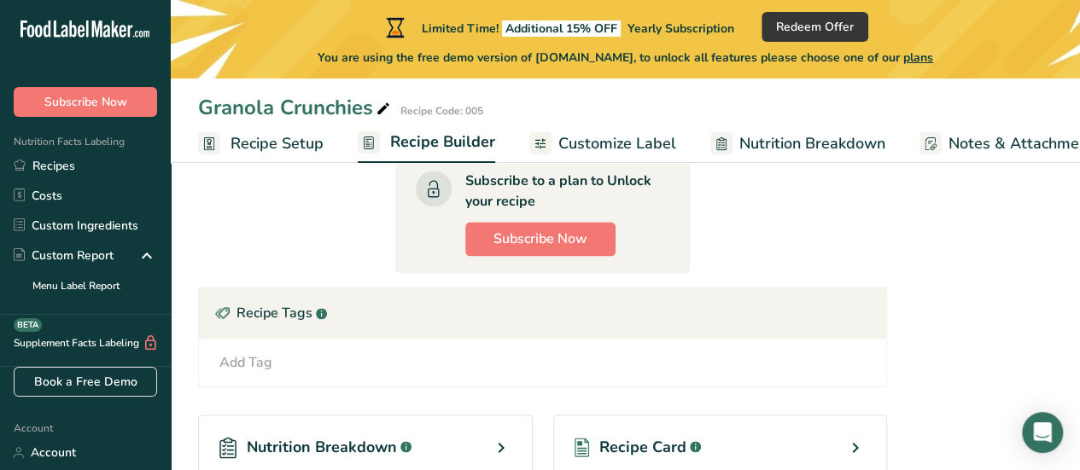
scroll to position [1025, 0]
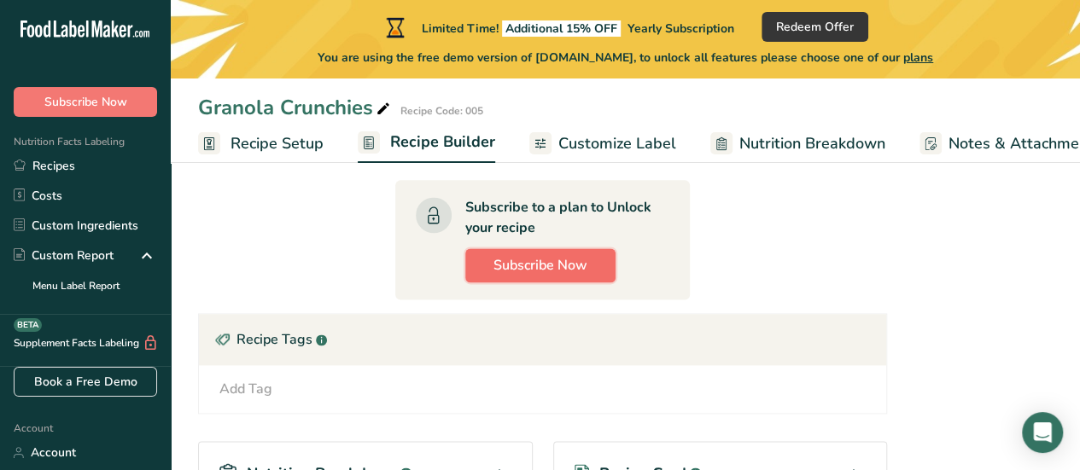
click at [540, 263] on span "Subscribe Now" at bounding box center [541, 265] width 94 height 20
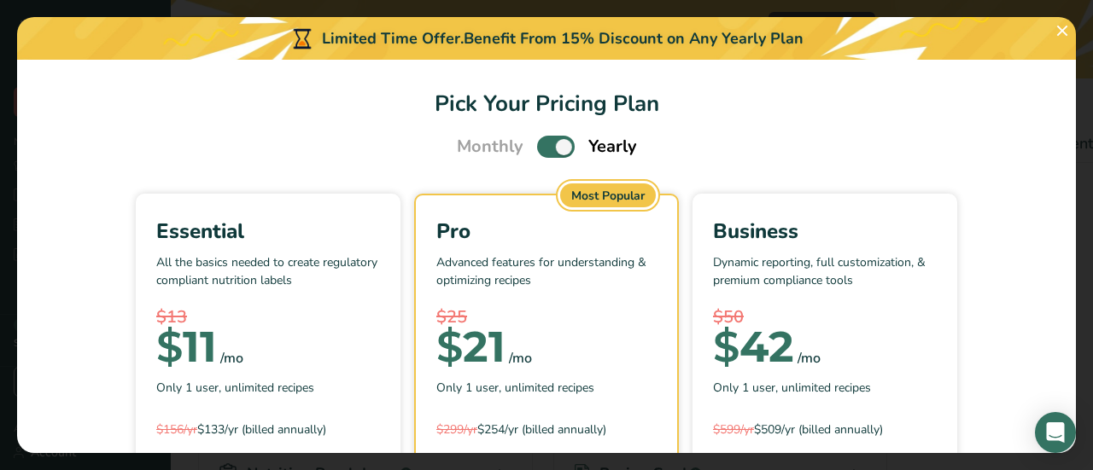
click at [1006, 74] on section "Pick Your Pricing Plan Monthly Yearly Essential All the basics needed to create…" at bounding box center [546, 257] width 1059 height 394
click at [1063, 33] on button "Pick Your Pricing Plan Modal" at bounding box center [1061, 30] width 27 height 27
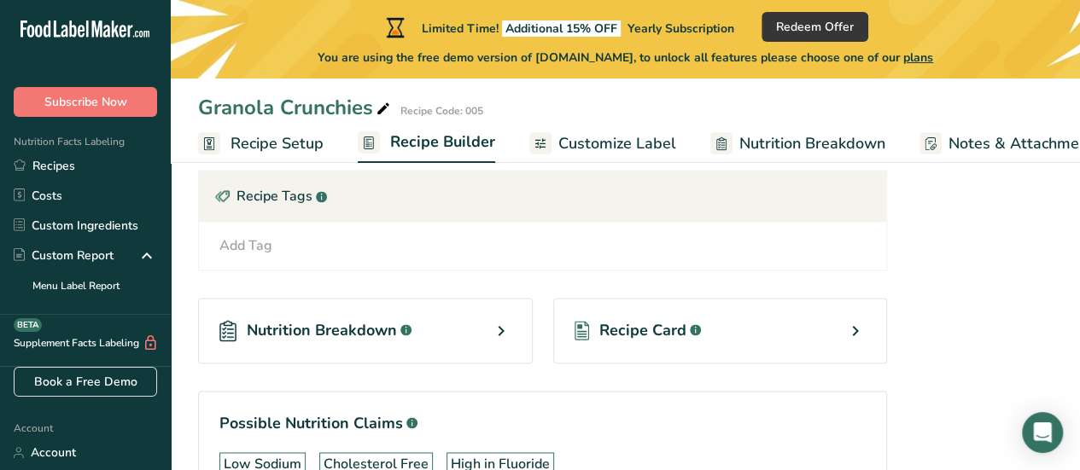
scroll to position [1195, 0]
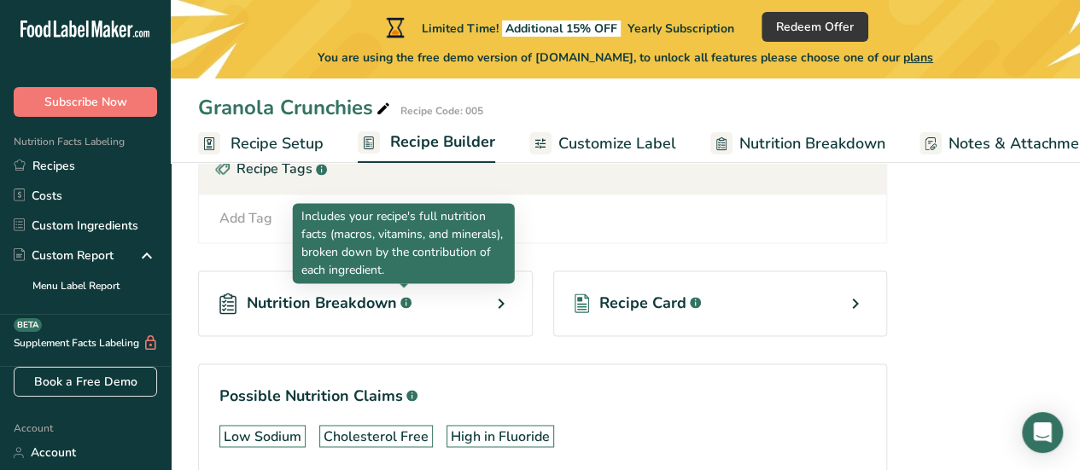
click at [400, 300] on icon ".a-a{fill:#347362;}.b-a{fill:#fff;}" at bounding box center [405, 302] width 11 height 11
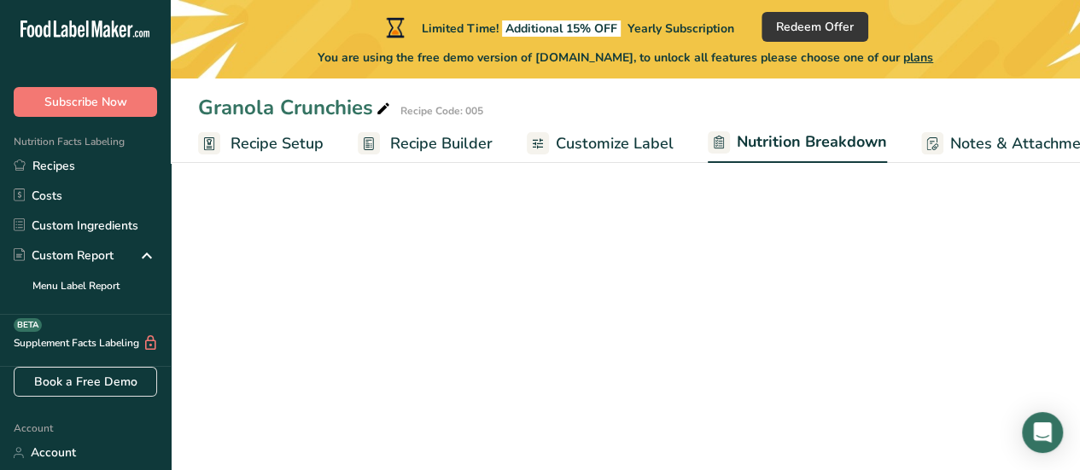
select select "Calories"
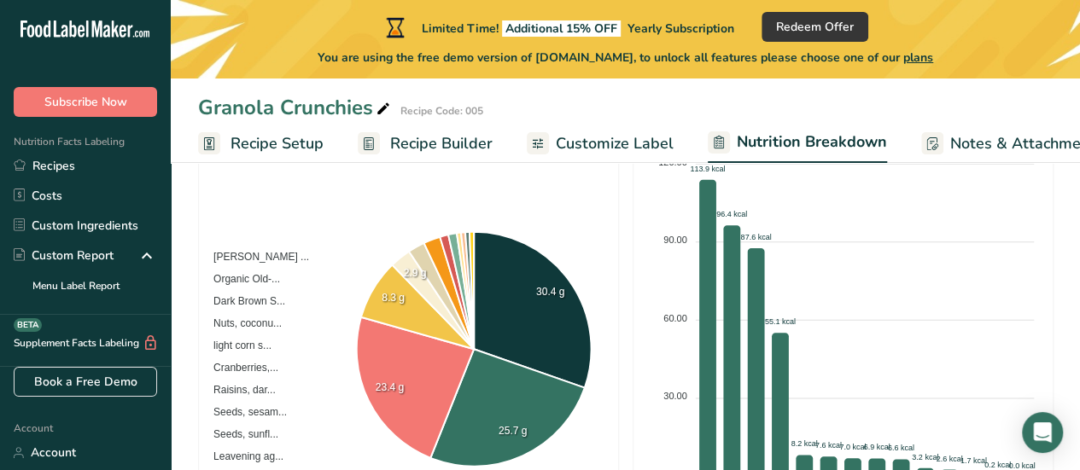
scroll to position [310, 0]
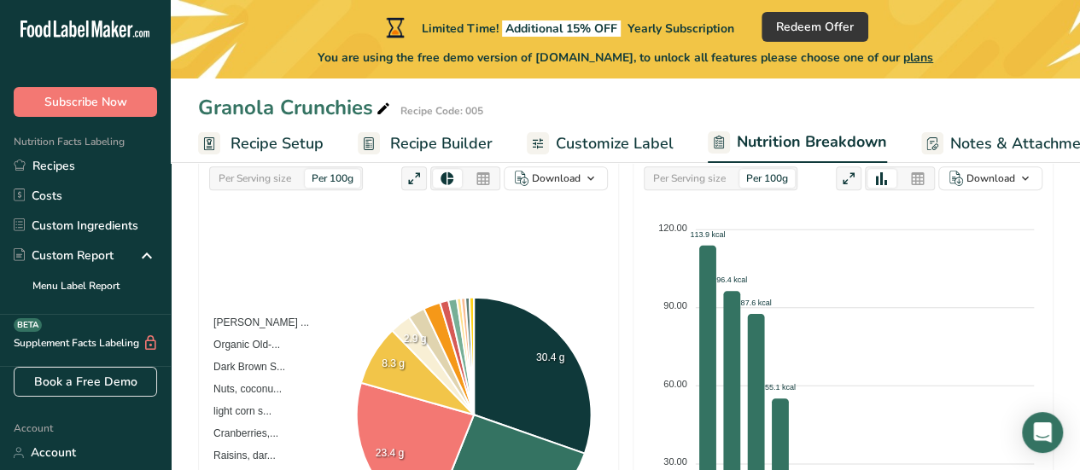
click at [578, 149] on span "Customize Label" at bounding box center [615, 143] width 118 height 23
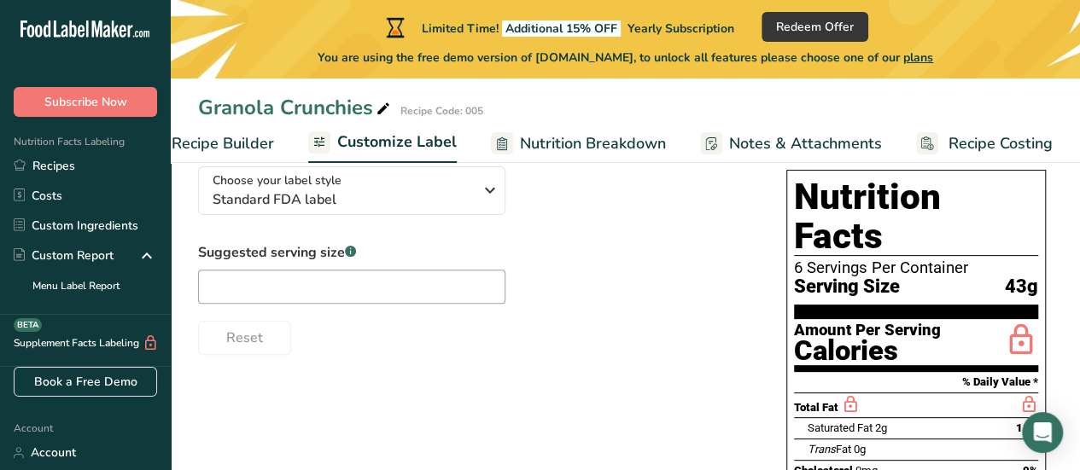
scroll to position [164, 0]
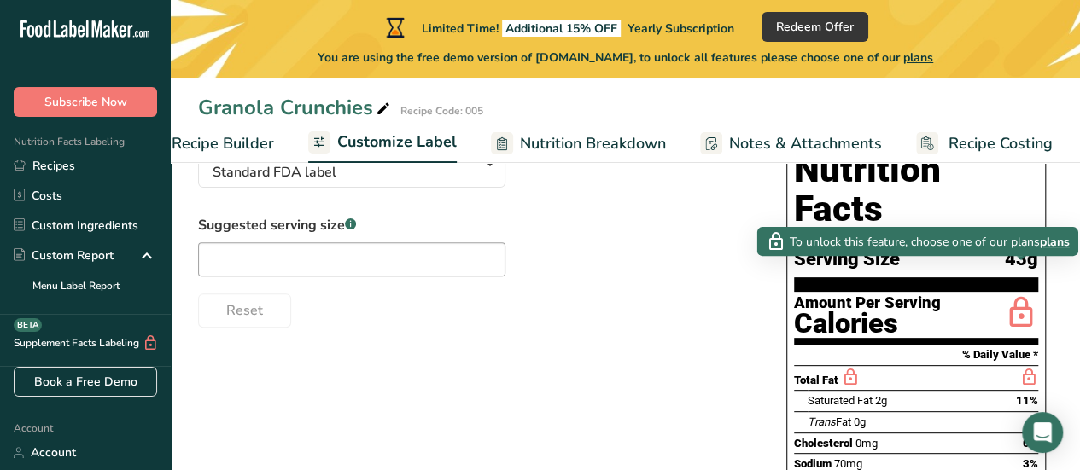
click at [1024, 294] on icon at bounding box center [1021, 314] width 34 height 40
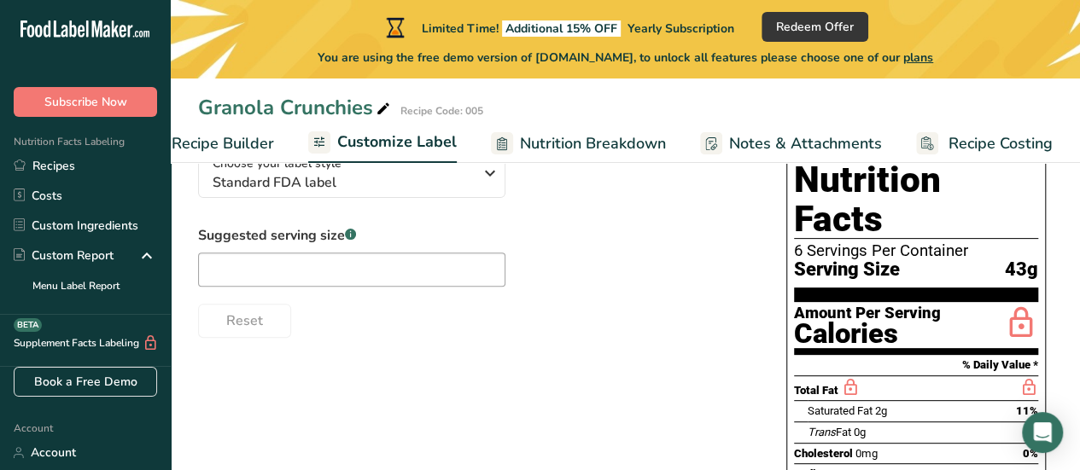
scroll to position [171, 0]
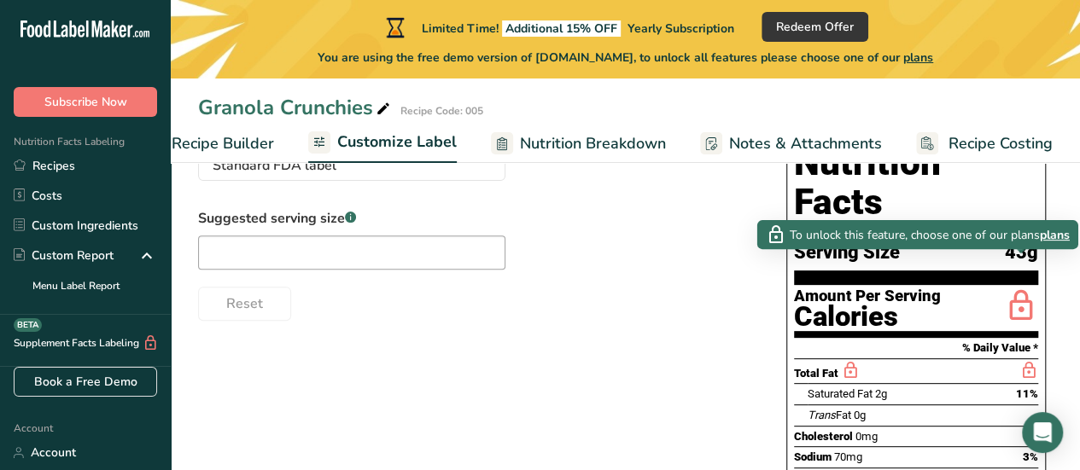
click at [1021, 287] on icon at bounding box center [1021, 307] width 34 height 40
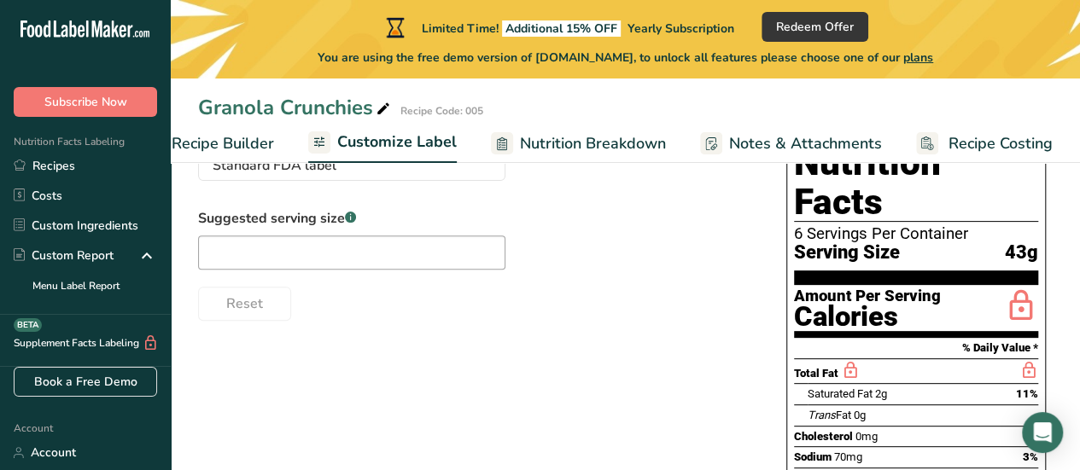
click at [1009, 287] on icon at bounding box center [1021, 307] width 34 height 40
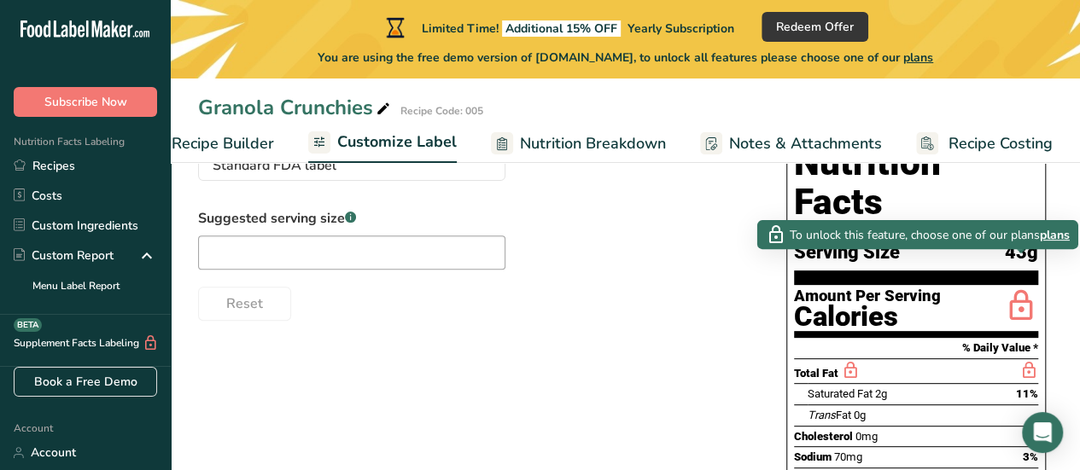
click at [1049, 234] on span "plans" at bounding box center [1055, 235] width 30 height 18
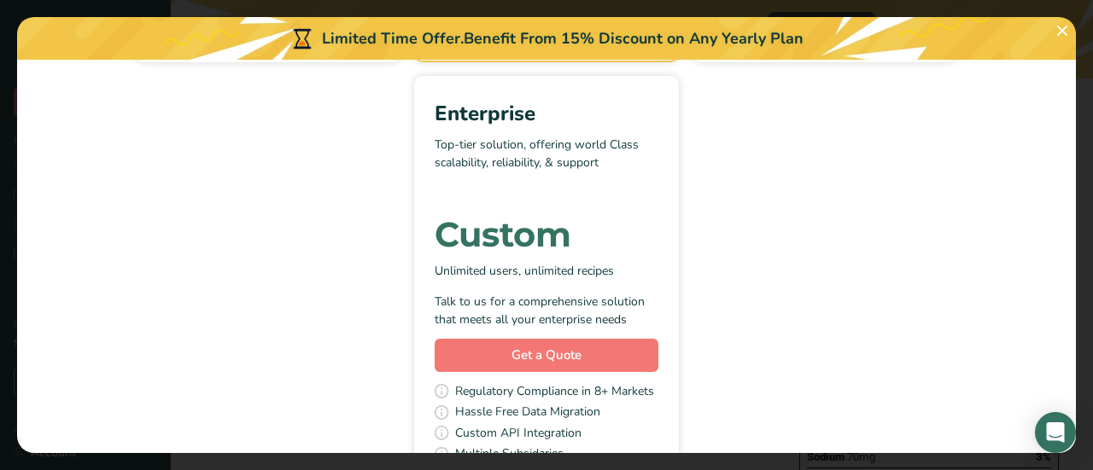
scroll to position [598, 0]
